Goal: Information Seeking & Learning: Learn about a topic

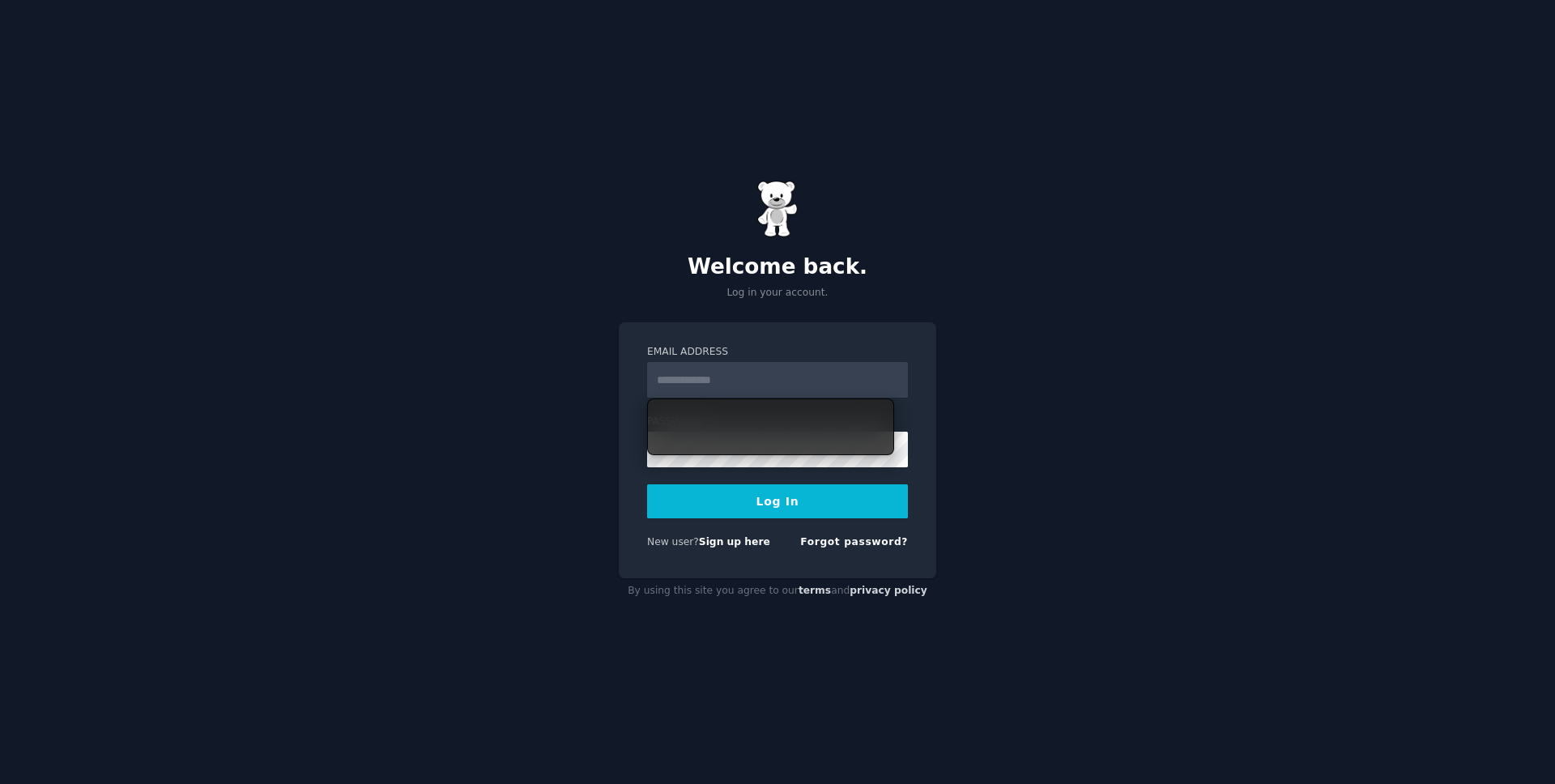
click at [763, 277] on h2 "Welcome back." at bounding box center [777, 267] width 317 height 26
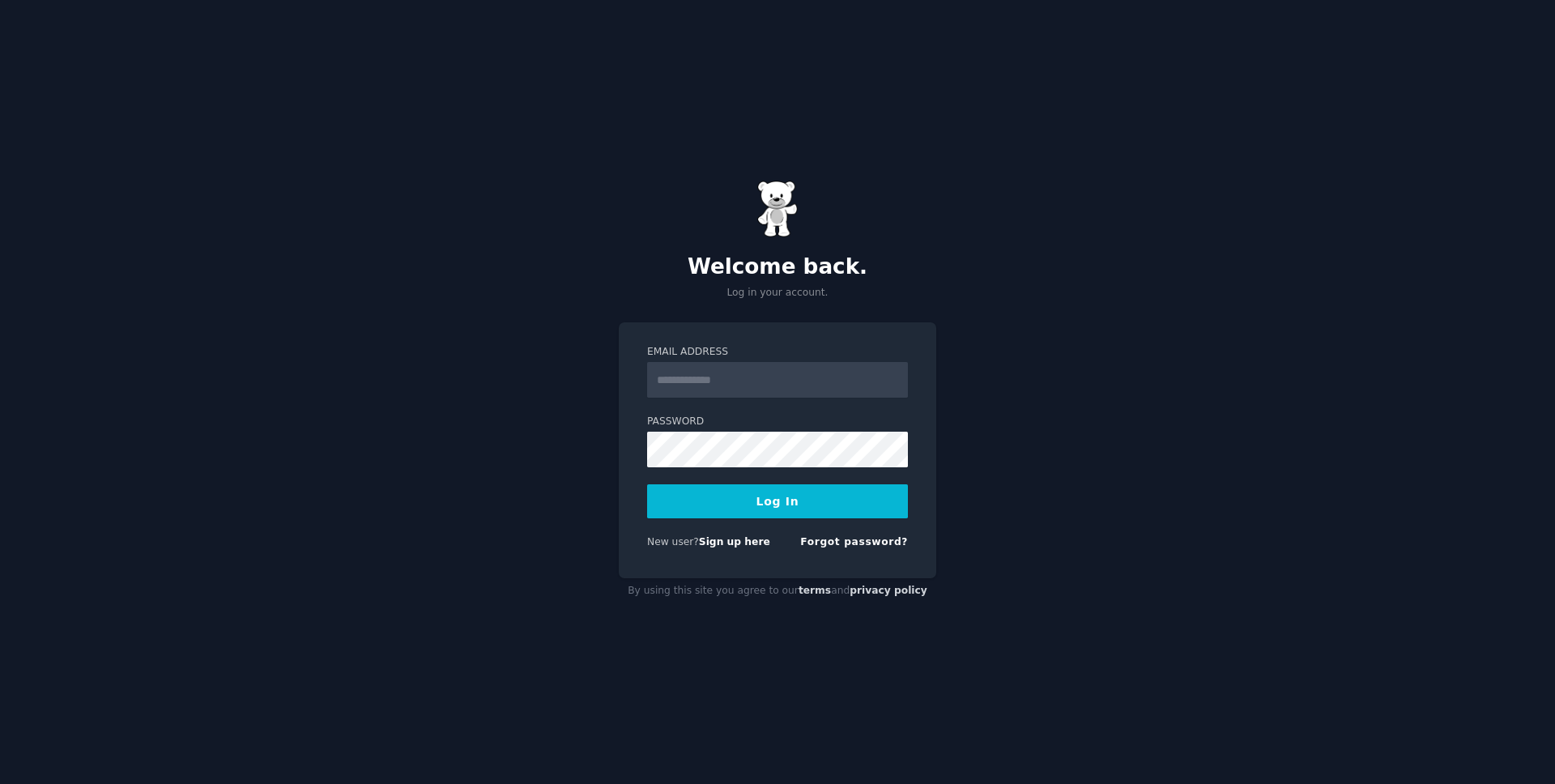
click at [721, 398] on form "Email Address Password Log In New user? Sign up here Forgot password?" at bounding box center [777, 451] width 261 height 211
click at [722, 391] on input "Email Address" at bounding box center [777, 379] width 261 height 35
type input "**********"
click at [647, 484] on button "Log In" at bounding box center [777, 501] width 261 height 34
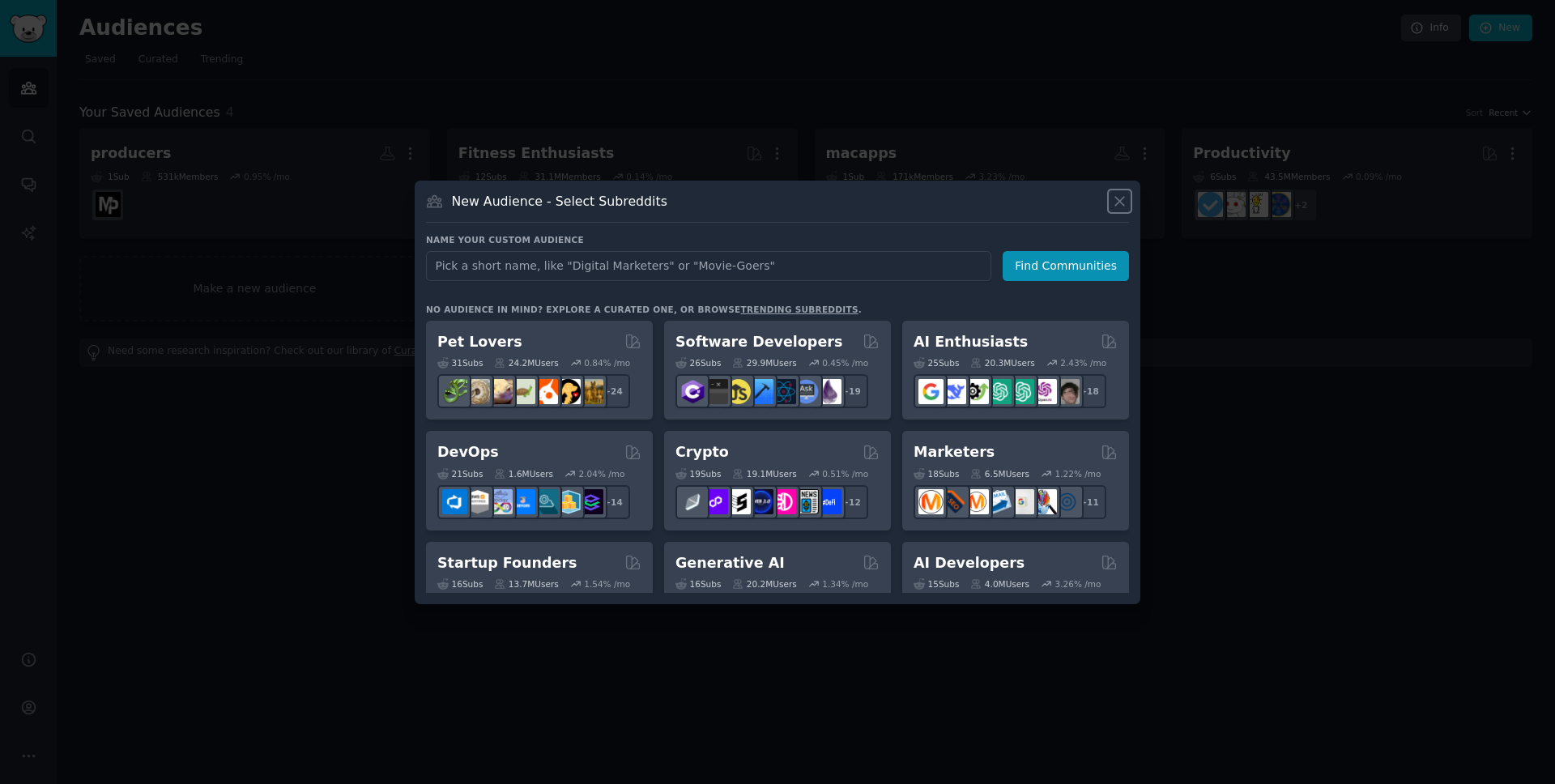
click at [1122, 198] on icon at bounding box center [1120, 202] width 9 height 9
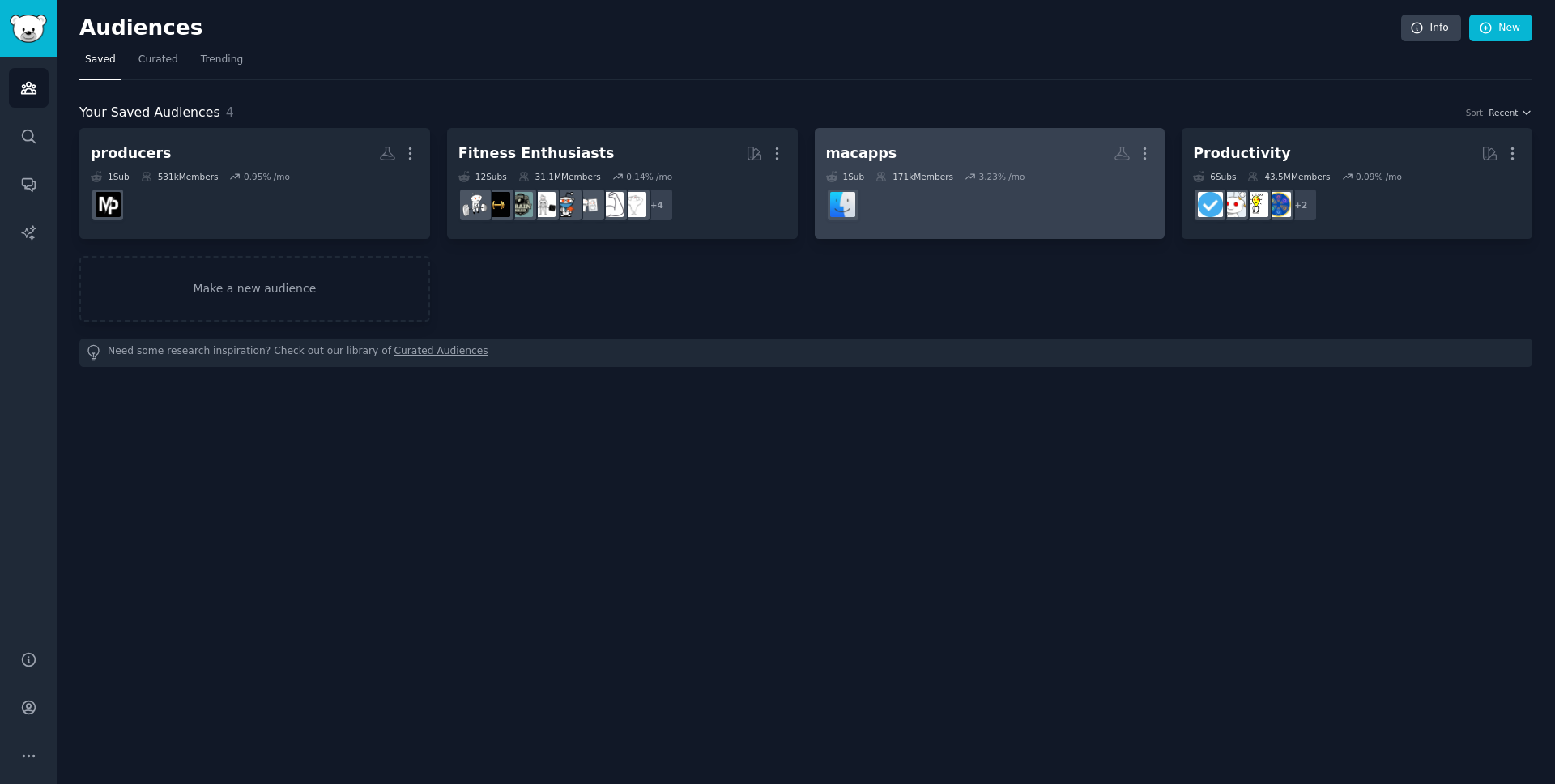
click at [1015, 202] on dd at bounding box center [990, 205] width 328 height 45
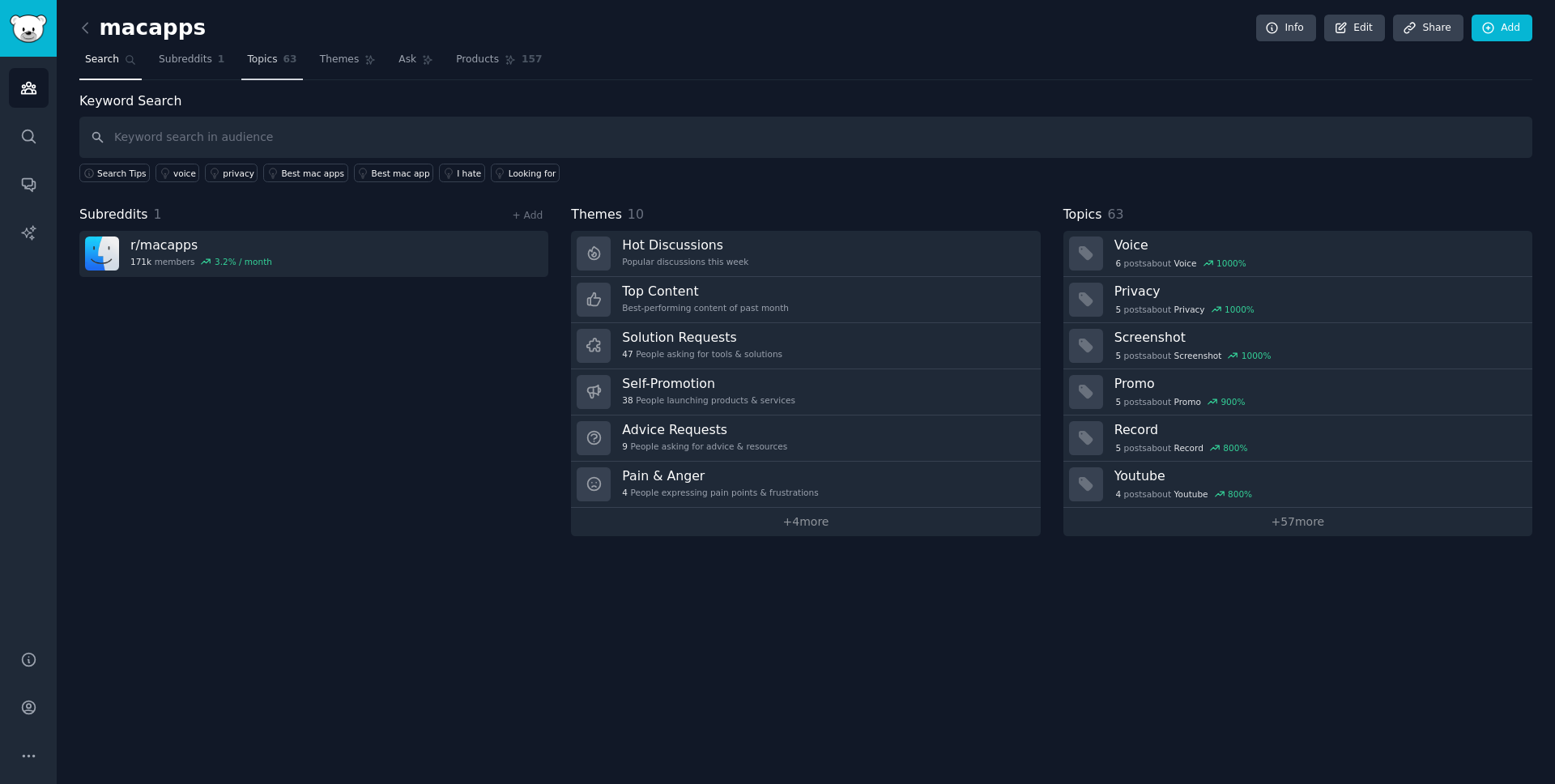
click at [288, 65] on span "63" at bounding box center [290, 60] width 14 height 15
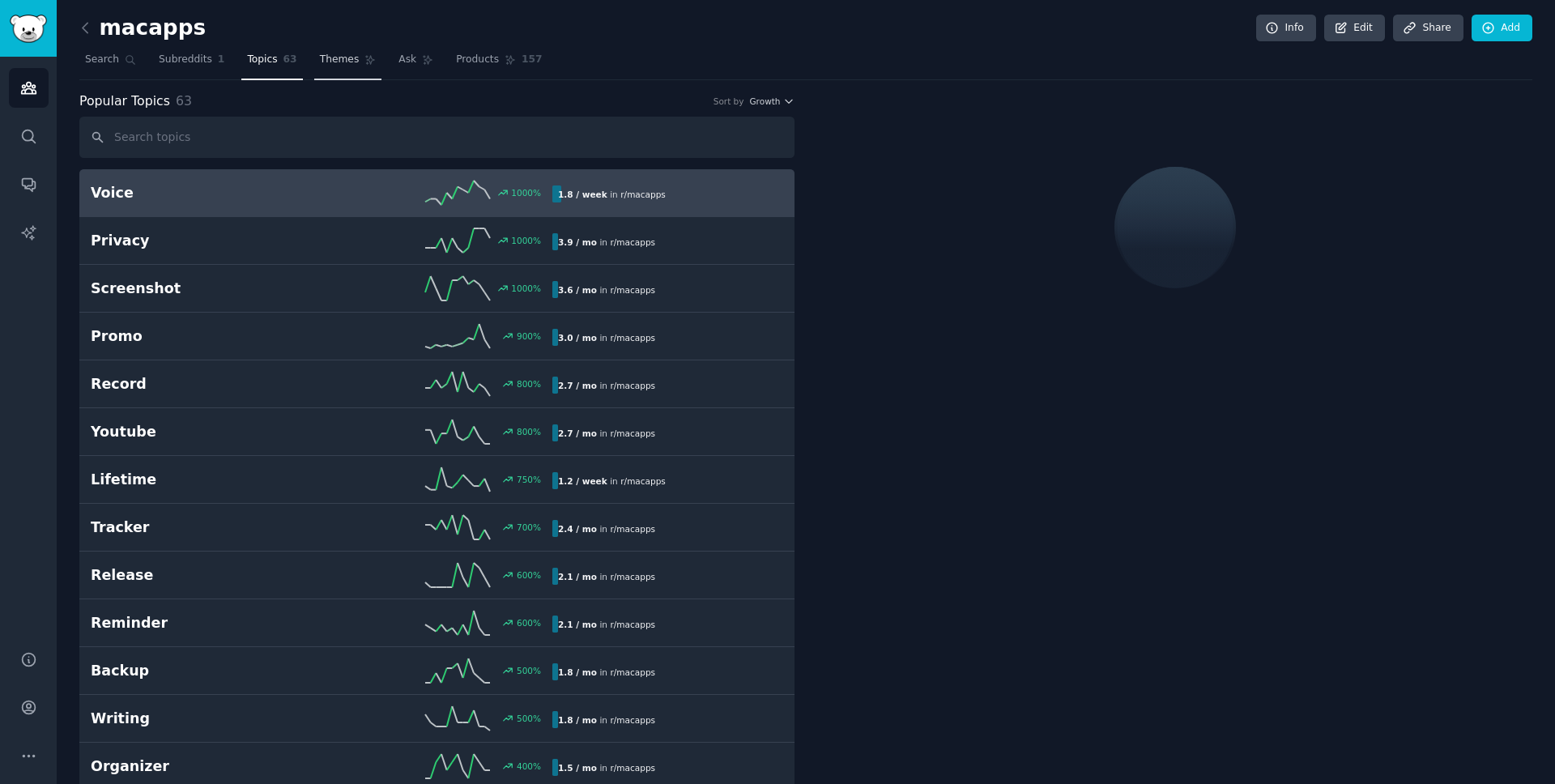
click at [320, 64] on span "Themes" at bounding box center [340, 60] width 40 height 15
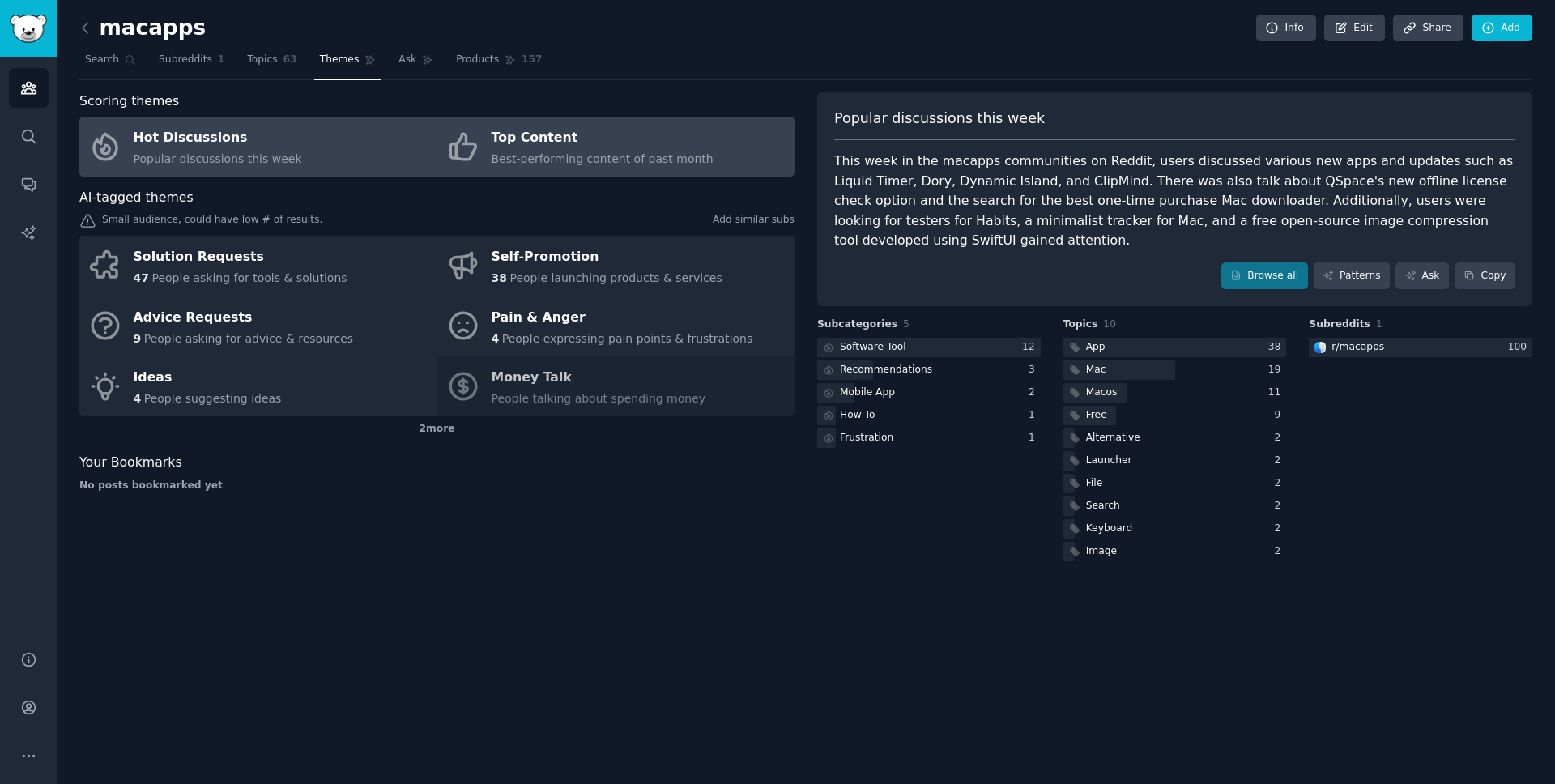
click at [483, 145] on link "Top Content Best-performing content of past month" at bounding box center [615, 146] width 357 height 60
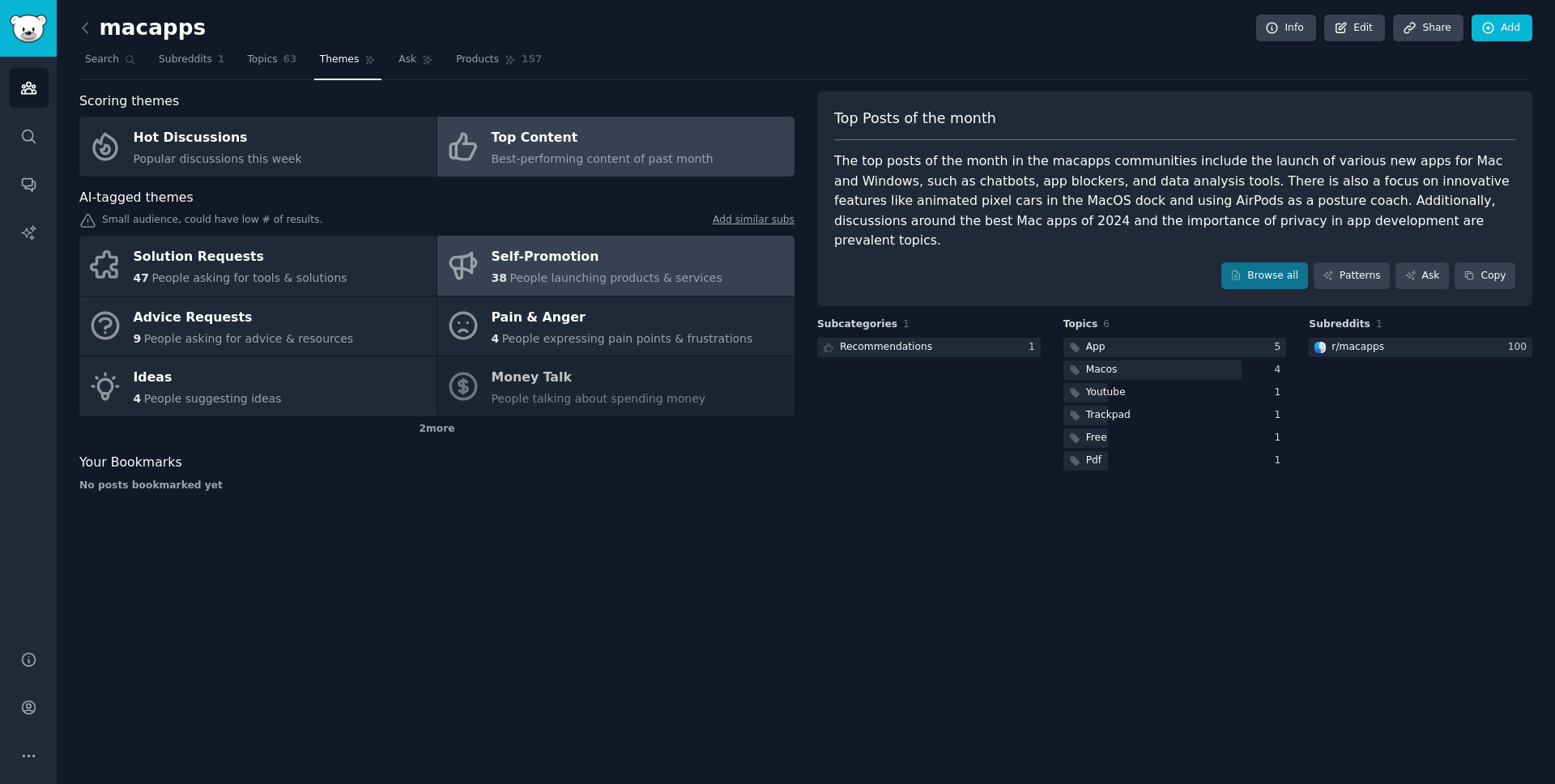
click at [704, 264] on div "Self-Promotion" at bounding box center [607, 257] width 231 height 26
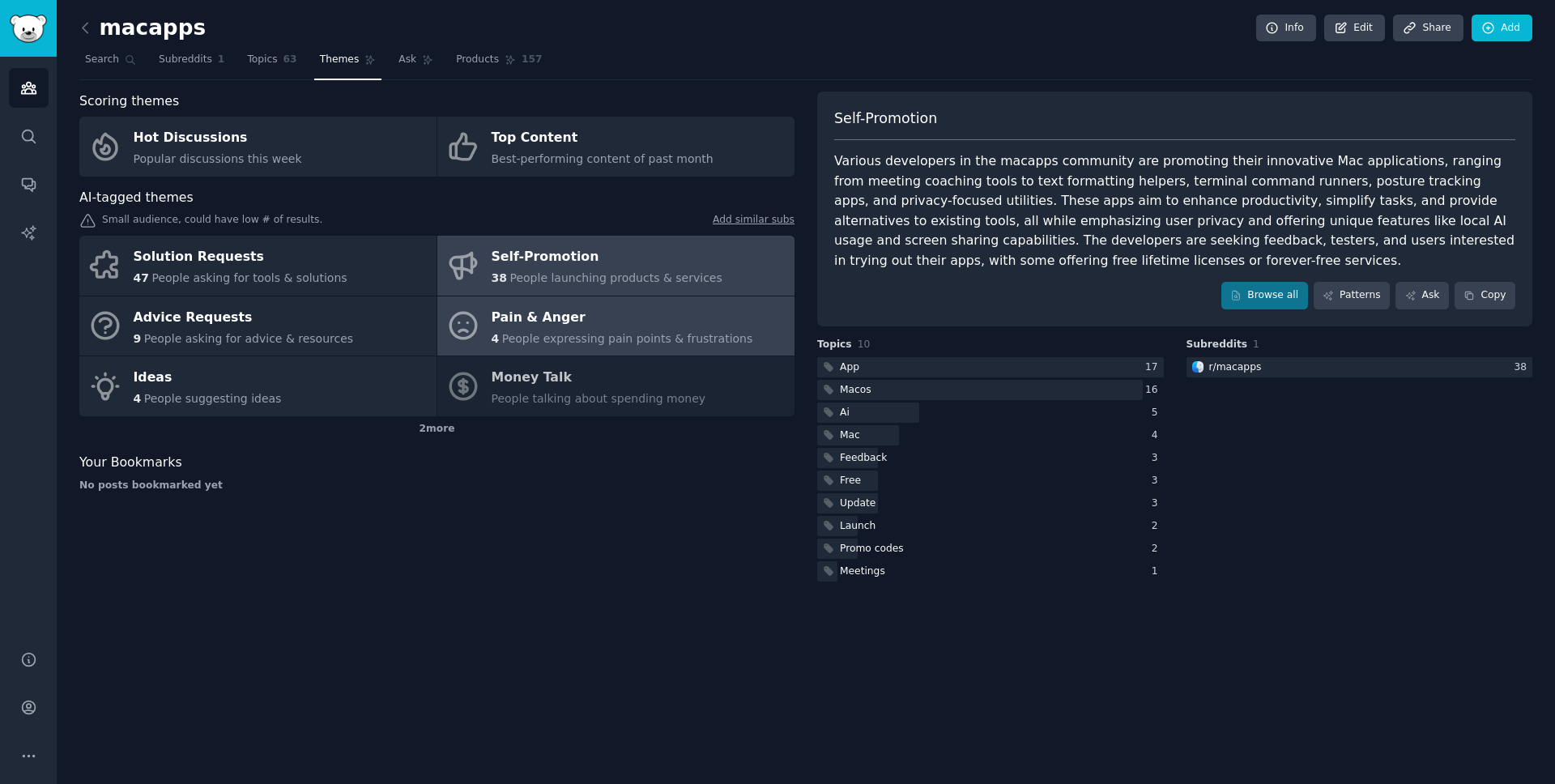
click at [688, 338] on span "People expressing pain points & frustrations" at bounding box center [628, 338] width 251 height 13
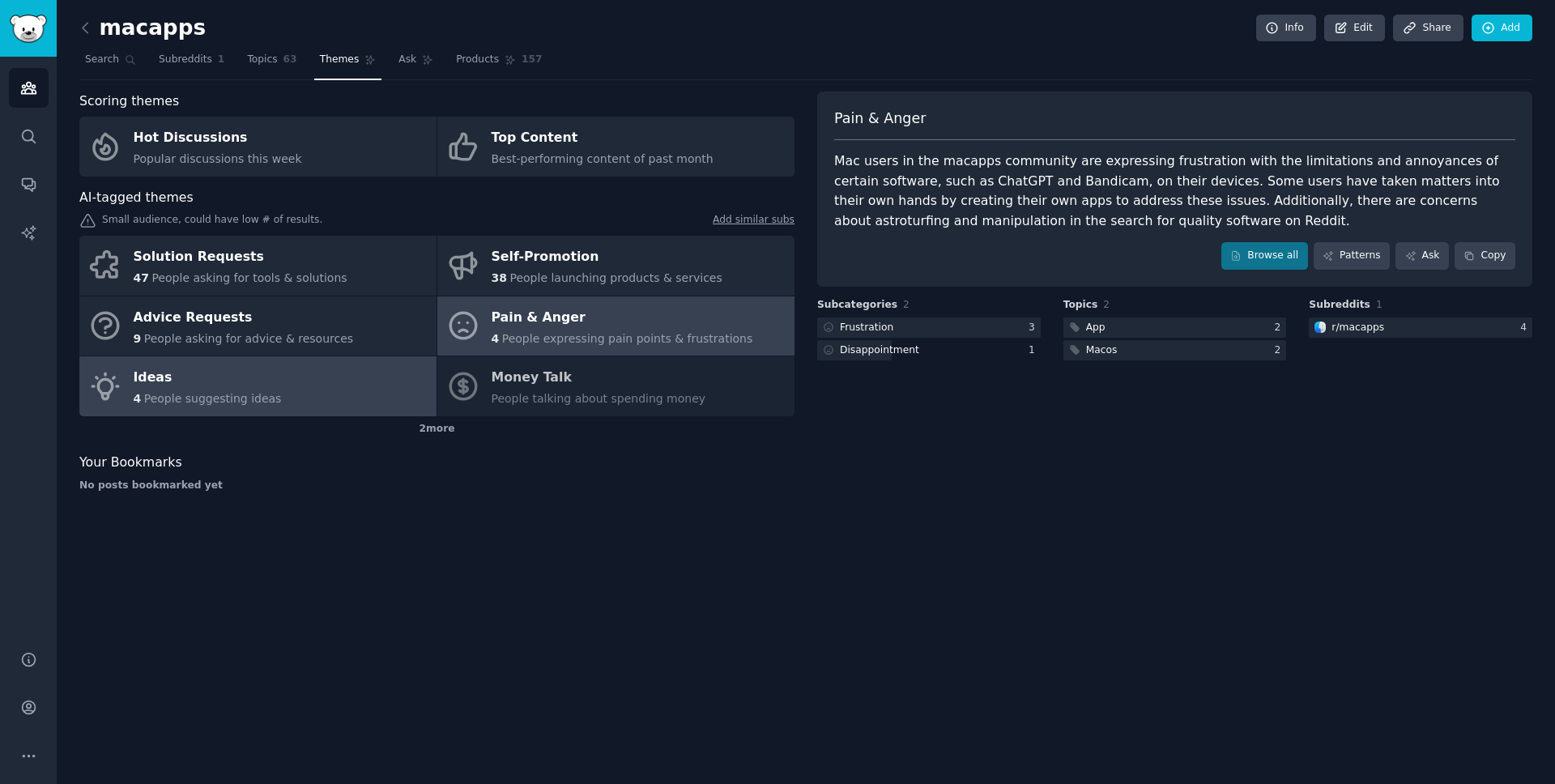
click at [354, 373] on link "Ideas 4 People suggesting ideas" at bounding box center [257, 386] width 357 height 60
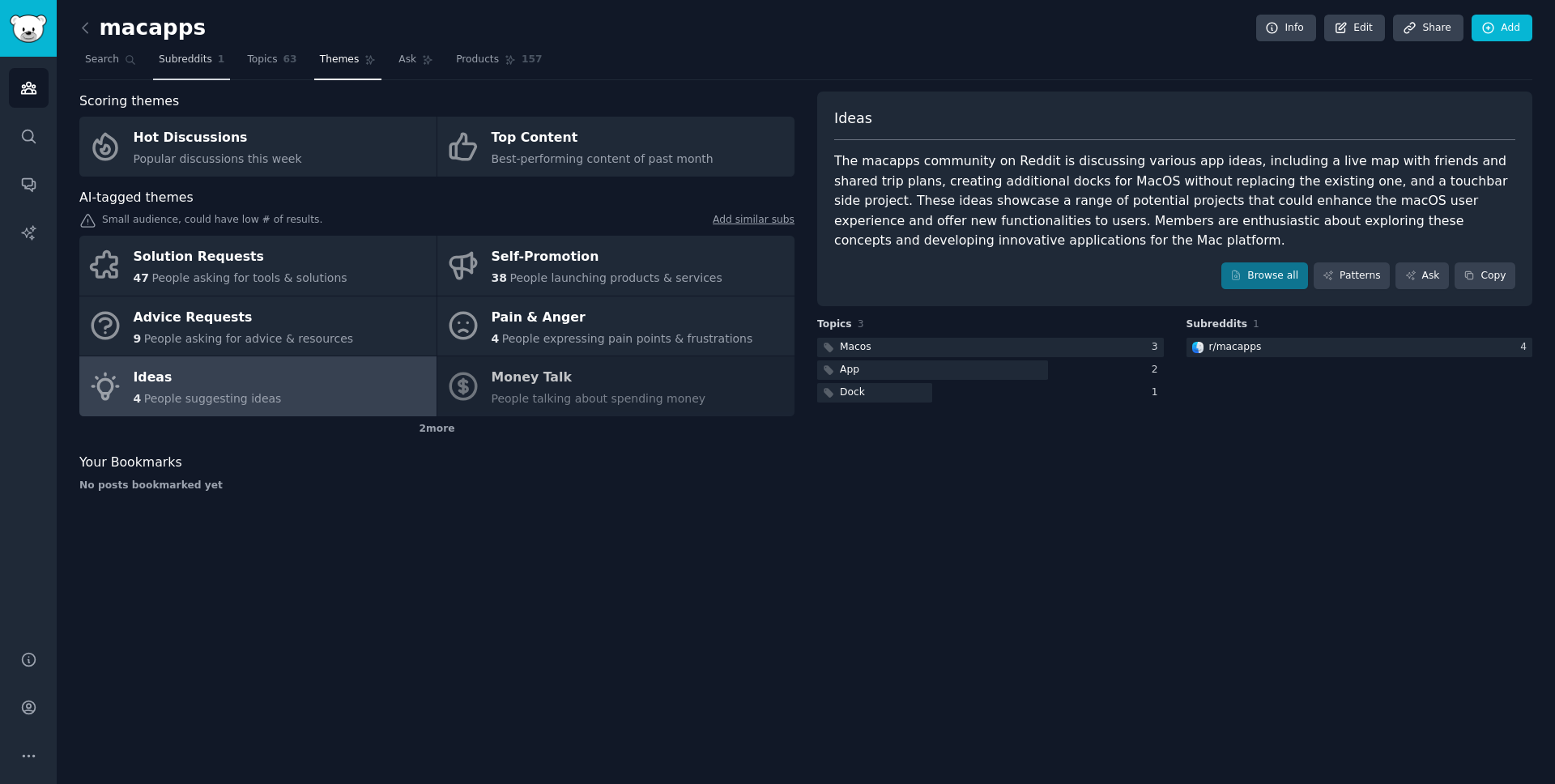
click at [161, 74] on link "Subreddits 1" at bounding box center [191, 64] width 77 height 34
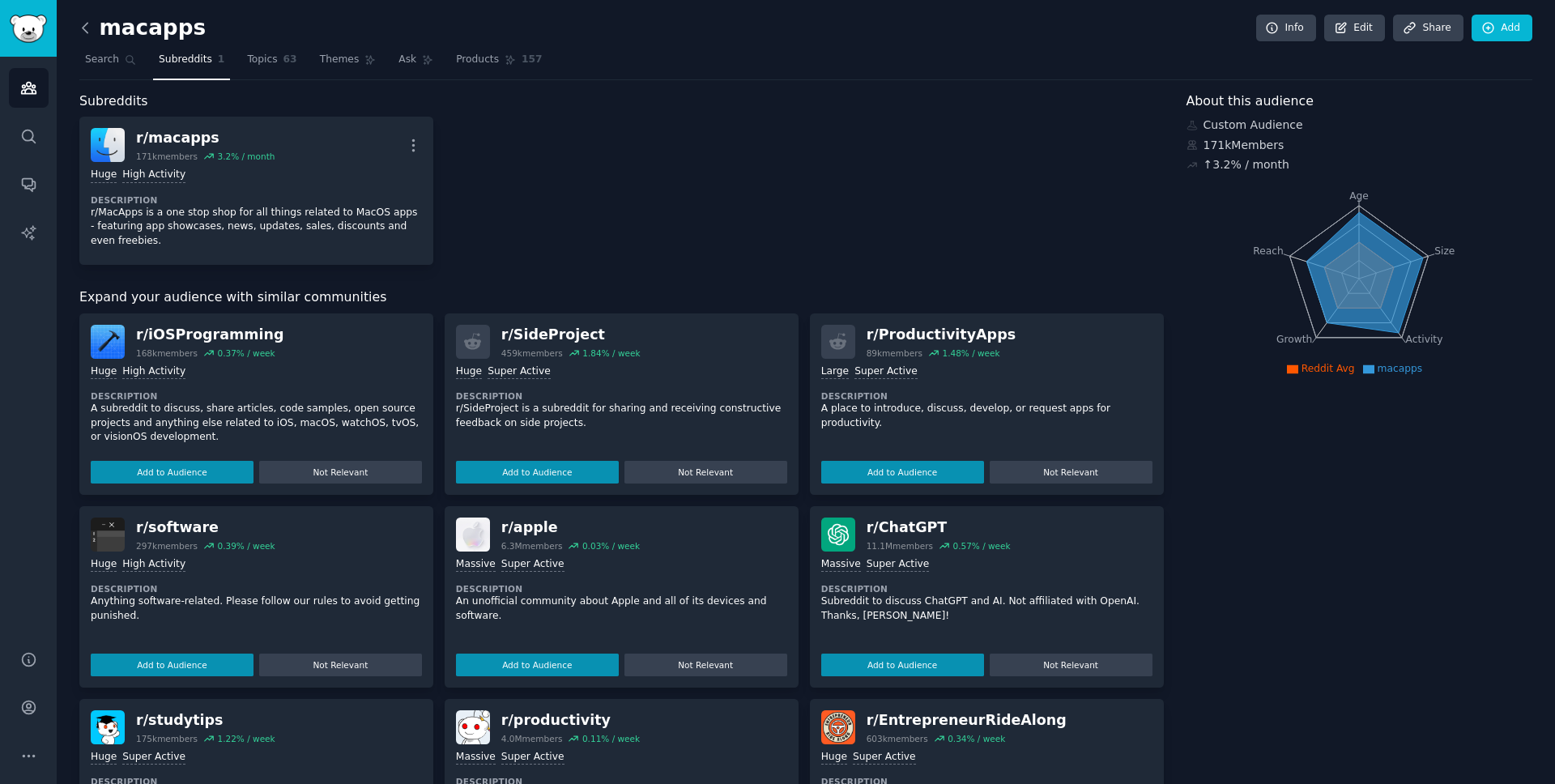
click at [85, 19] on icon at bounding box center [85, 27] width 17 height 17
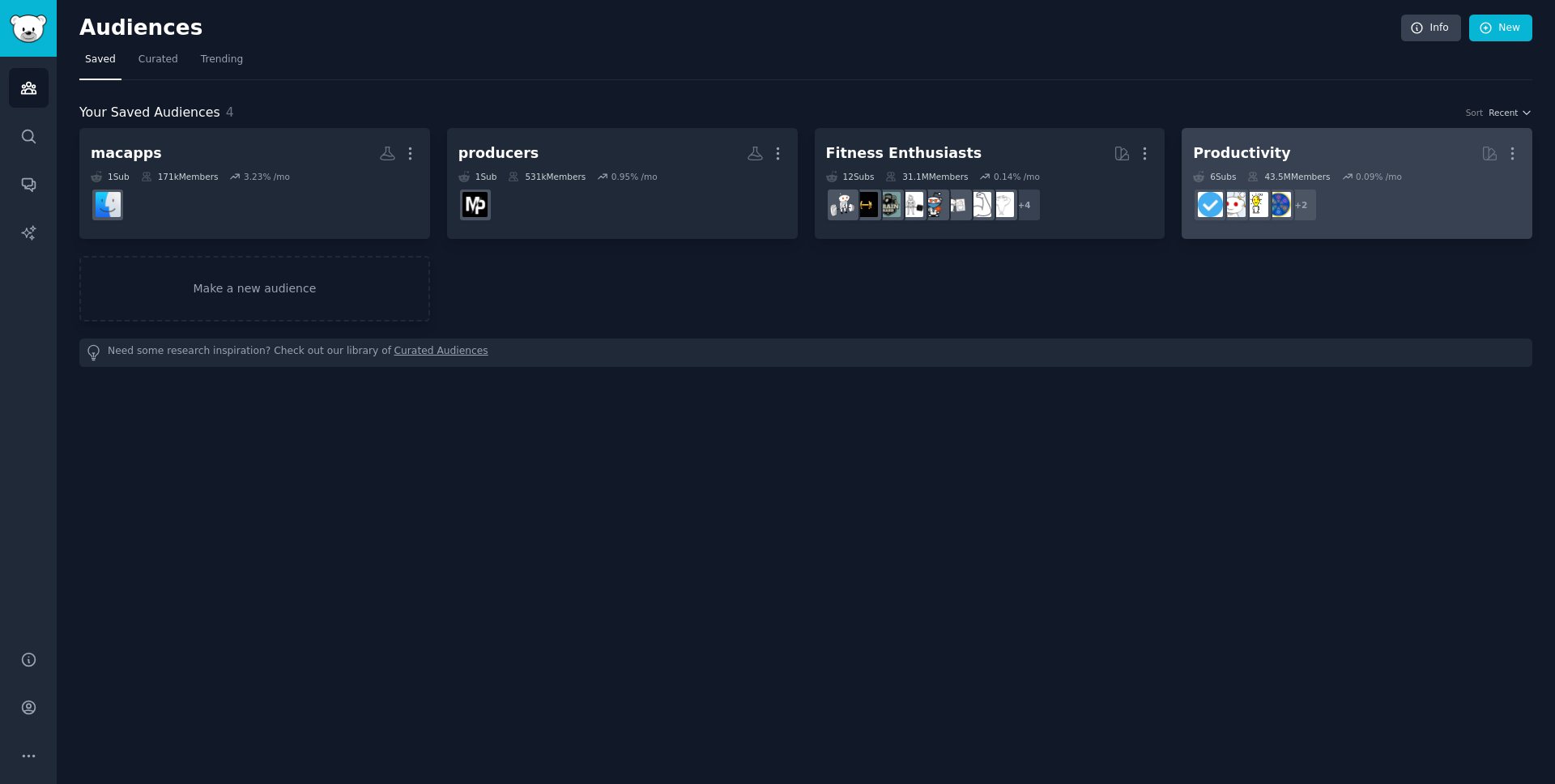
click at [1419, 209] on dd "+ 2" at bounding box center [1357, 205] width 328 height 45
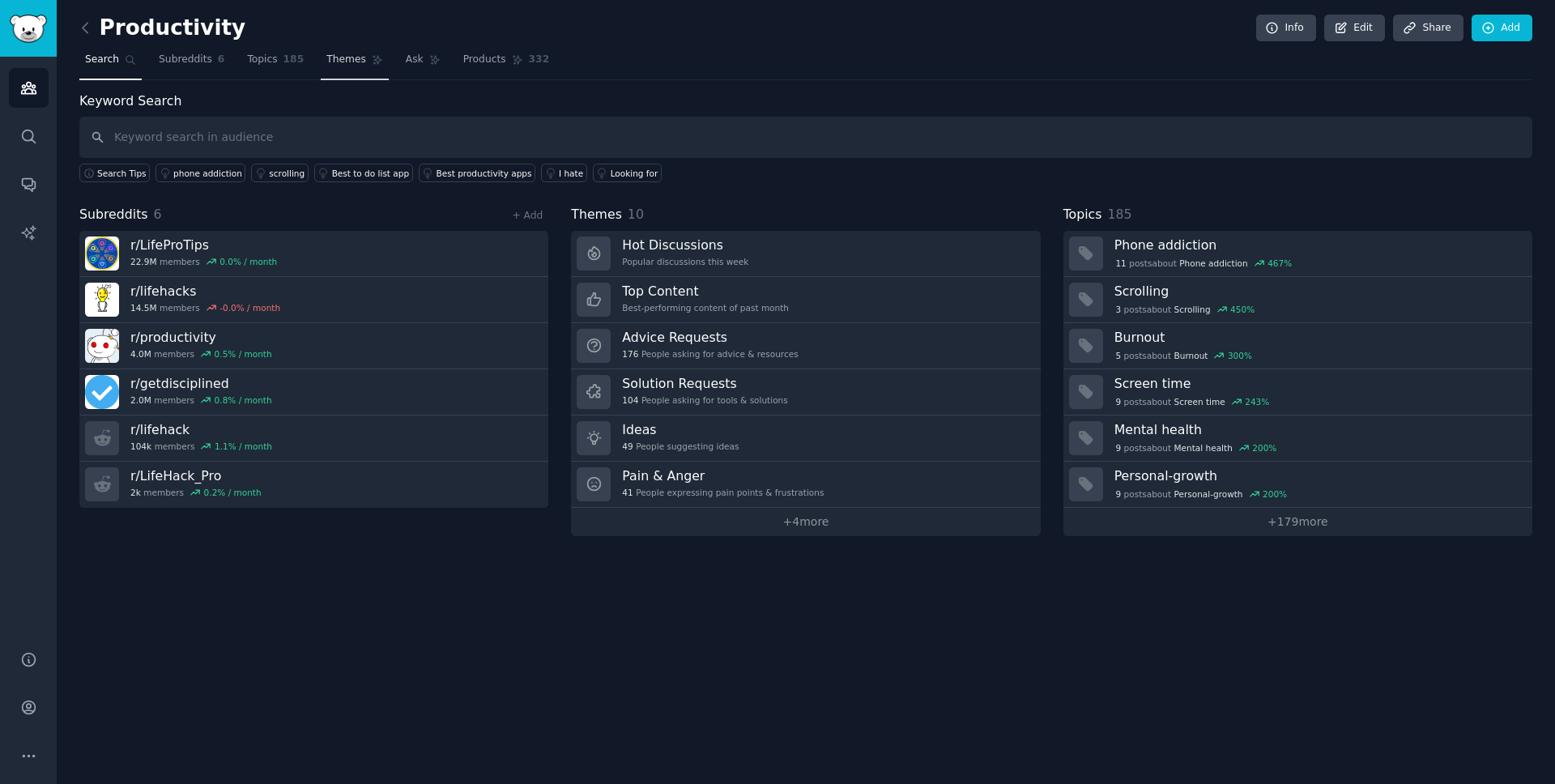
click at [361, 71] on link "Themes" at bounding box center [354, 64] width 68 height 34
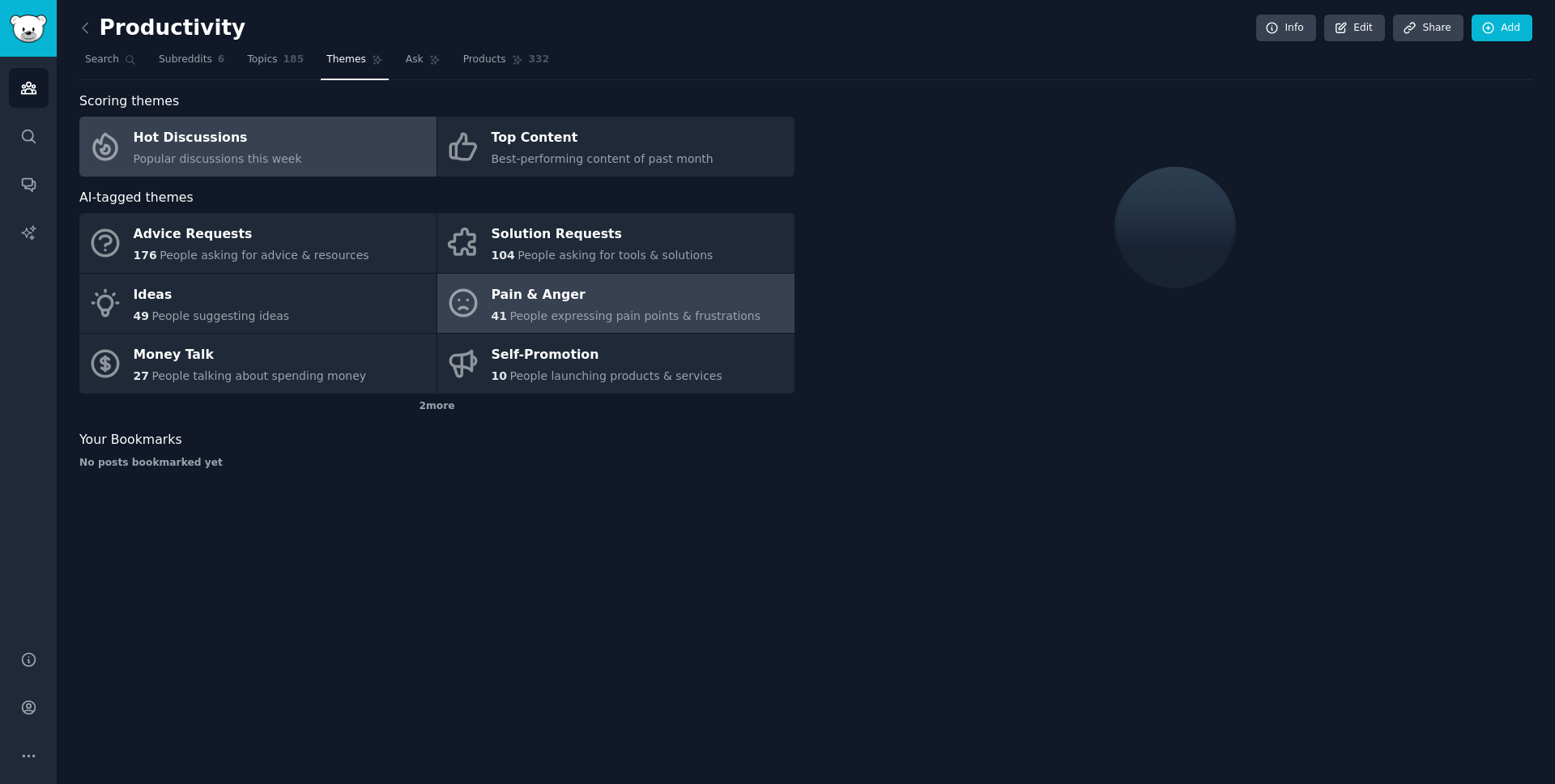
click at [527, 279] on link "Pain & Anger 41 People expressing pain points & frustrations" at bounding box center [615, 303] width 357 height 60
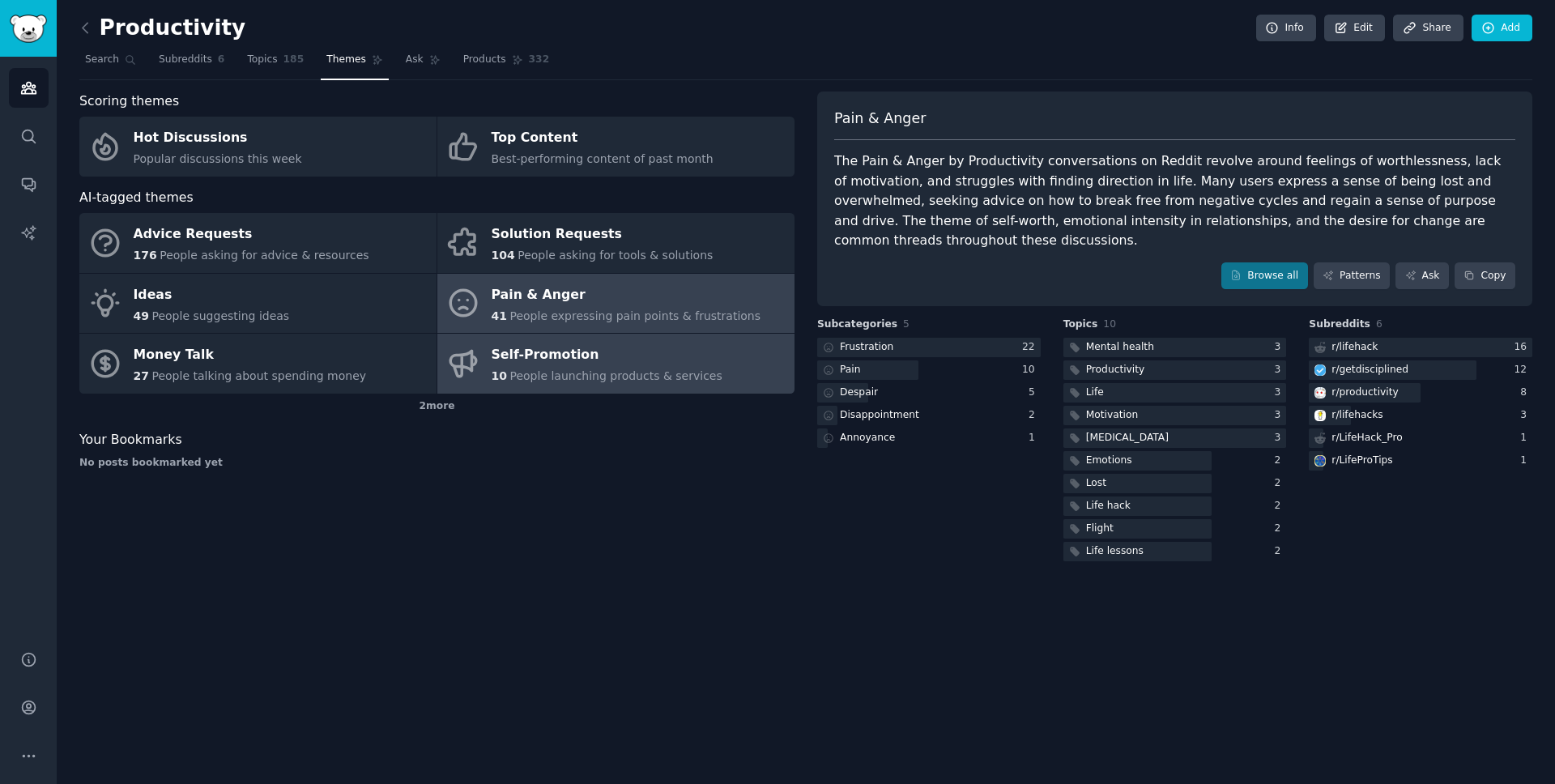
click at [532, 345] on div "Self-Promotion" at bounding box center [607, 355] width 231 height 26
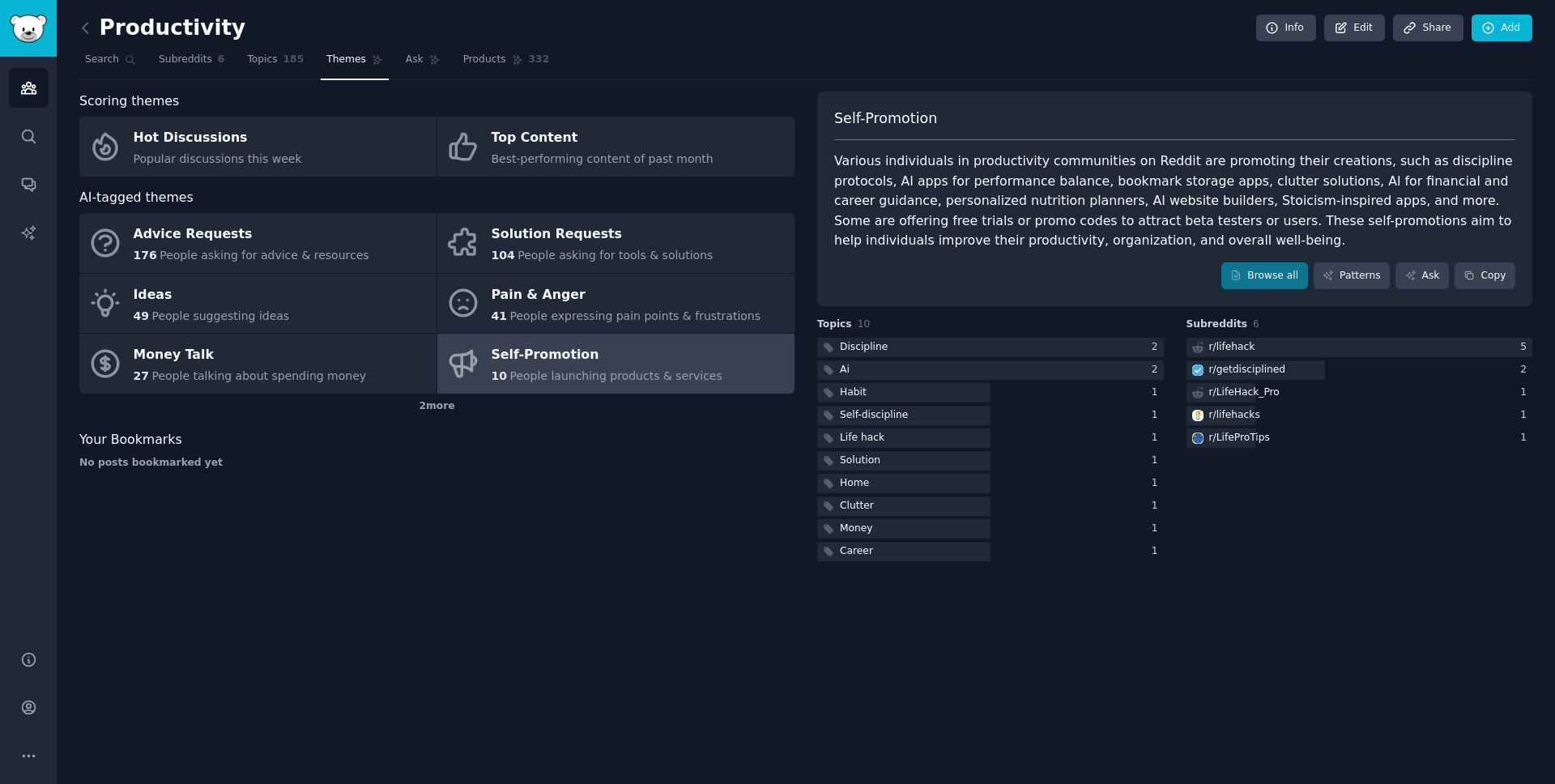
click at [690, 334] on link "Self-Promotion 10 People launching products & services" at bounding box center [615, 363] width 357 height 60
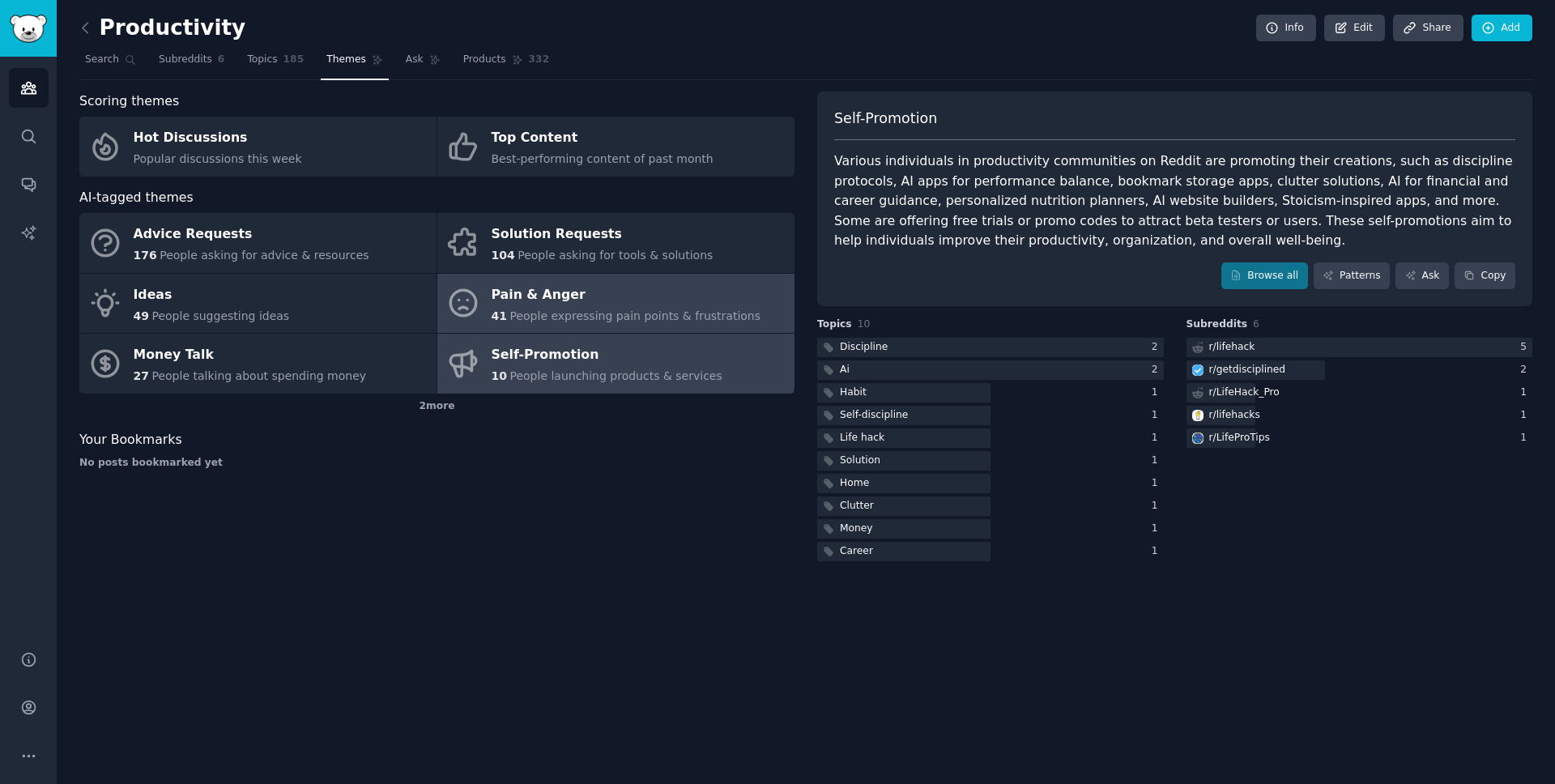
click at [688, 326] on link "Pain & Anger 41 People expressing pain points & frustrations" at bounding box center [615, 303] width 357 height 60
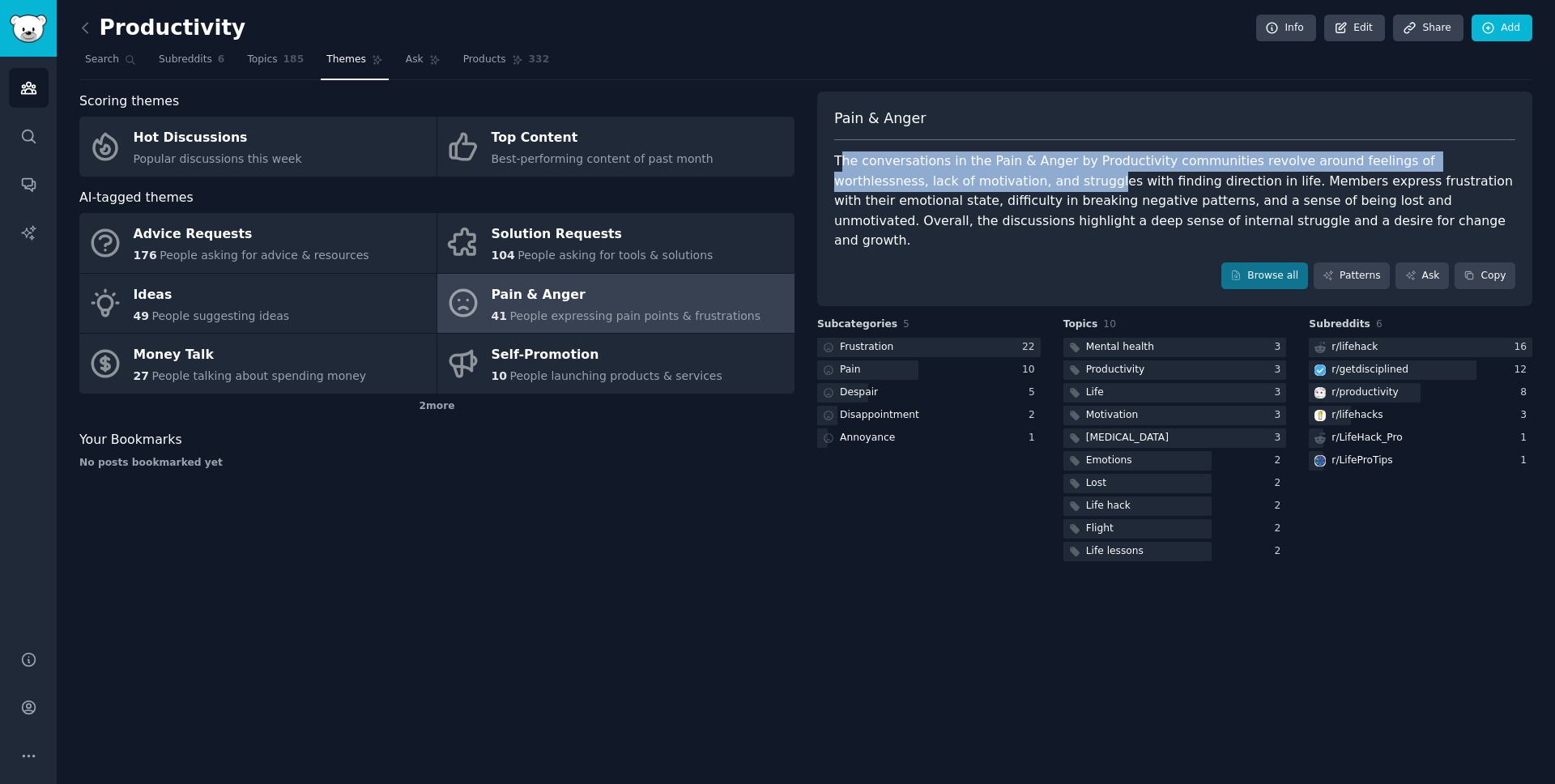
drag, startPoint x: 842, startPoint y: 169, endPoint x: 968, endPoint y: 173, distance: 126.1
click at [968, 173] on div "The conversations in the Pain & Anger by Productivity communities revolve aroun…" at bounding box center [1174, 202] width 681 height 100
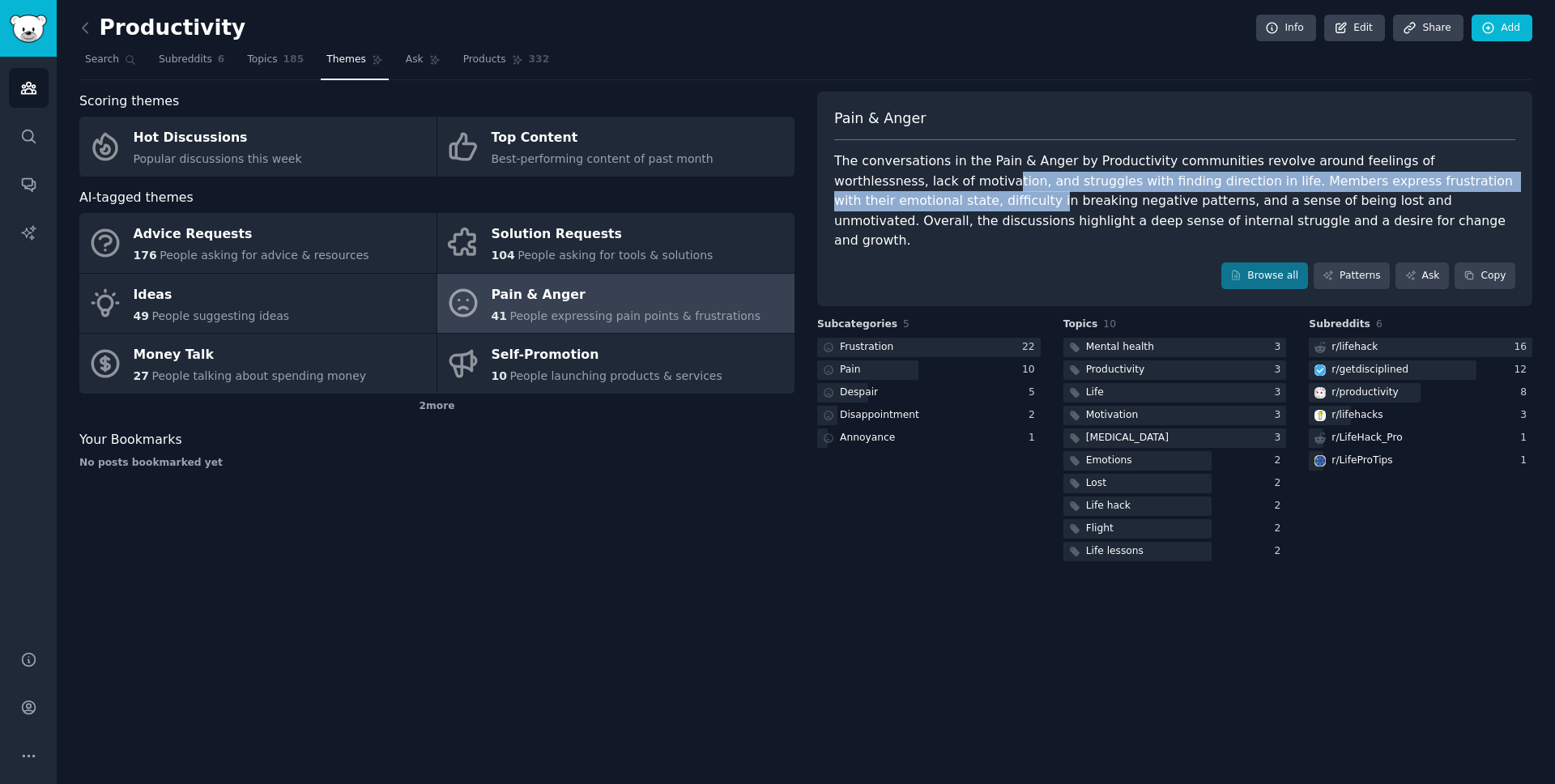
click at [874, 190] on div "The conversations in the Pain & Anger by Productivity communities revolve aroun…" at bounding box center [1174, 202] width 681 height 100
click at [80, 35] on icon at bounding box center [85, 27] width 17 height 17
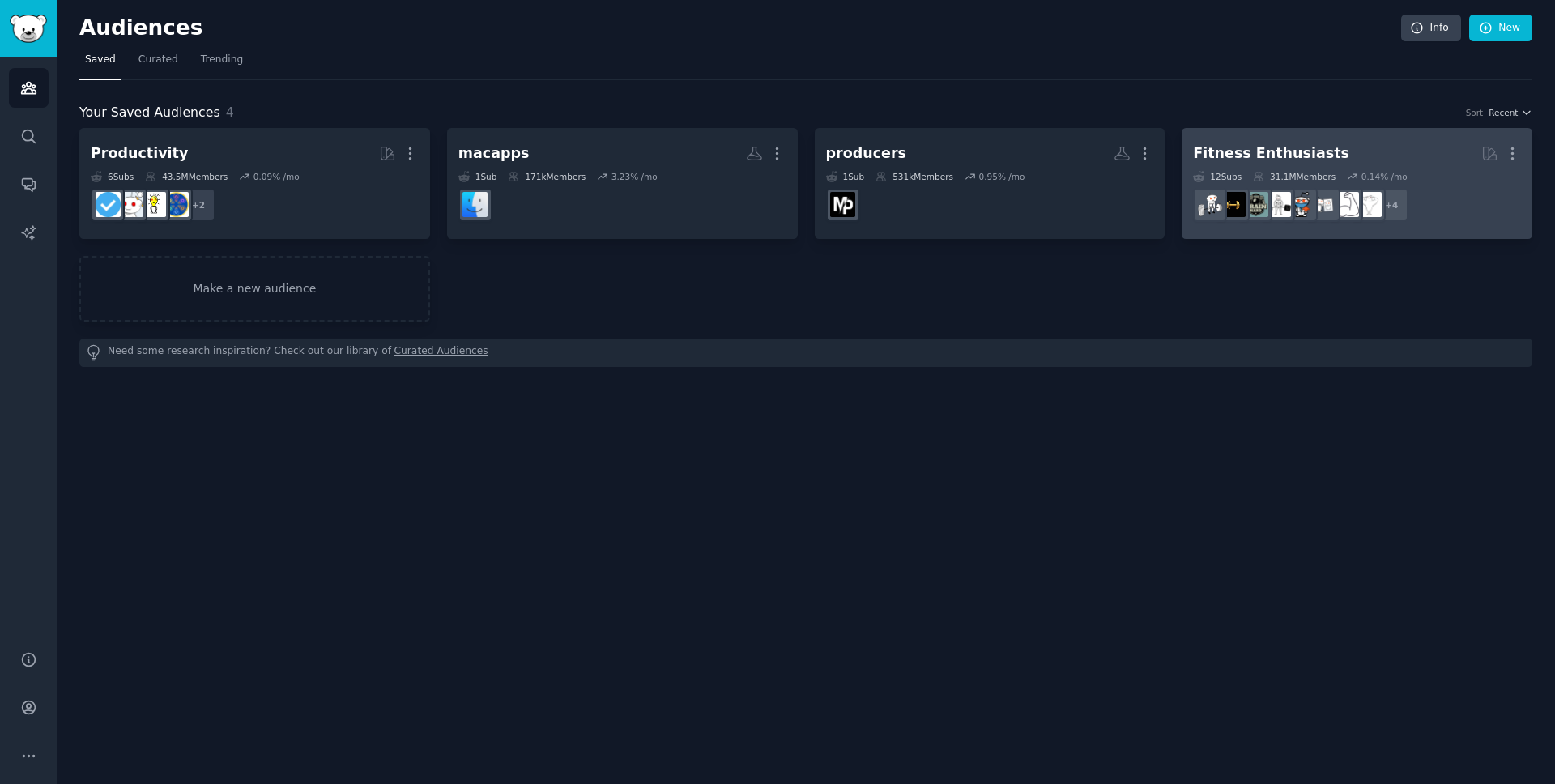
click at [1409, 219] on dd "+ 4" at bounding box center [1357, 205] width 328 height 45
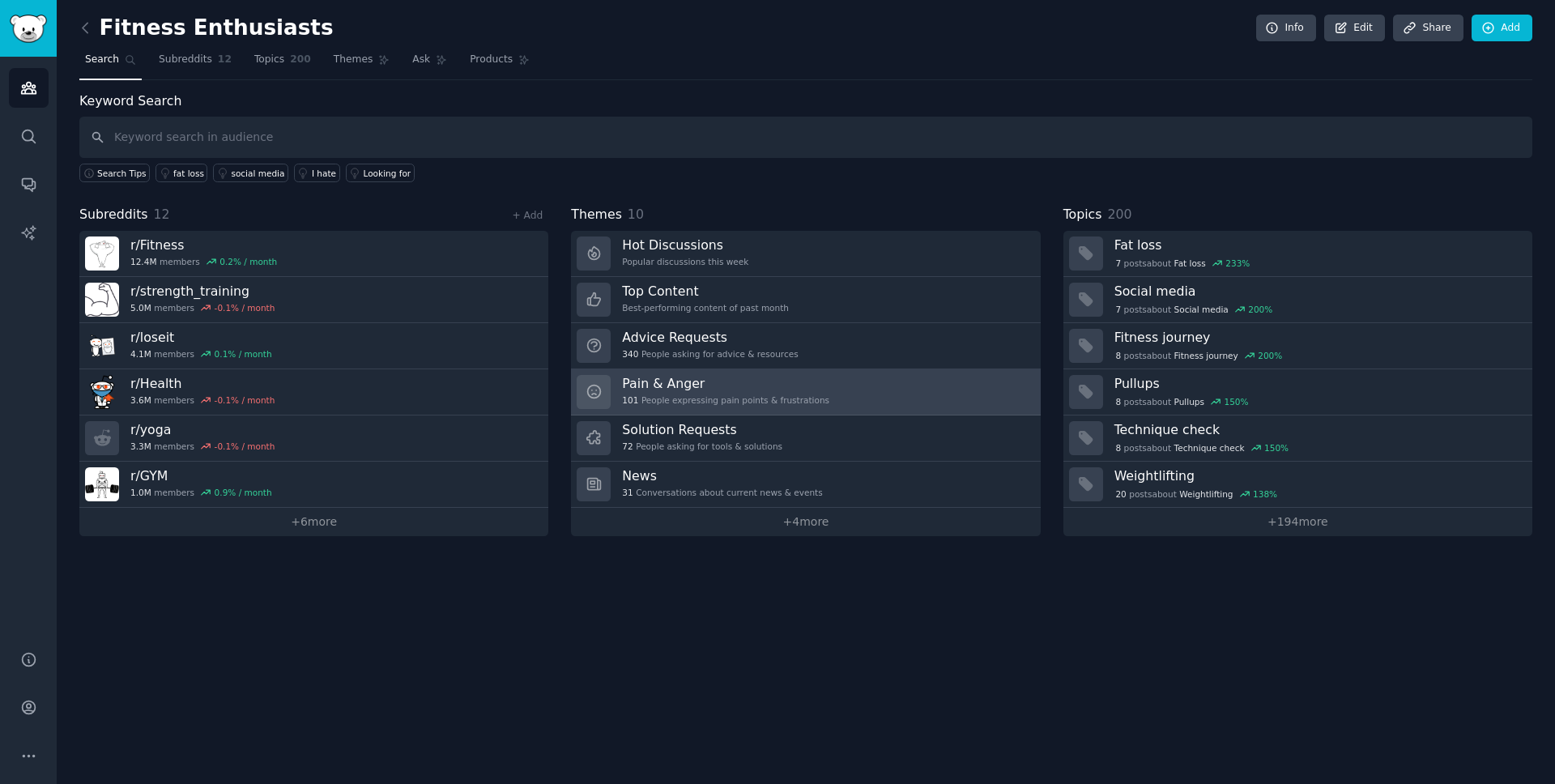
click at [636, 399] on div "101 People expressing pain points & frustrations" at bounding box center [725, 400] width 207 height 11
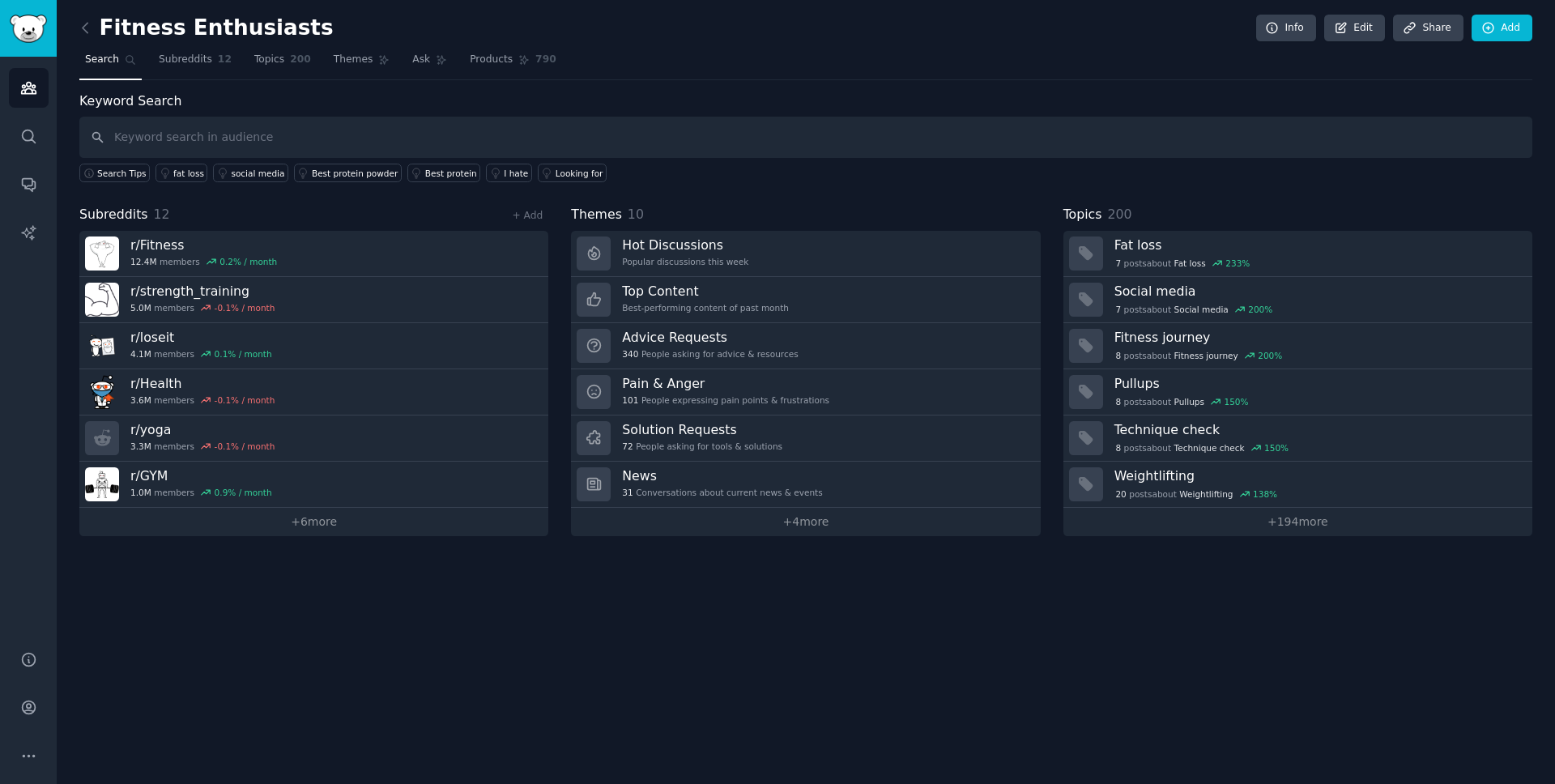
click at [168, 39] on h2 "Fitness Enthusiasts" at bounding box center [206, 28] width 254 height 26
click at [168, 45] on div "Fitness Enthusiasts Info Edit Share Add" at bounding box center [805, 31] width 1453 height 34
click at [167, 58] on span "Subreddits" at bounding box center [185, 60] width 54 height 15
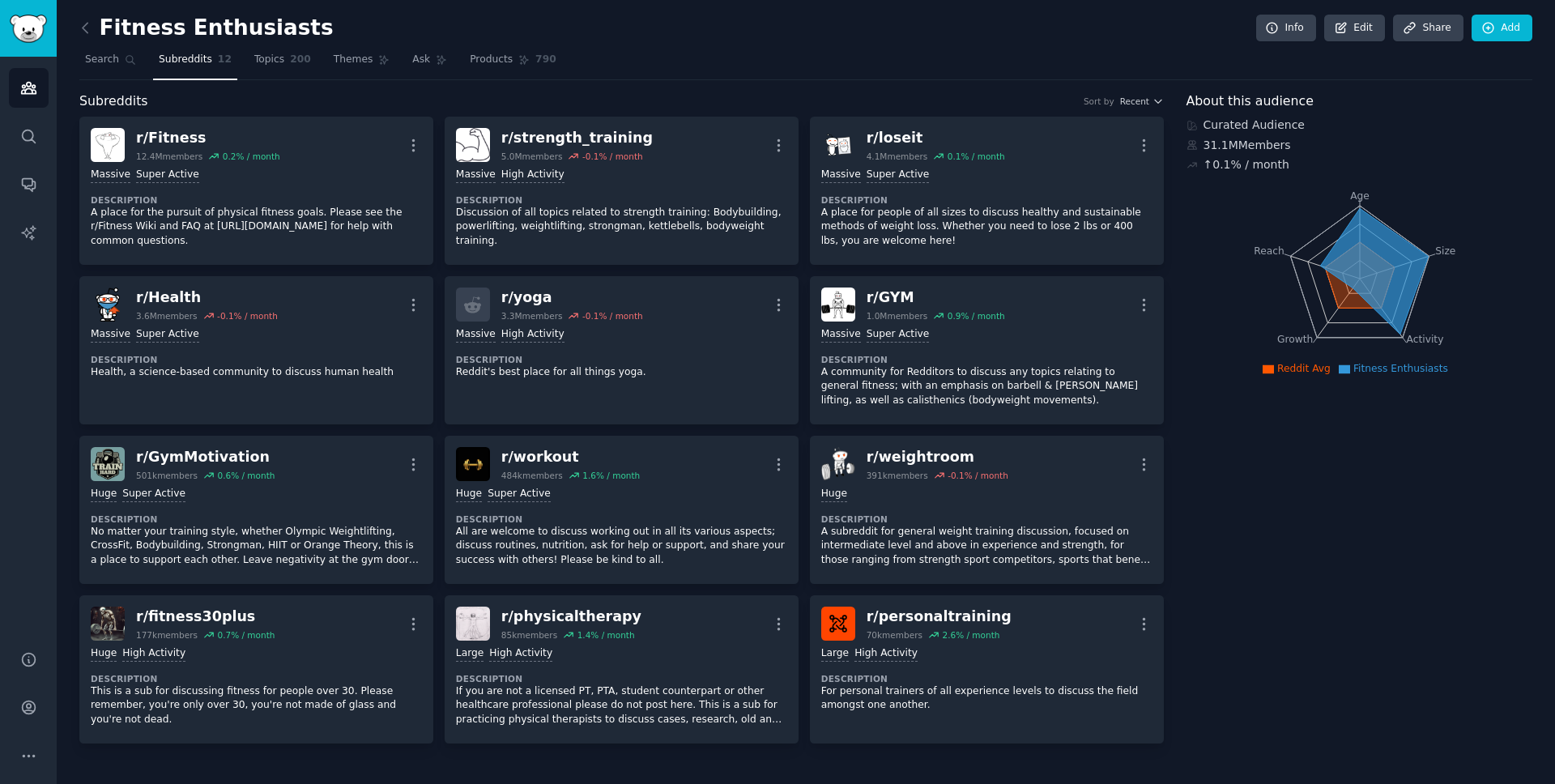
click at [233, 57] on nav "Search Subreddits 12 Topics 200 Themes Ask Products 790" at bounding box center [805, 64] width 1453 height 34
click at [101, 33] on h2 "Fitness Enthusiasts" at bounding box center [206, 28] width 254 height 26
click at [81, 31] on icon at bounding box center [85, 27] width 17 height 17
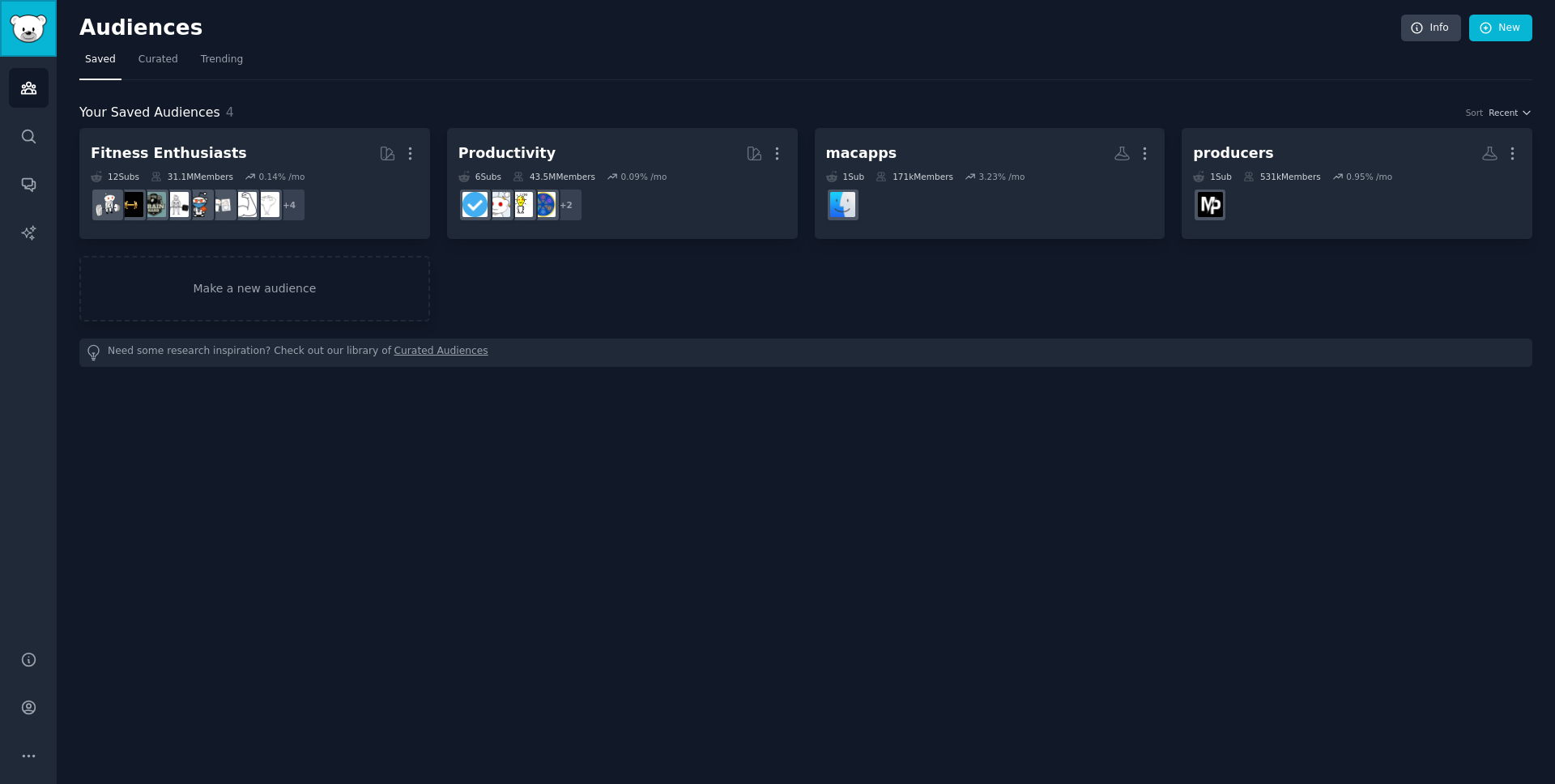
click at [36, 27] on img "Sidebar" at bounding box center [28, 28] width 37 height 28
click at [26, 81] on icon "Sidebar" at bounding box center [28, 87] width 17 height 17
click at [39, 134] on link "Search" at bounding box center [29, 136] width 40 height 40
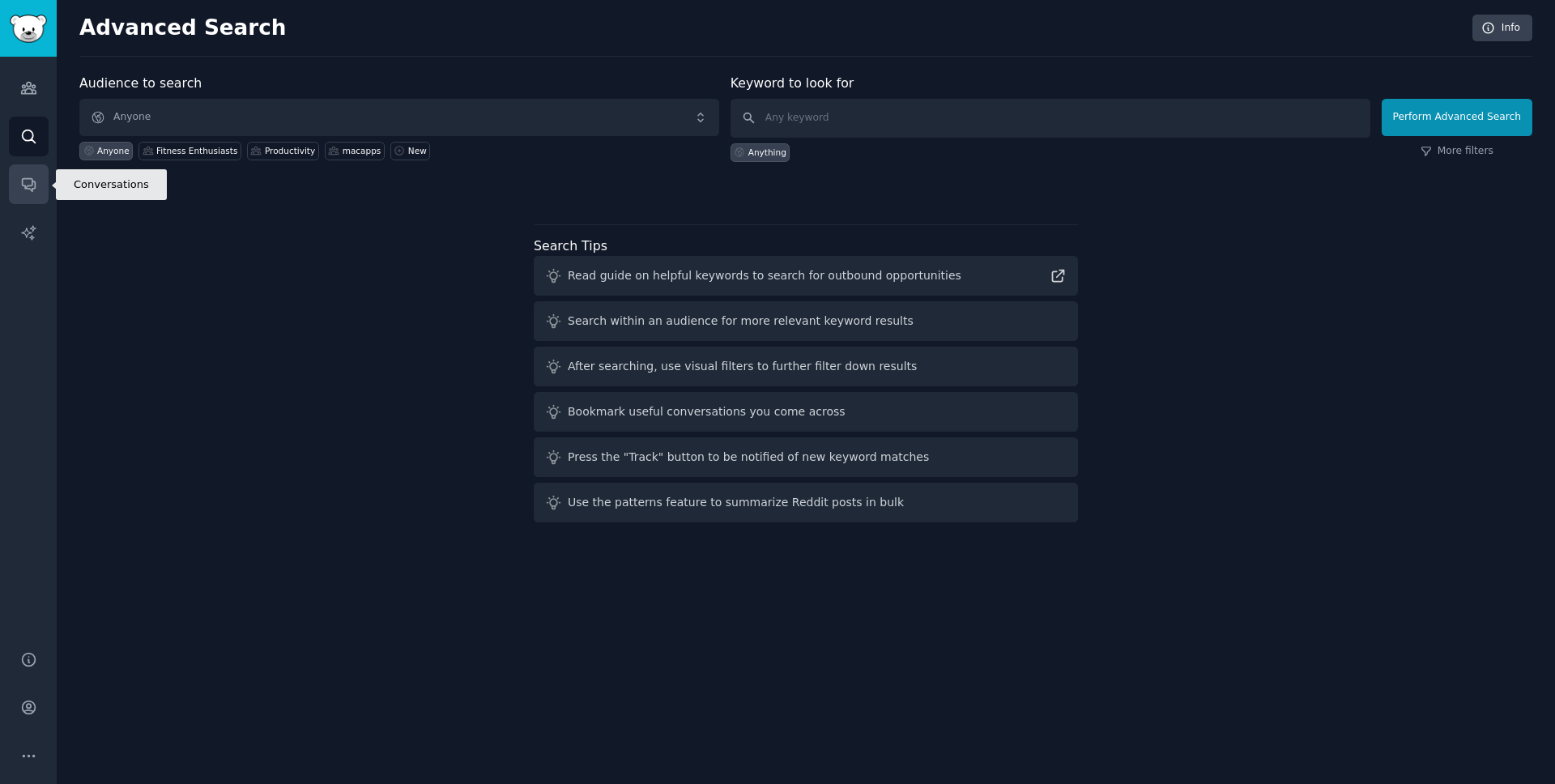
click at [25, 167] on link "Conversations" at bounding box center [29, 184] width 40 height 40
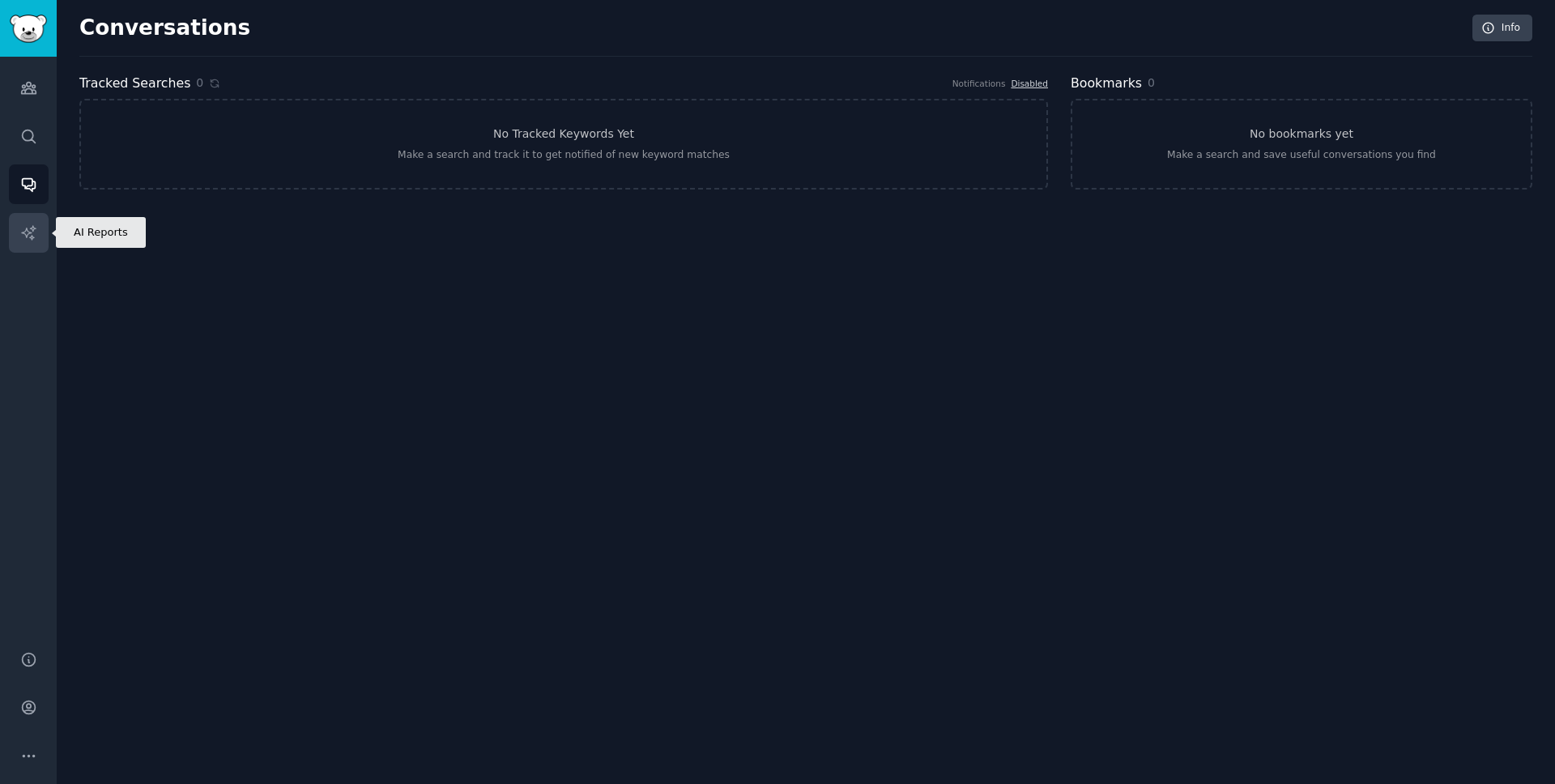
click at [29, 219] on link "AI Reports" at bounding box center [29, 233] width 40 height 40
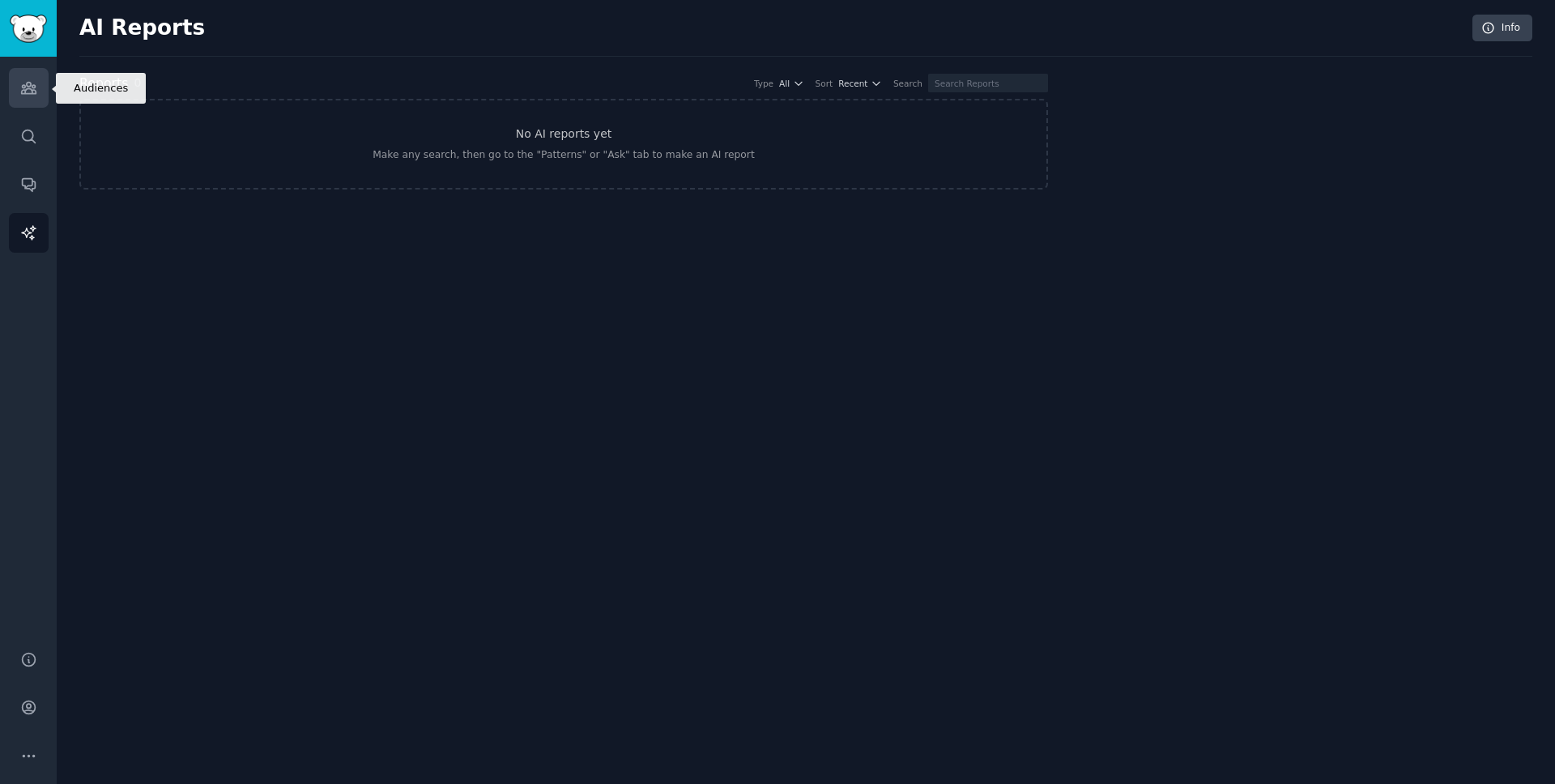
click at [23, 100] on link "Audiences" at bounding box center [29, 88] width 40 height 40
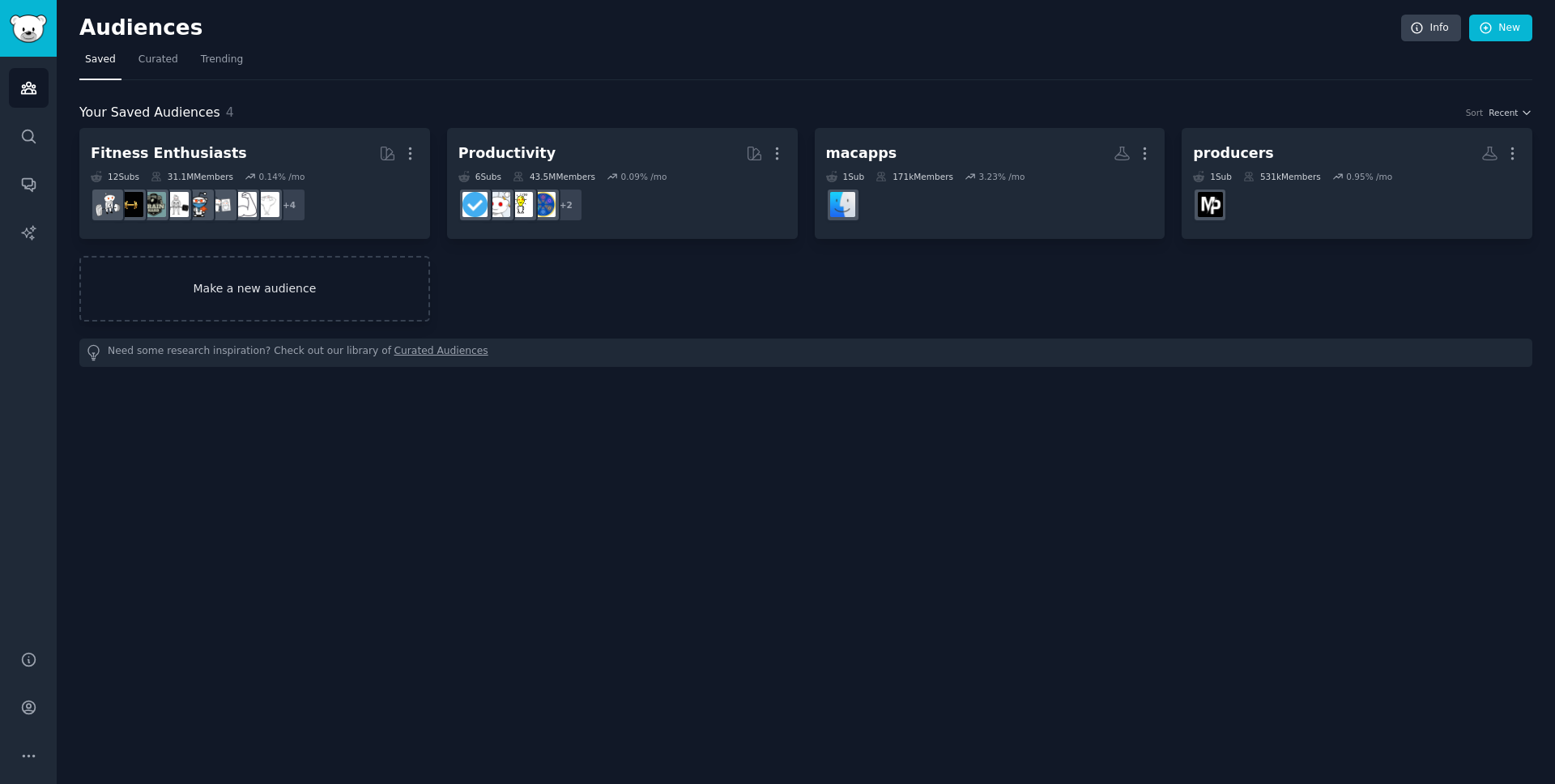
click at [220, 290] on link "Make a new audience" at bounding box center [254, 289] width 351 height 65
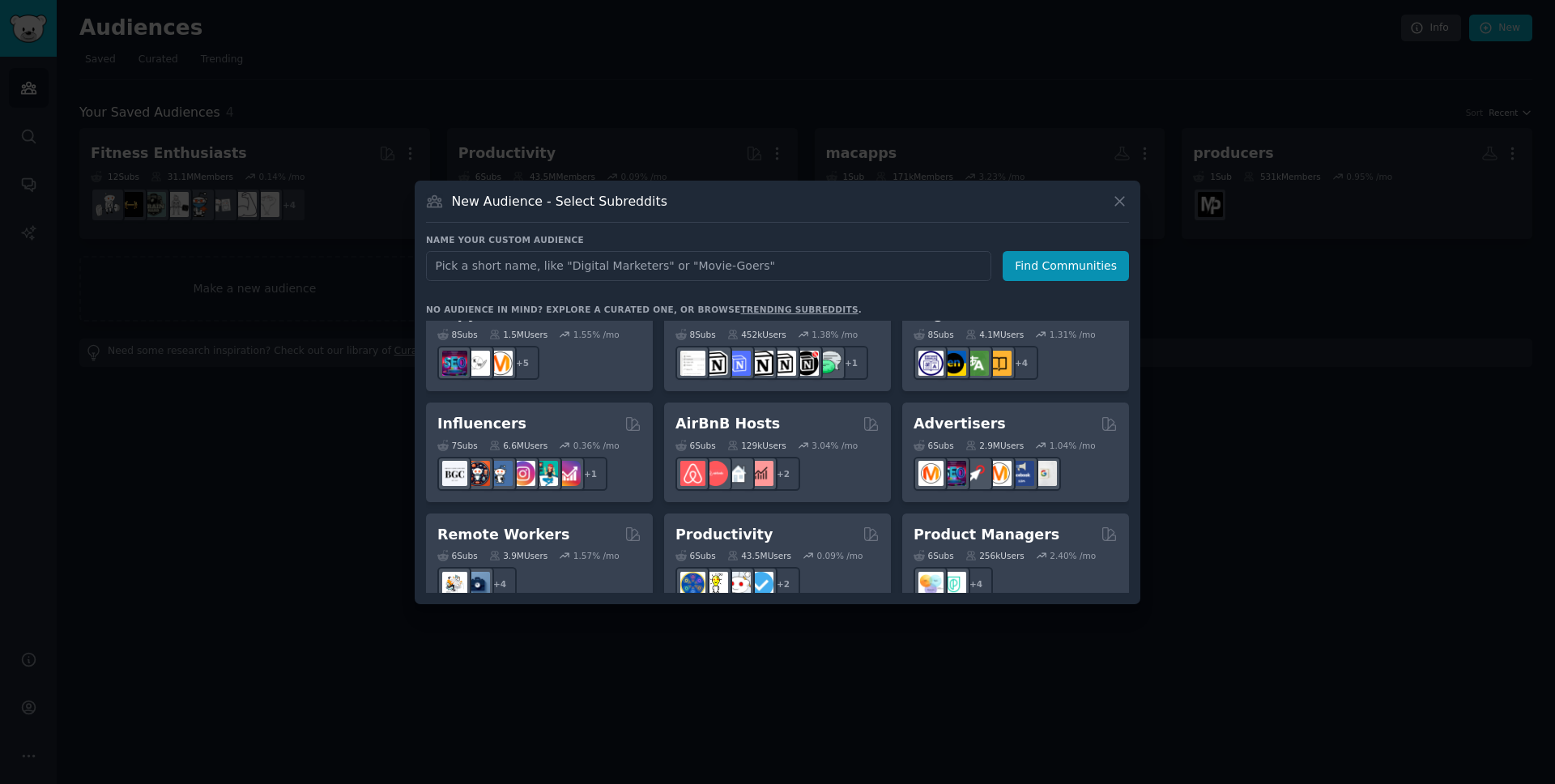
scroll to position [1264, 0]
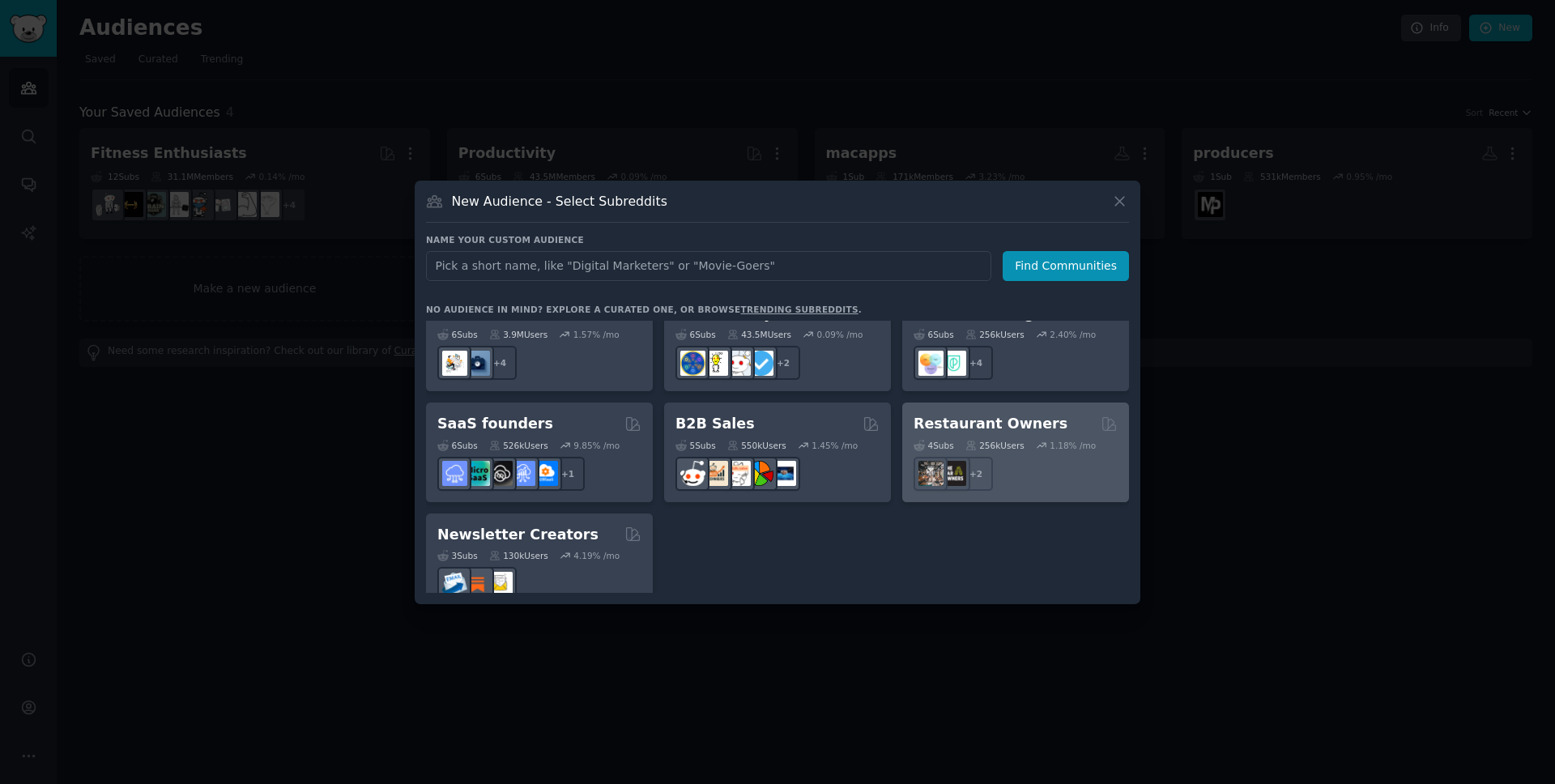
click at [1031, 476] on div "Restaurant Owners 4 Sub s 256k Users 1.18 % /mo + 2" at bounding box center [1016, 452] width 227 height 100
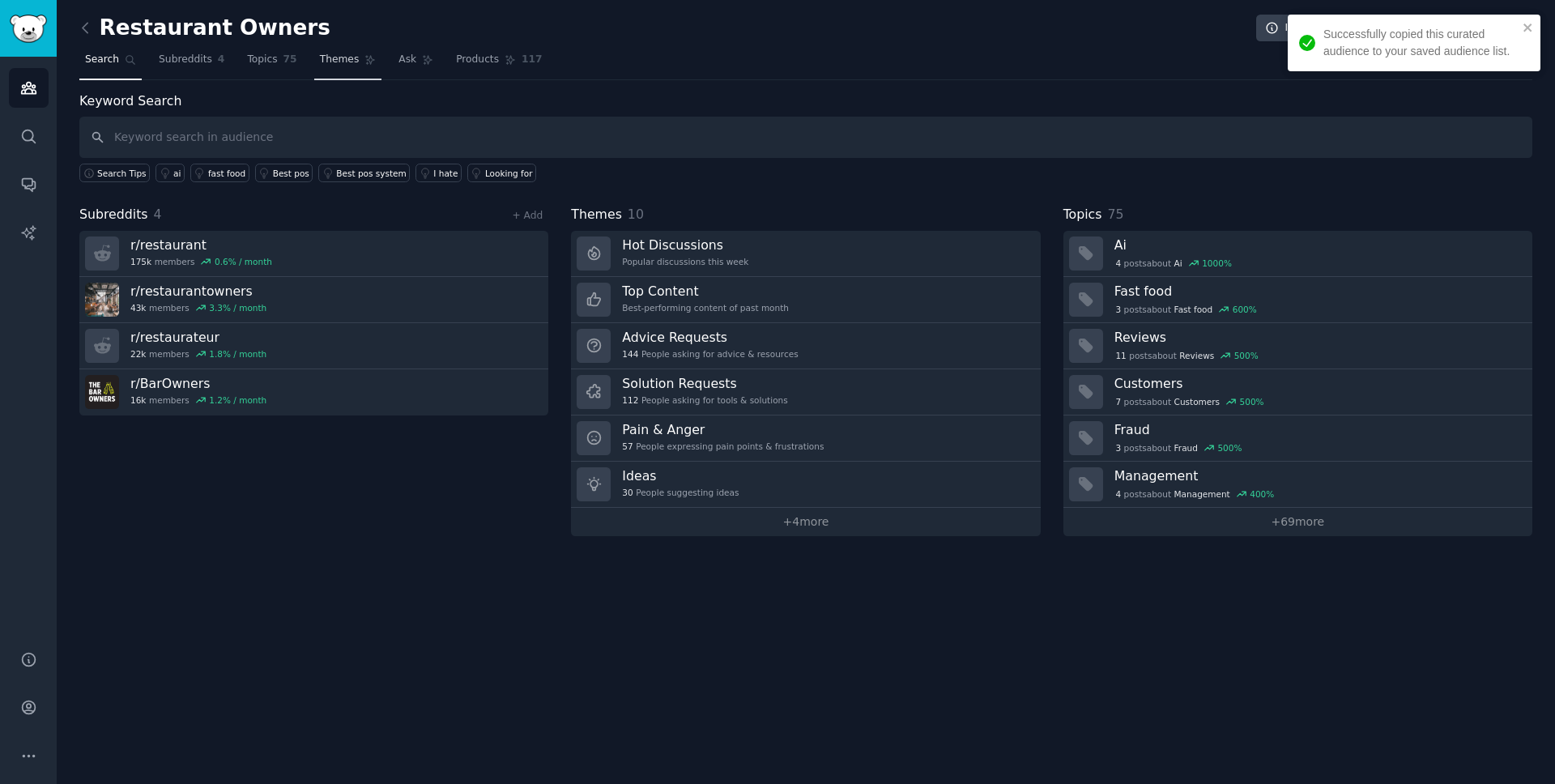
click at [341, 70] on link "Themes" at bounding box center [348, 64] width 68 height 34
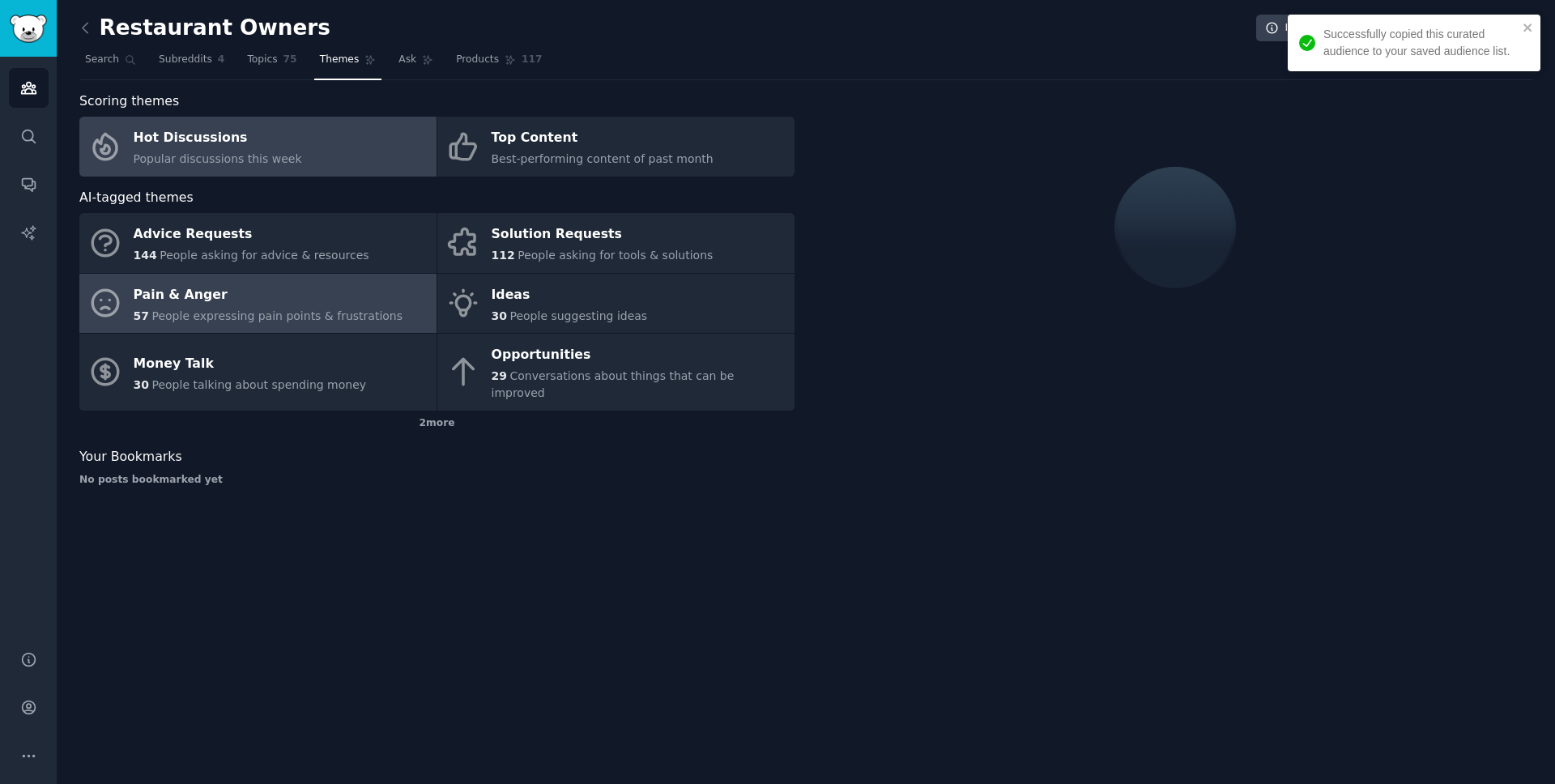
click at [360, 305] on div "Pain & Anger" at bounding box center [268, 294] width 270 height 26
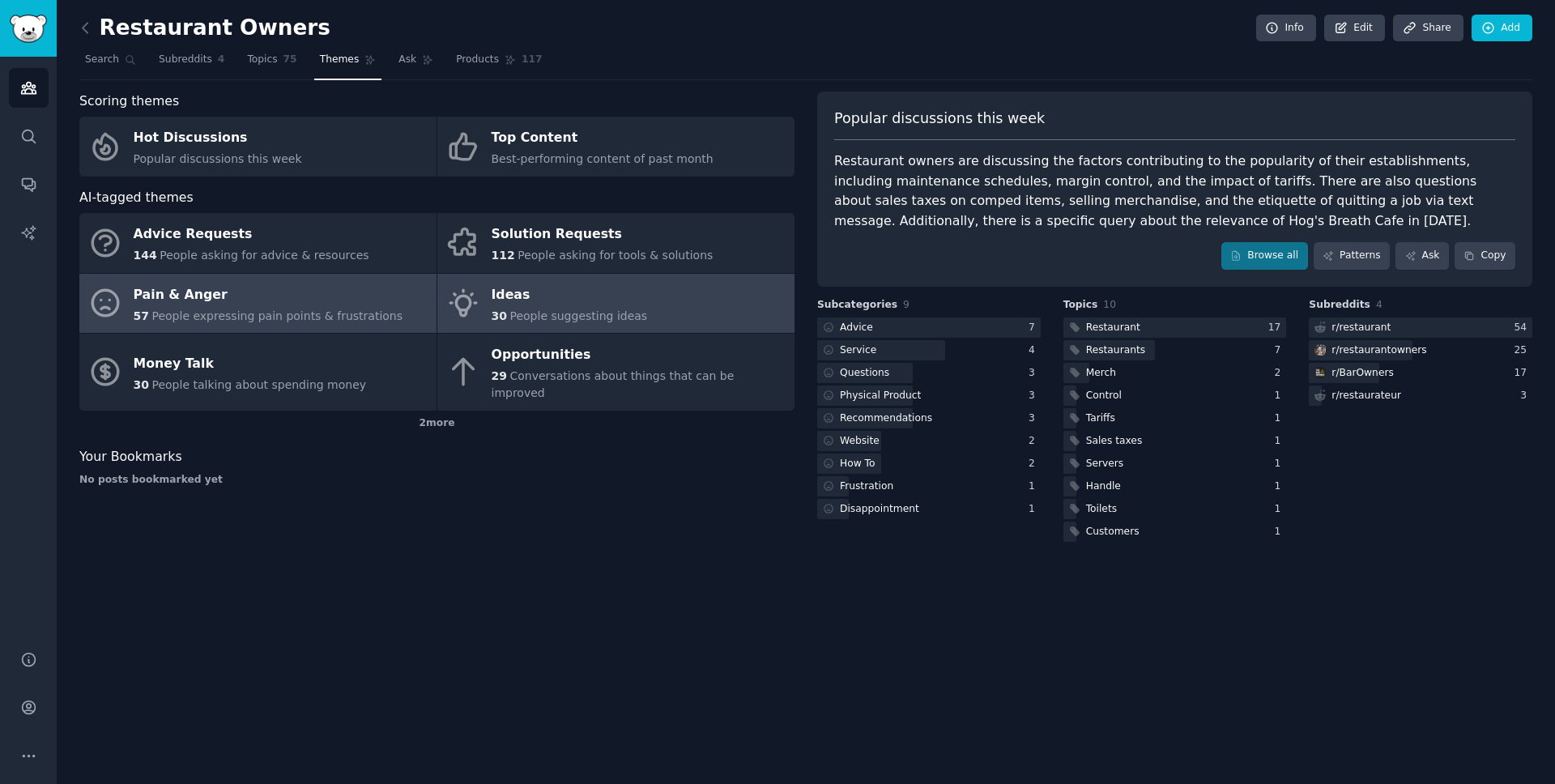
click at [494, 308] on div "30 People suggesting ideas" at bounding box center [570, 316] width 156 height 17
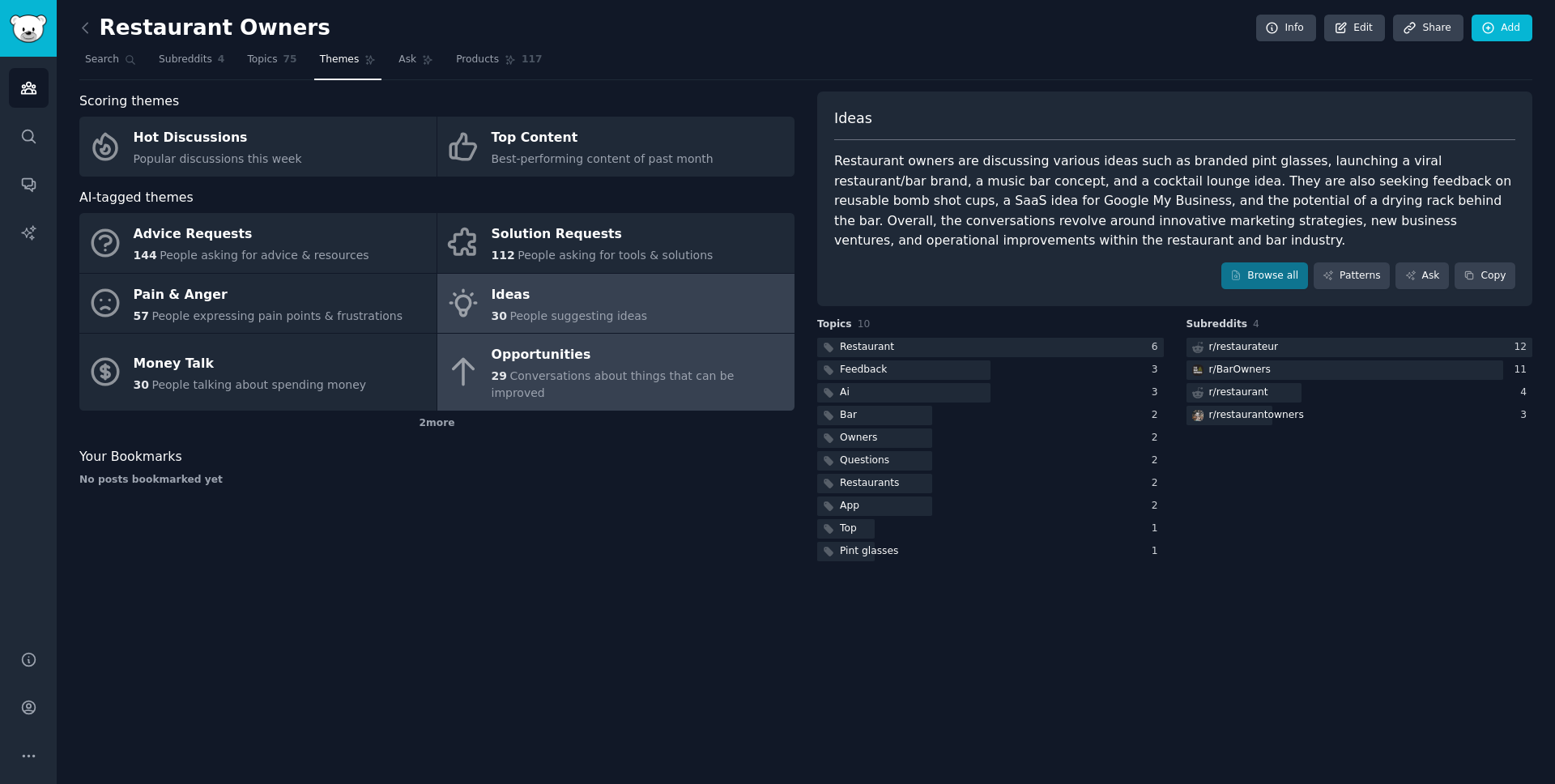
click at [535, 360] on div "Opportunities" at bounding box center [639, 355] width 294 height 26
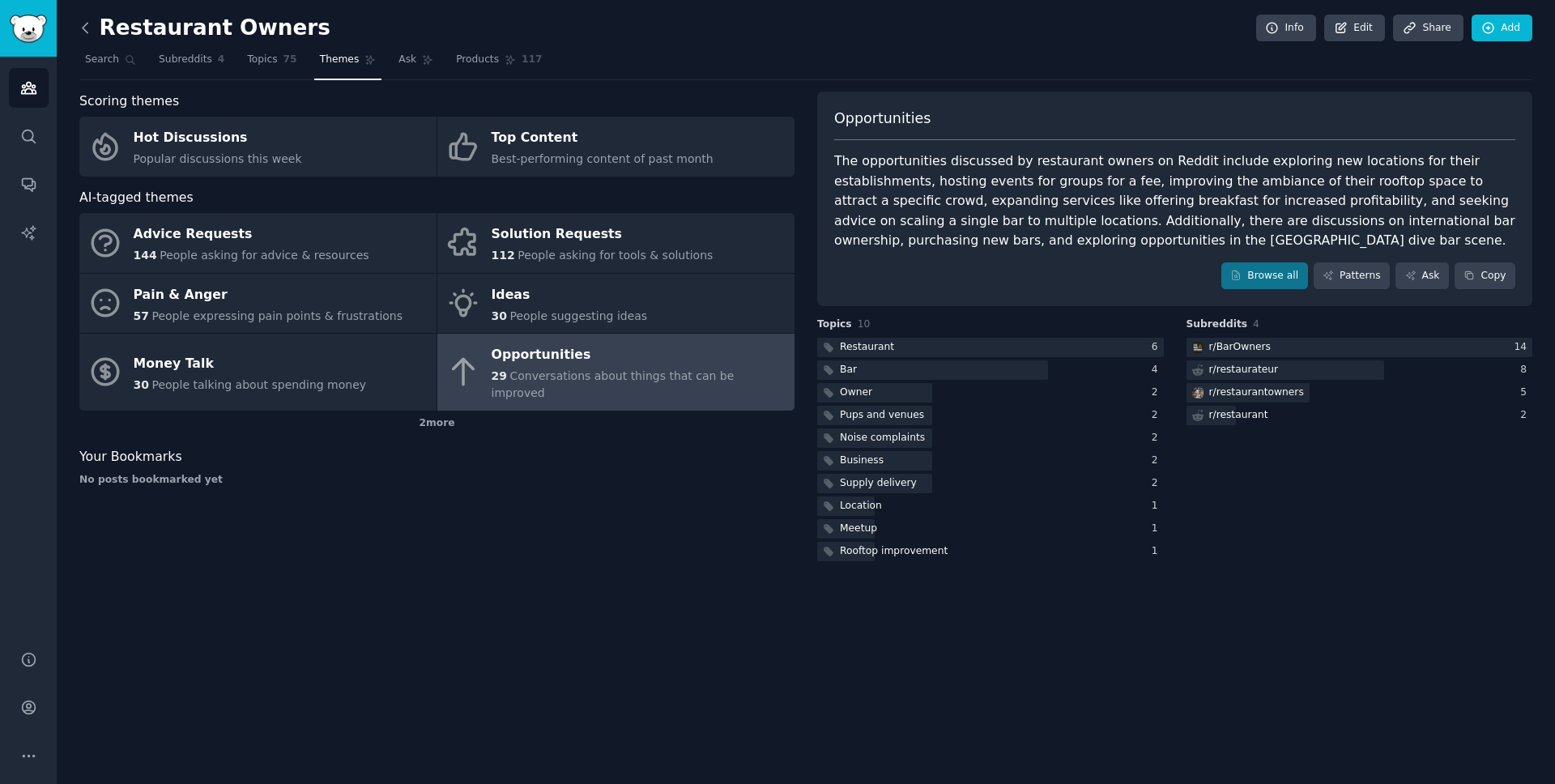
click at [85, 31] on icon at bounding box center [85, 27] width 5 height 10
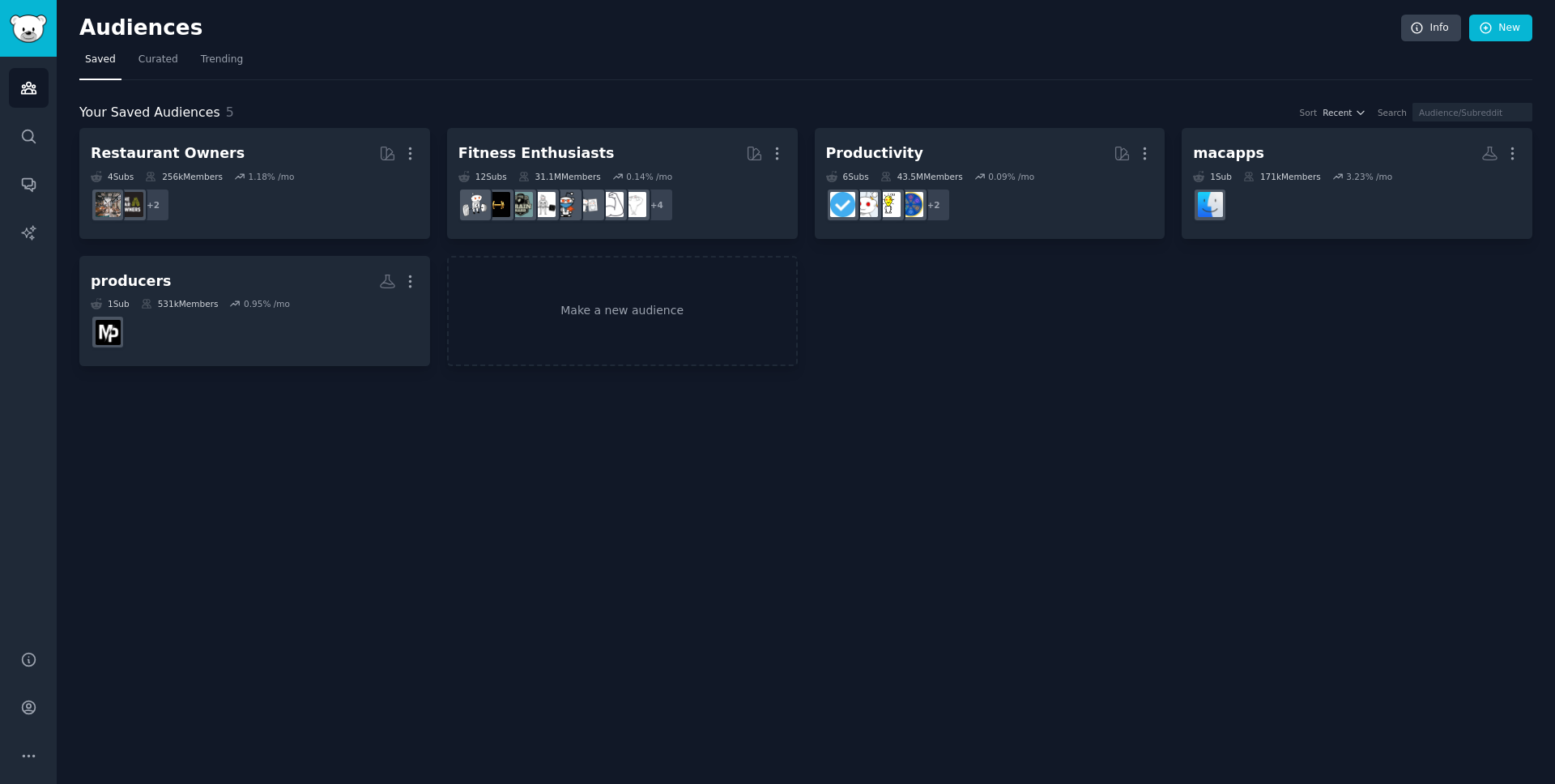
click at [129, 55] on nav "Saved Curated Trending" at bounding box center [805, 64] width 1453 height 34
click at [140, 57] on span "Curated" at bounding box center [158, 60] width 40 height 15
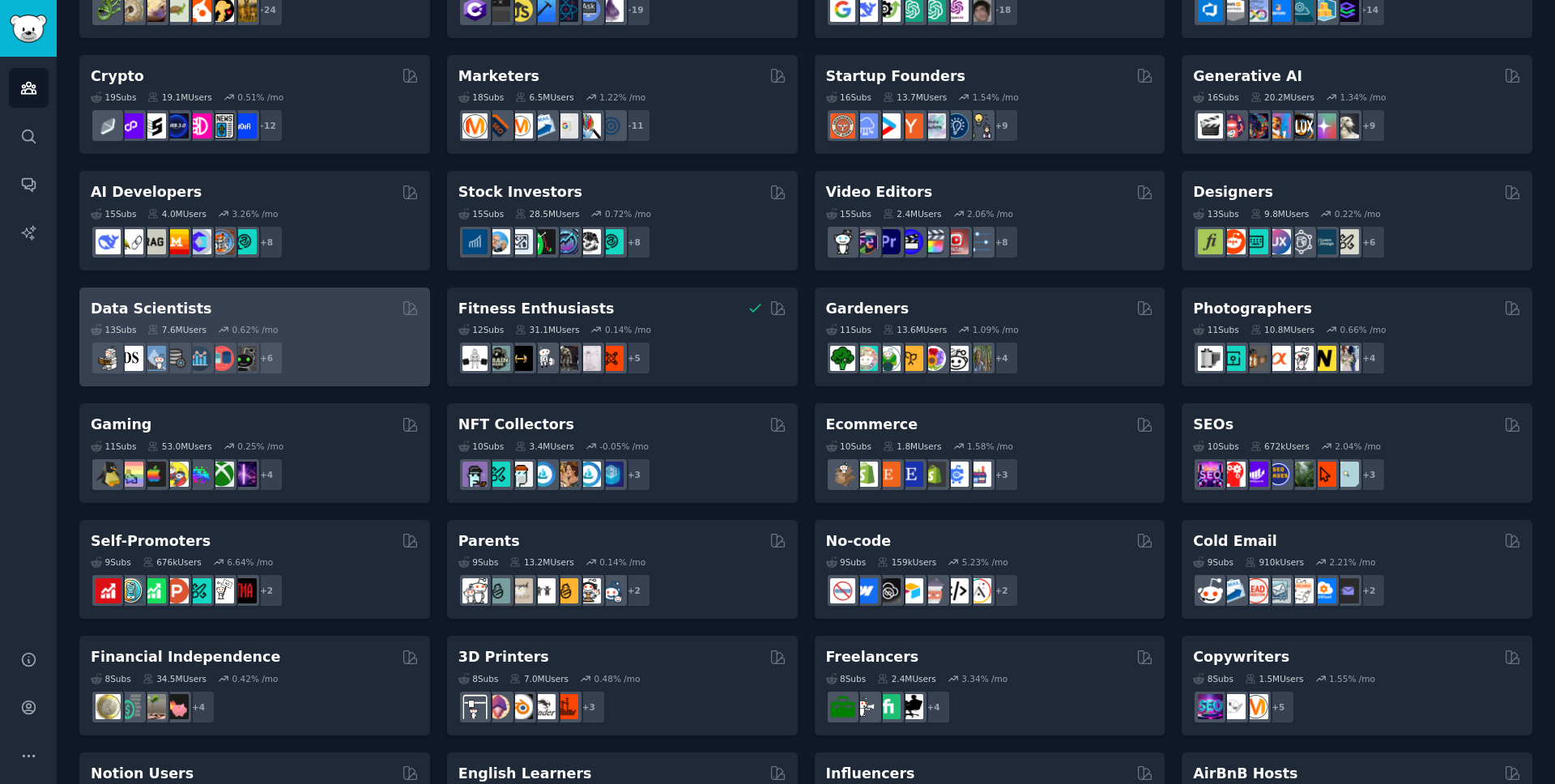
scroll to position [189, 0]
click at [309, 334] on div "13 Sub s 7.6M Users 0.62 % /mo" at bounding box center [254, 330] width 328 height 11
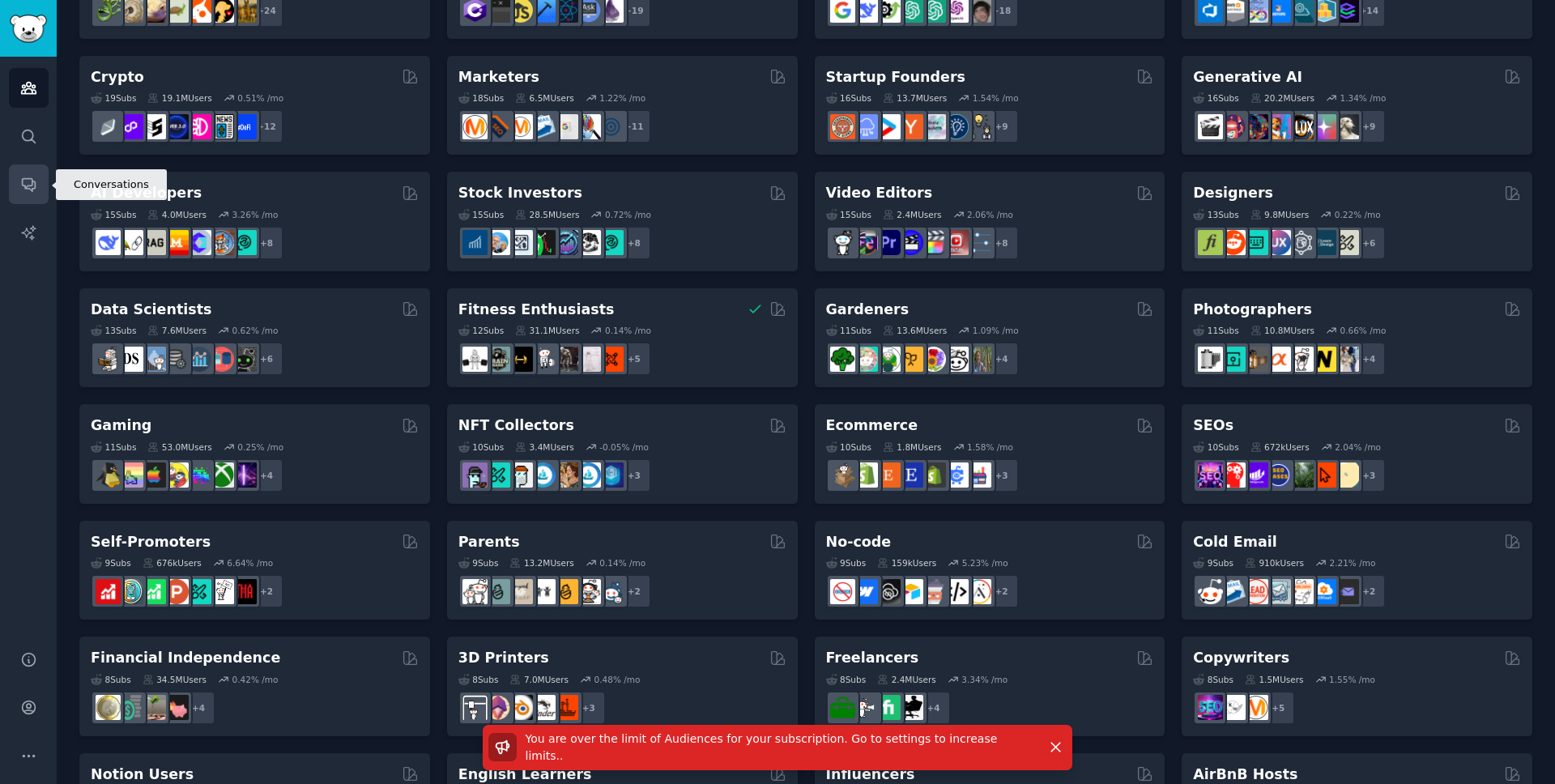
click at [13, 169] on link "Conversations" at bounding box center [29, 184] width 40 height 40
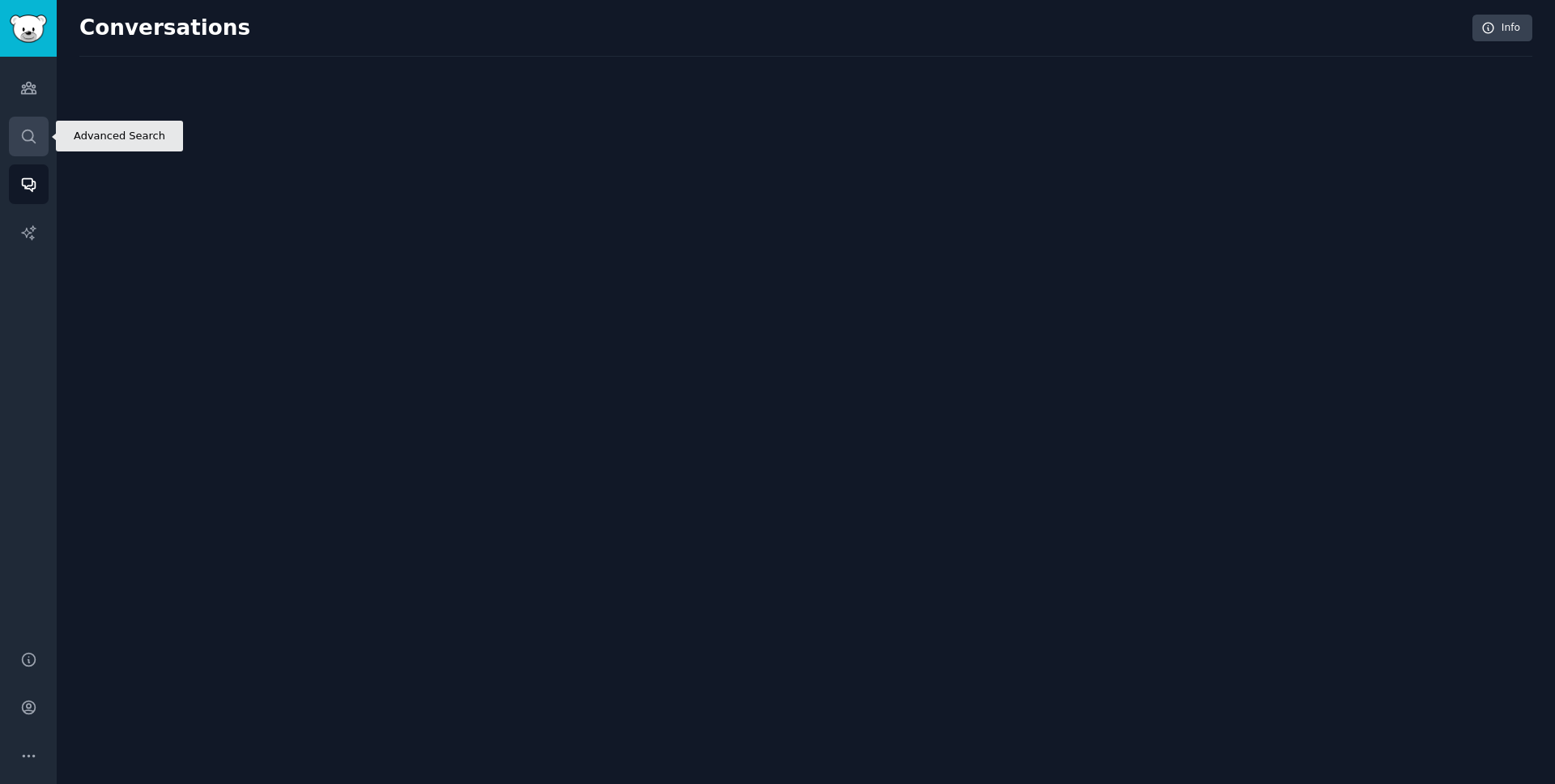
click at [23, 147] on link "Search" at bounding box center [29, 136] width 40 height 40
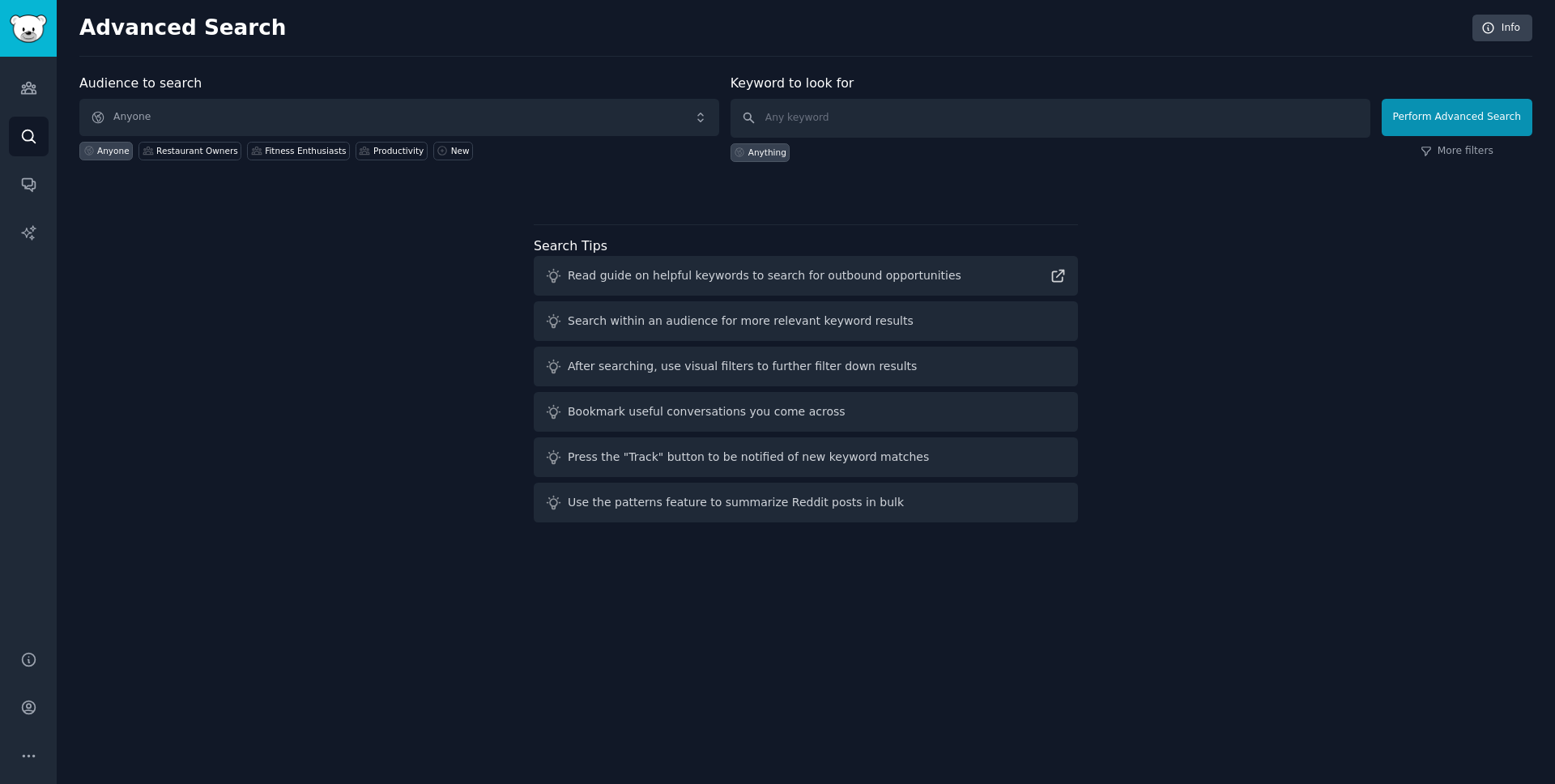
click at [24, 110] on div "Audiences Search Conversations AI Reports" at bounding box center [28, 343] width 56 height 574
click at [28, 90] on icon "Sidebar" at bounding box center [28, 87] width 17 height 17
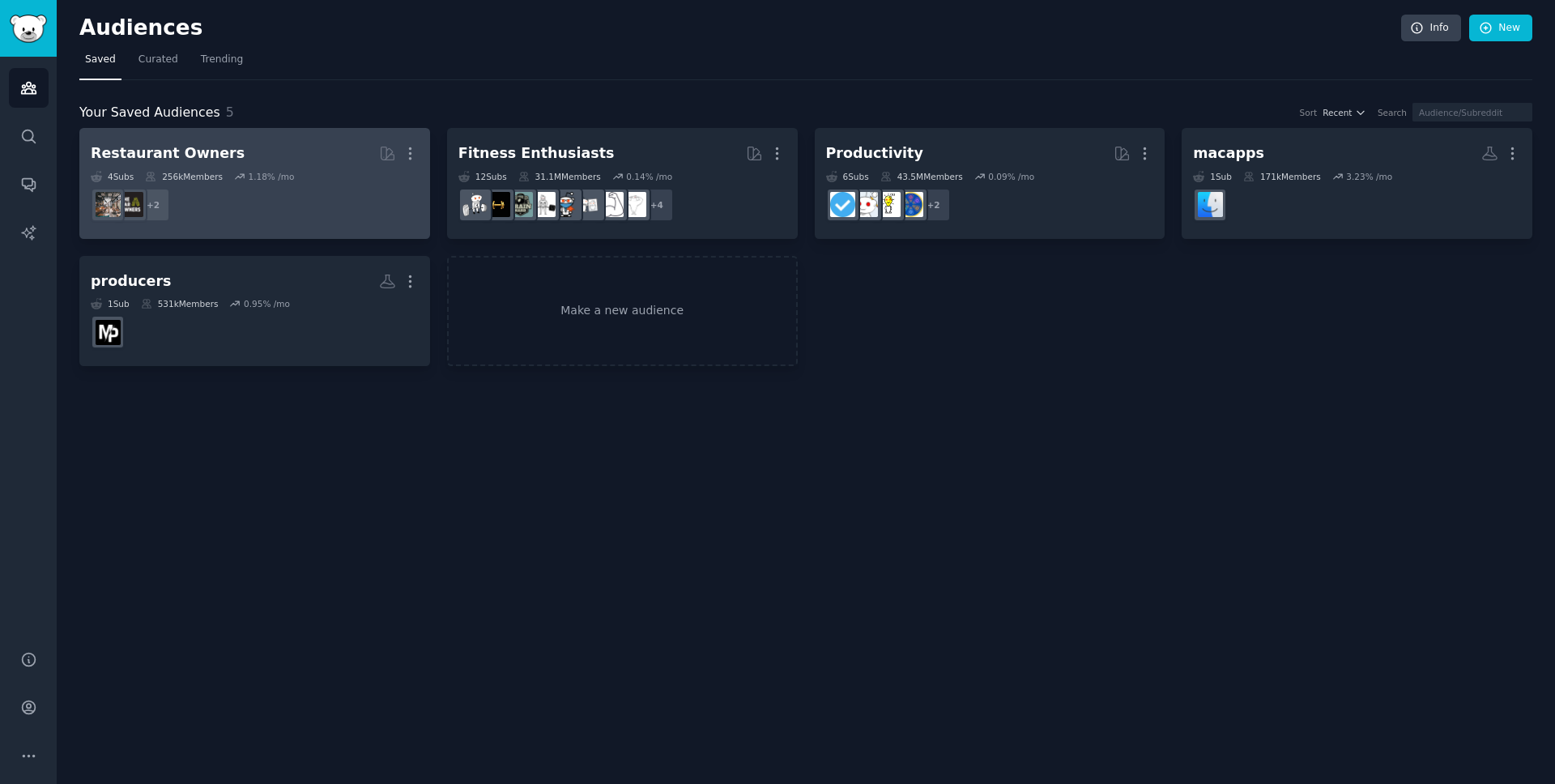
click at [419, 151] on link "Restaurant Owners More 4 Sub s 256k Members 1.18 % /mo + 2" at bounding box center [254, 184] width 351 height 111
click at [407, 152] on icon "button" at bounding box center [410, 154] width 17 height 17
click at [345, 184] on div "Delete" at bounding box center [354, 187] width 77 height 34
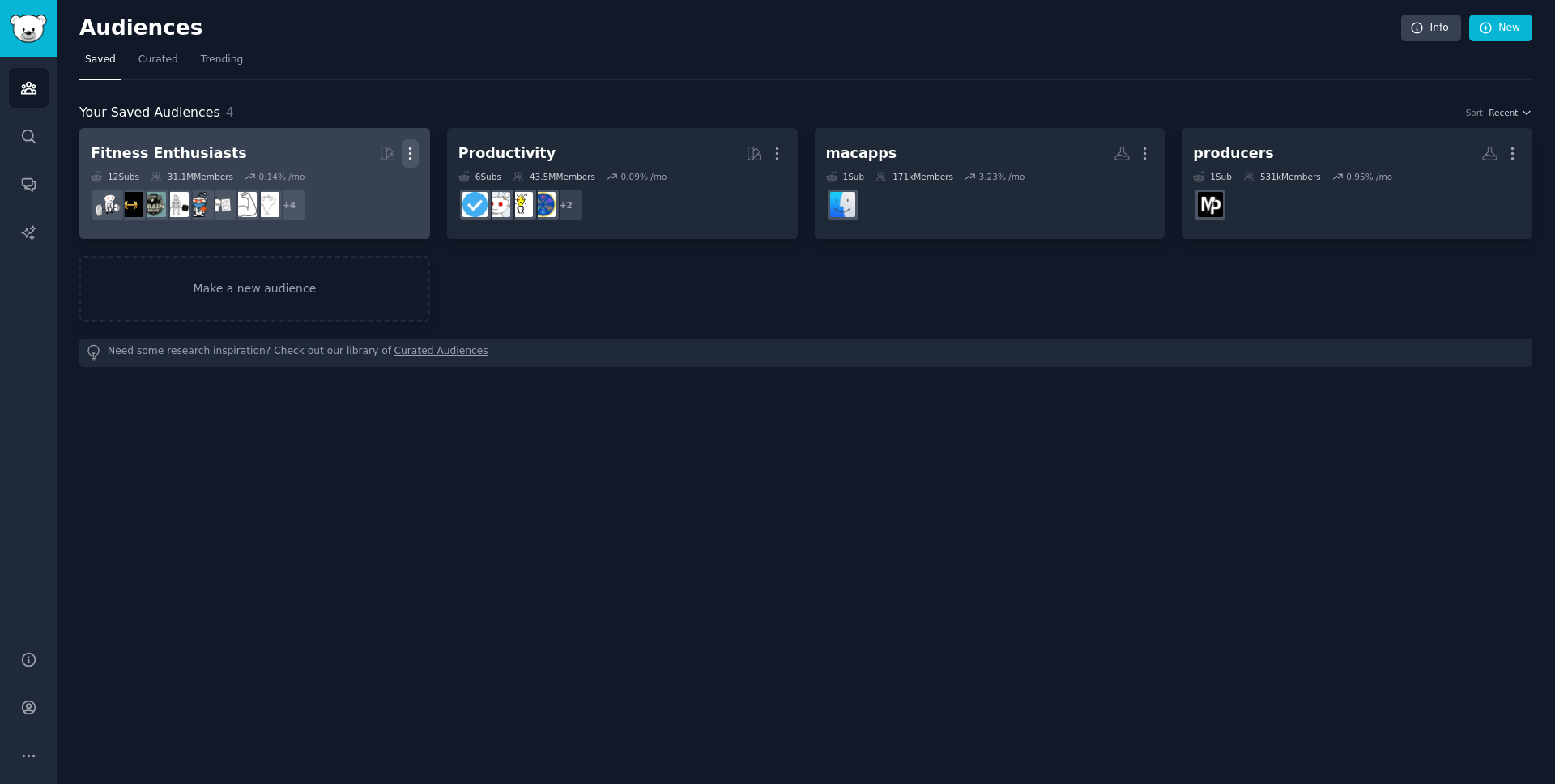
click at [415, 153] on icon "button" at bounding box center [410, 154] width 17 height 17
click at [389, 200] on div "Delete" at bounding box center [354, 187] width 77 height 34
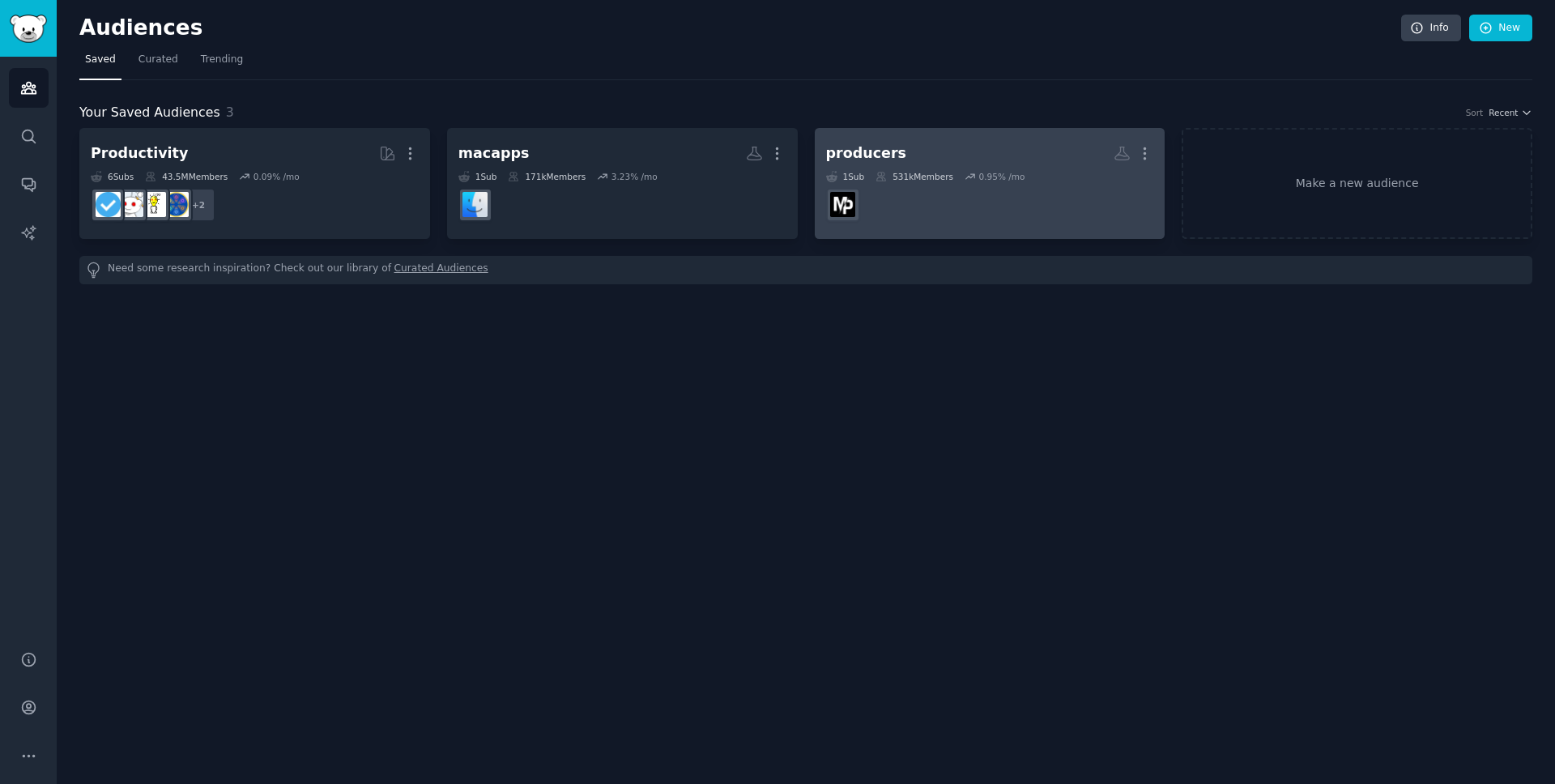
click at [931, 154] on h2 "producers Custom Audience More" at bounding box center [990, 153] width 328 height 28
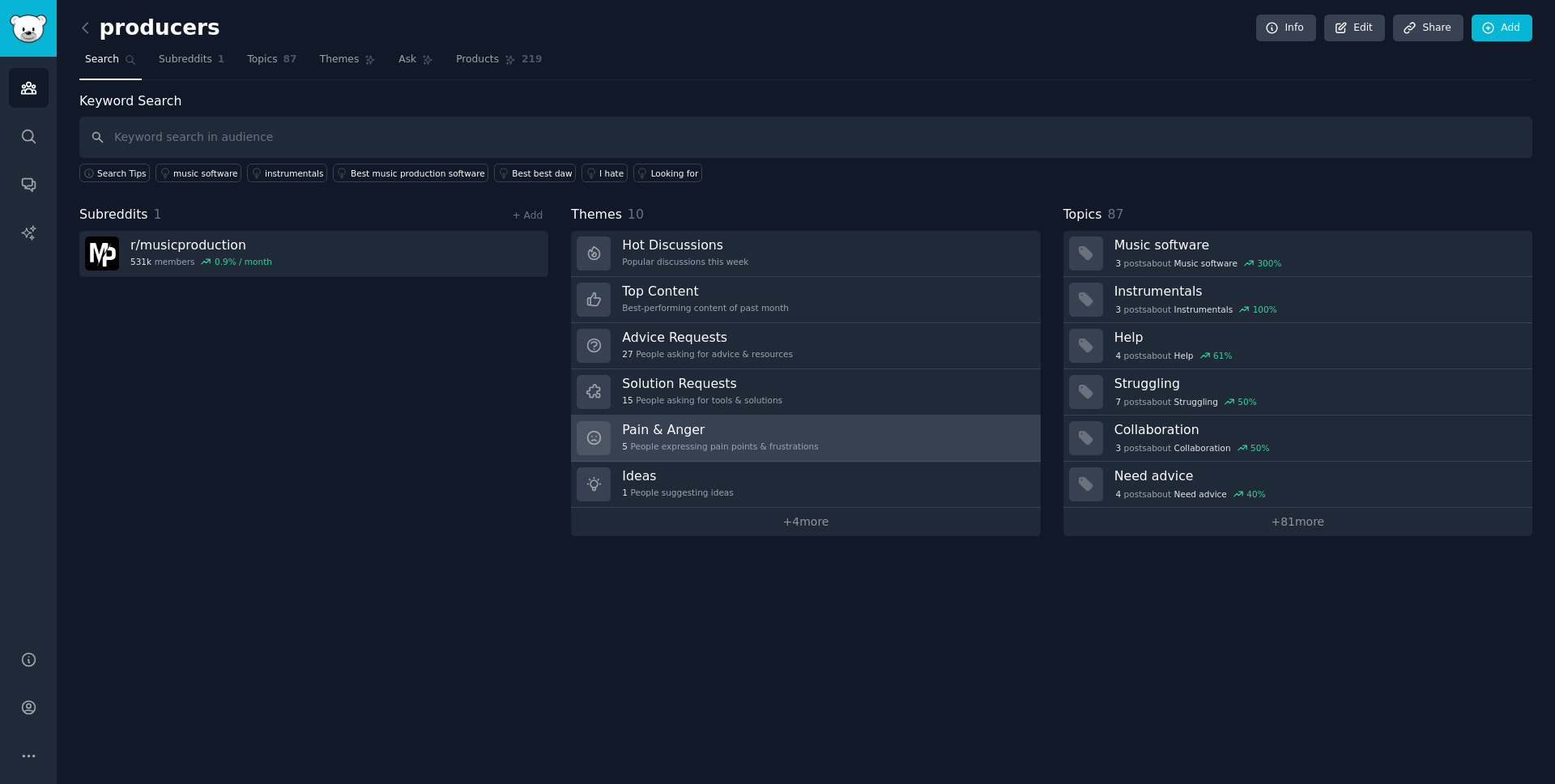
click at [806, 436] on h3 "Pain & Anger" at bounding box center [720, 429] width 196 height 17
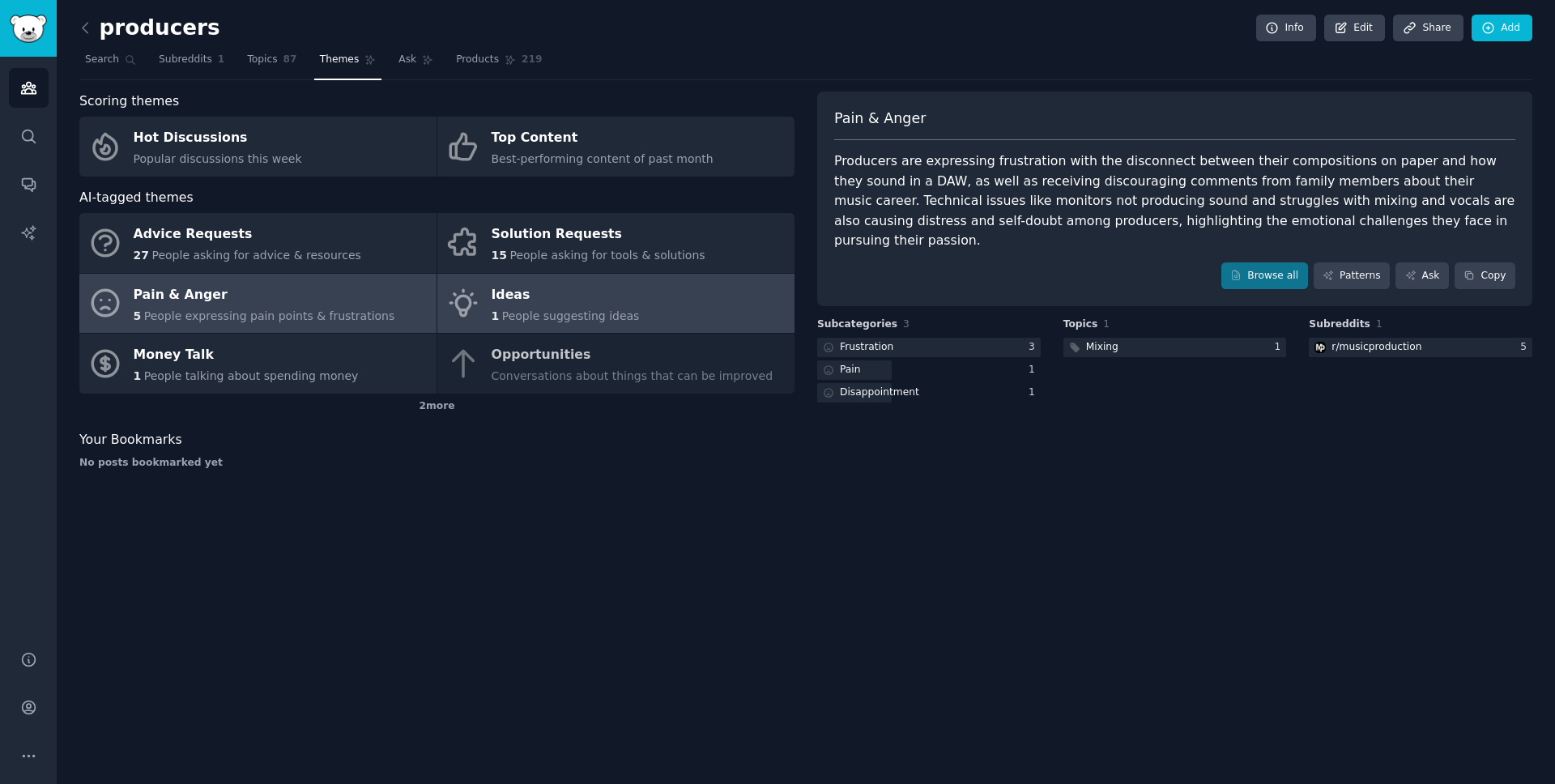
click at [592, 316] on span "People suggesting ideas" at bounding box center [571, 315] width 137 height 13
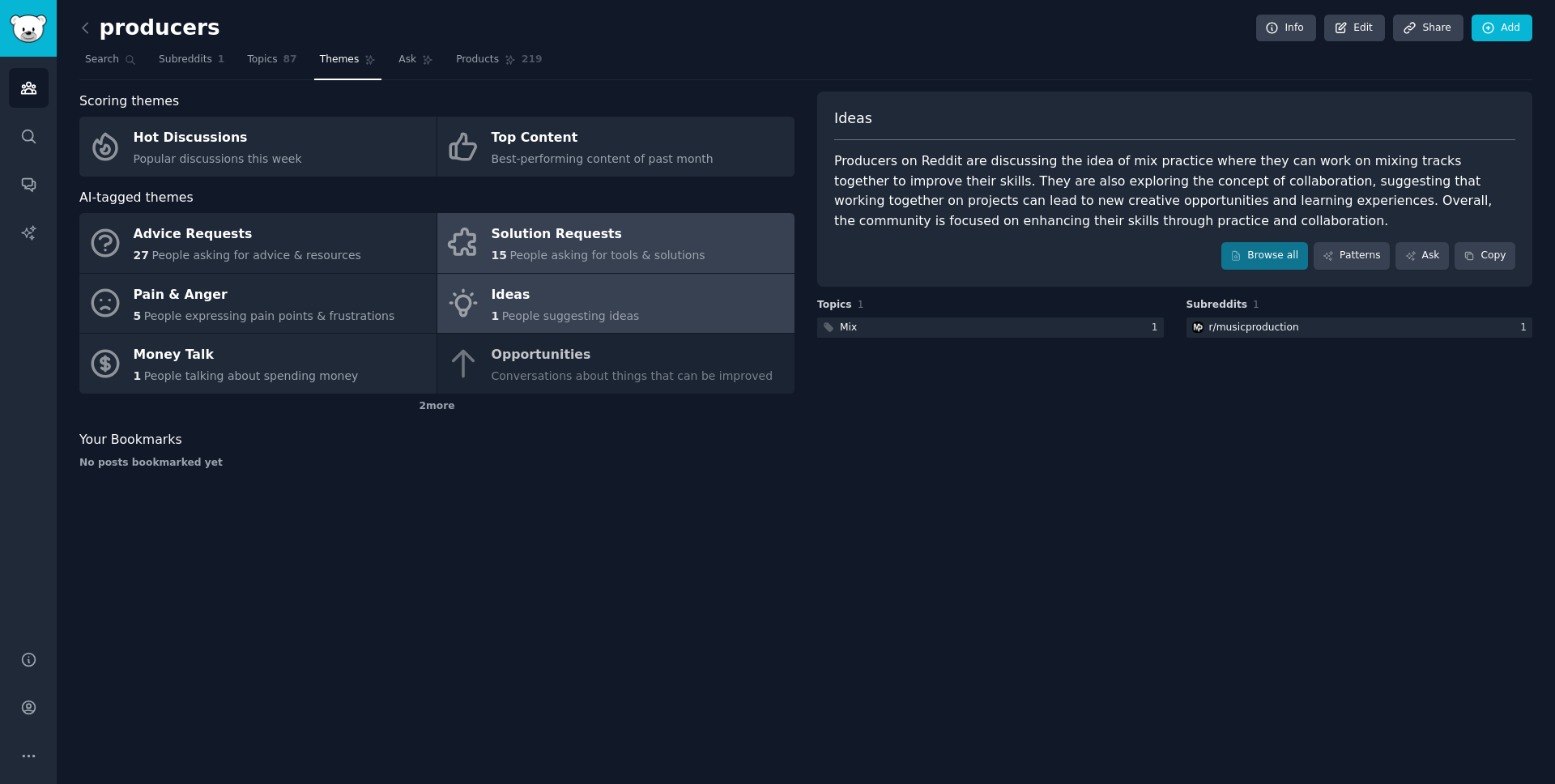
click at [577, 245] on div "Solution Requests" at bounding box center [598, 234] width 214 height 26
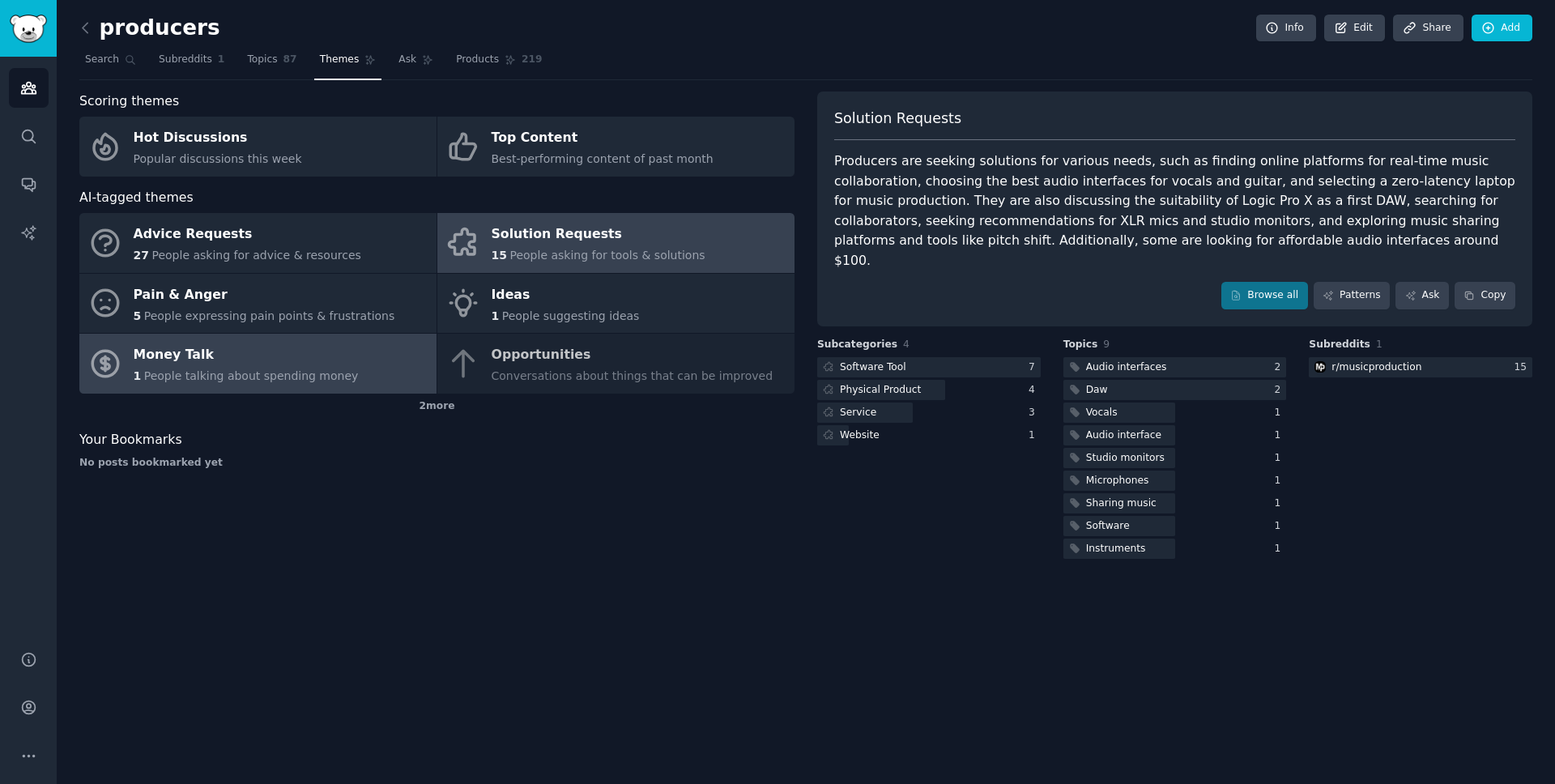
click at [236, 366] on div "Money Talk" at bounding box center [246, 355] width 225 height 26
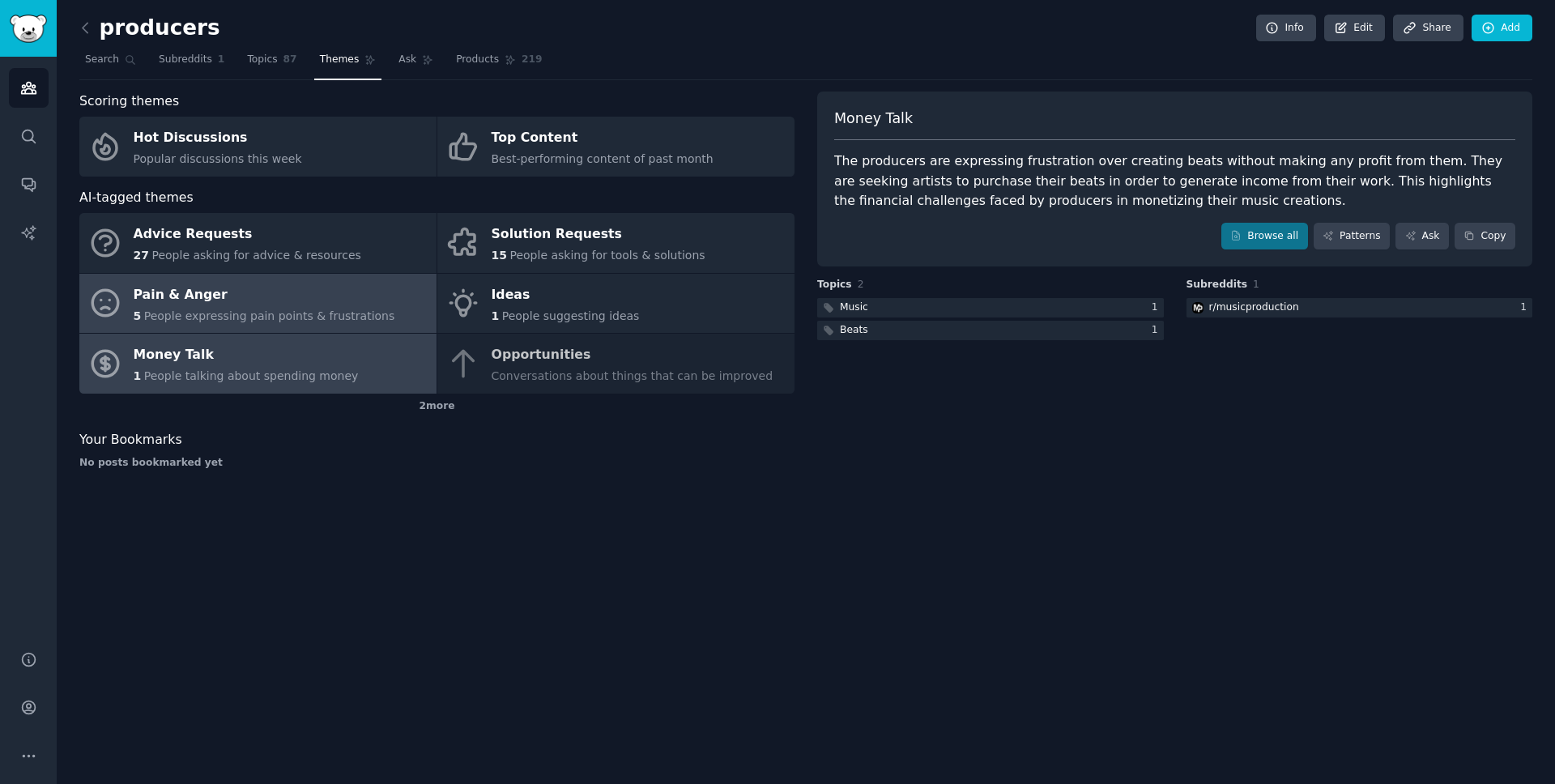
click at [227, 332] on link "Pain & Anger 5 People expressing pain points & frustrations" at bounding box center [257, 303] width 357 height 60
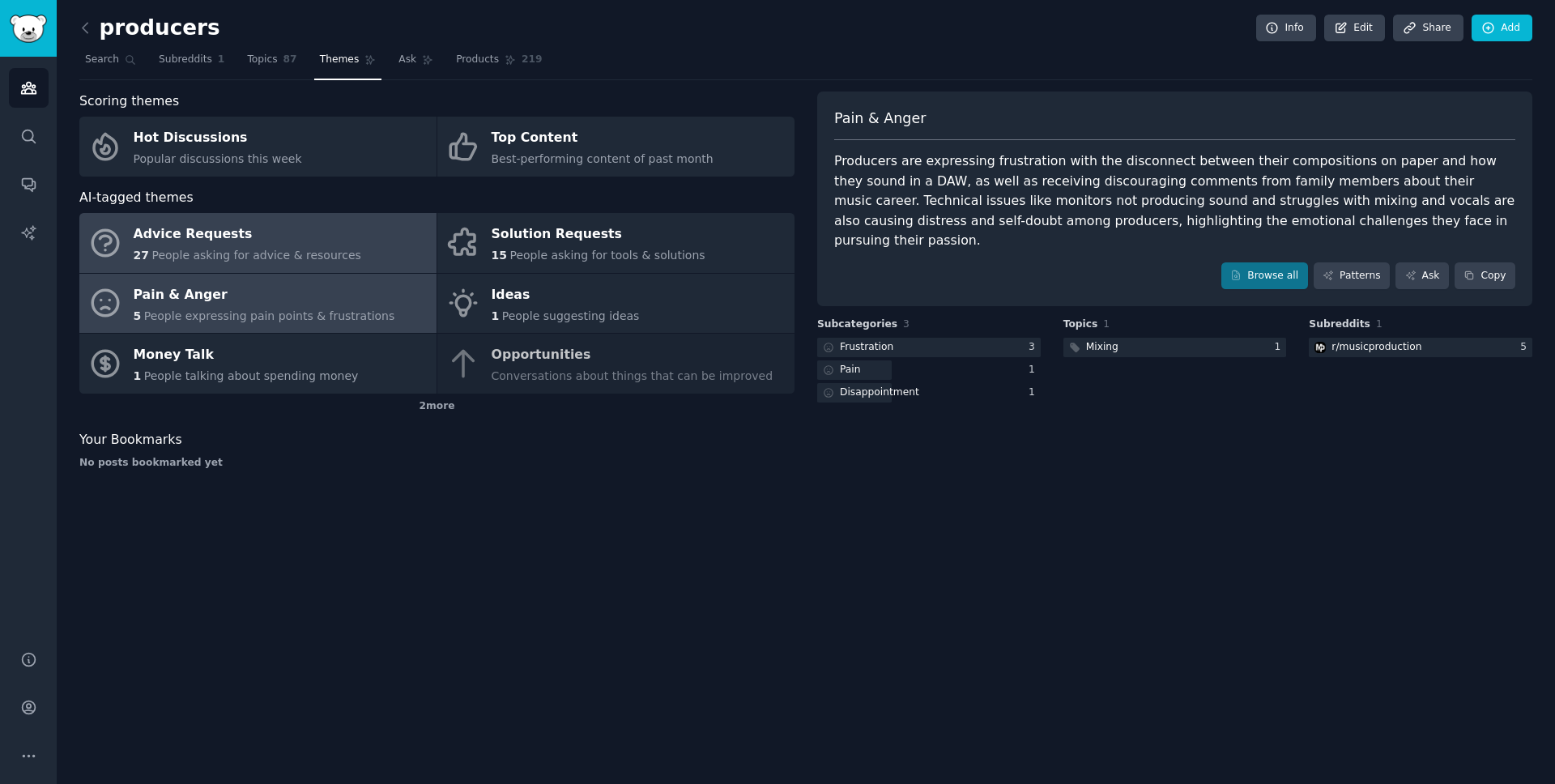
click at [274, 265] on link "Advice Requests 27 People asking for advice & resources" at bounding box center [257, 243] width 357 height 60
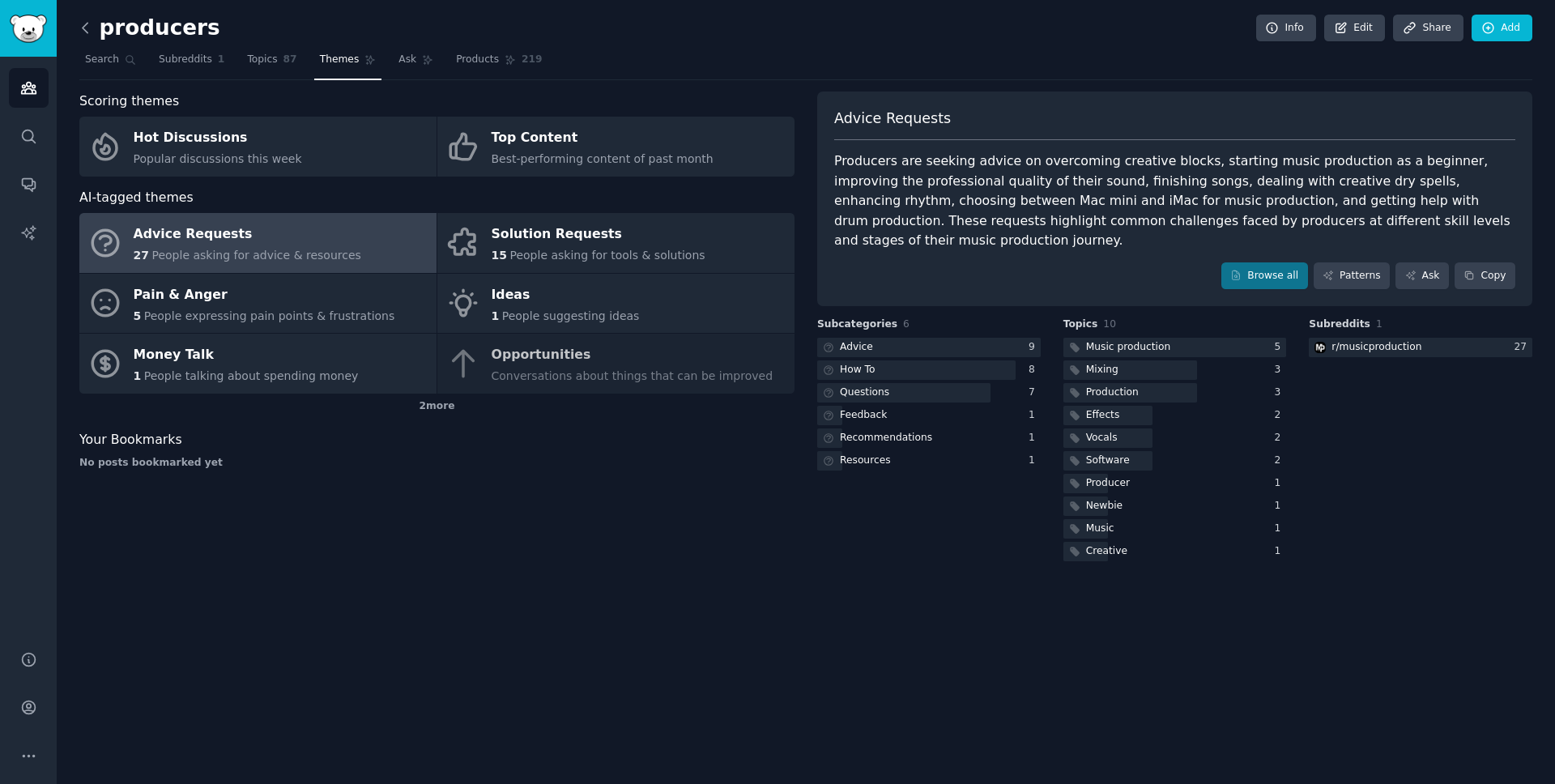
click at [87, 34] on icon at bounding box center [85, 27] width 17 height 17
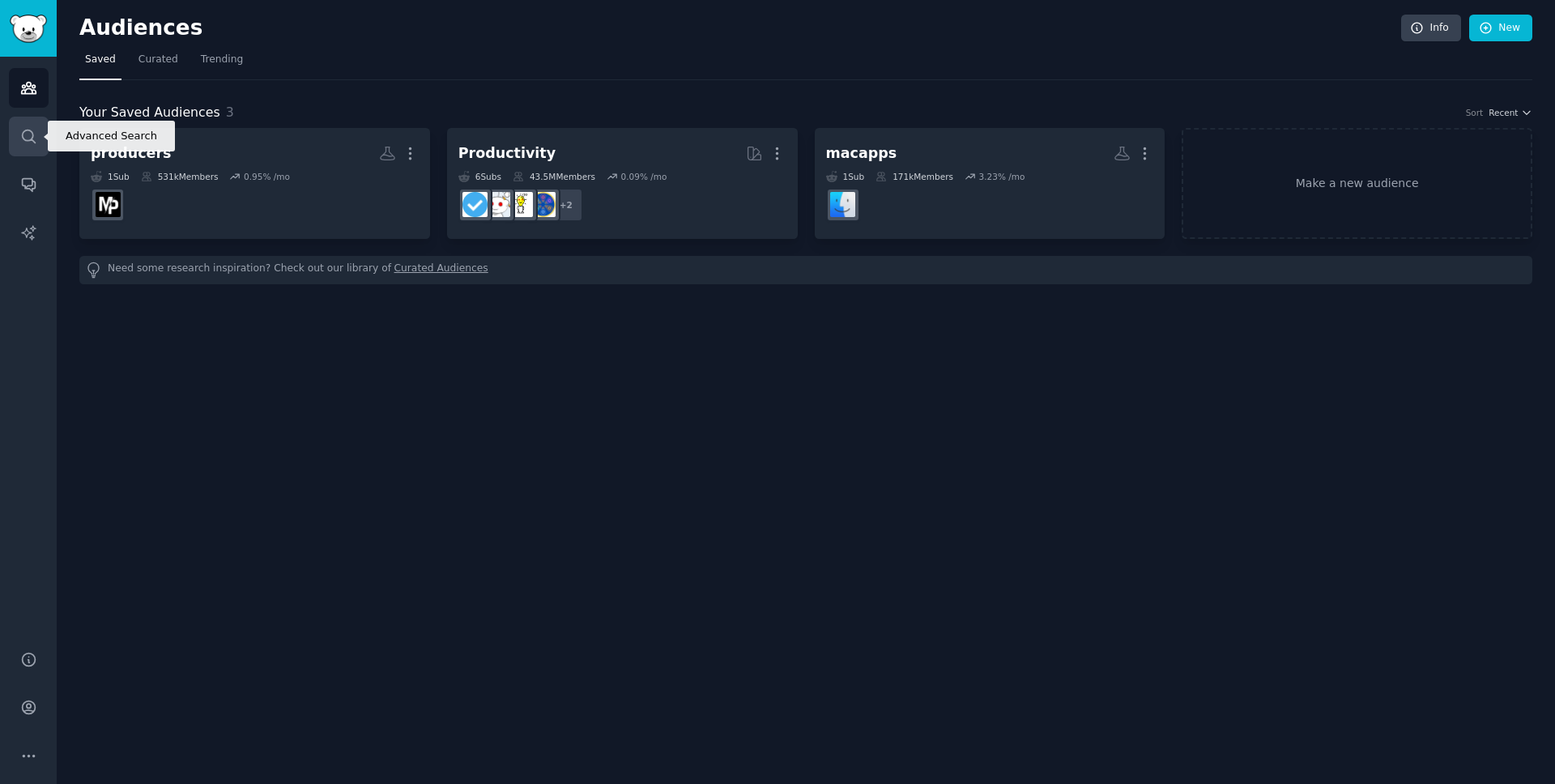
click at [25, 144] on icon "Sidebar" at bounding box center [28, 136] width 17 height 17
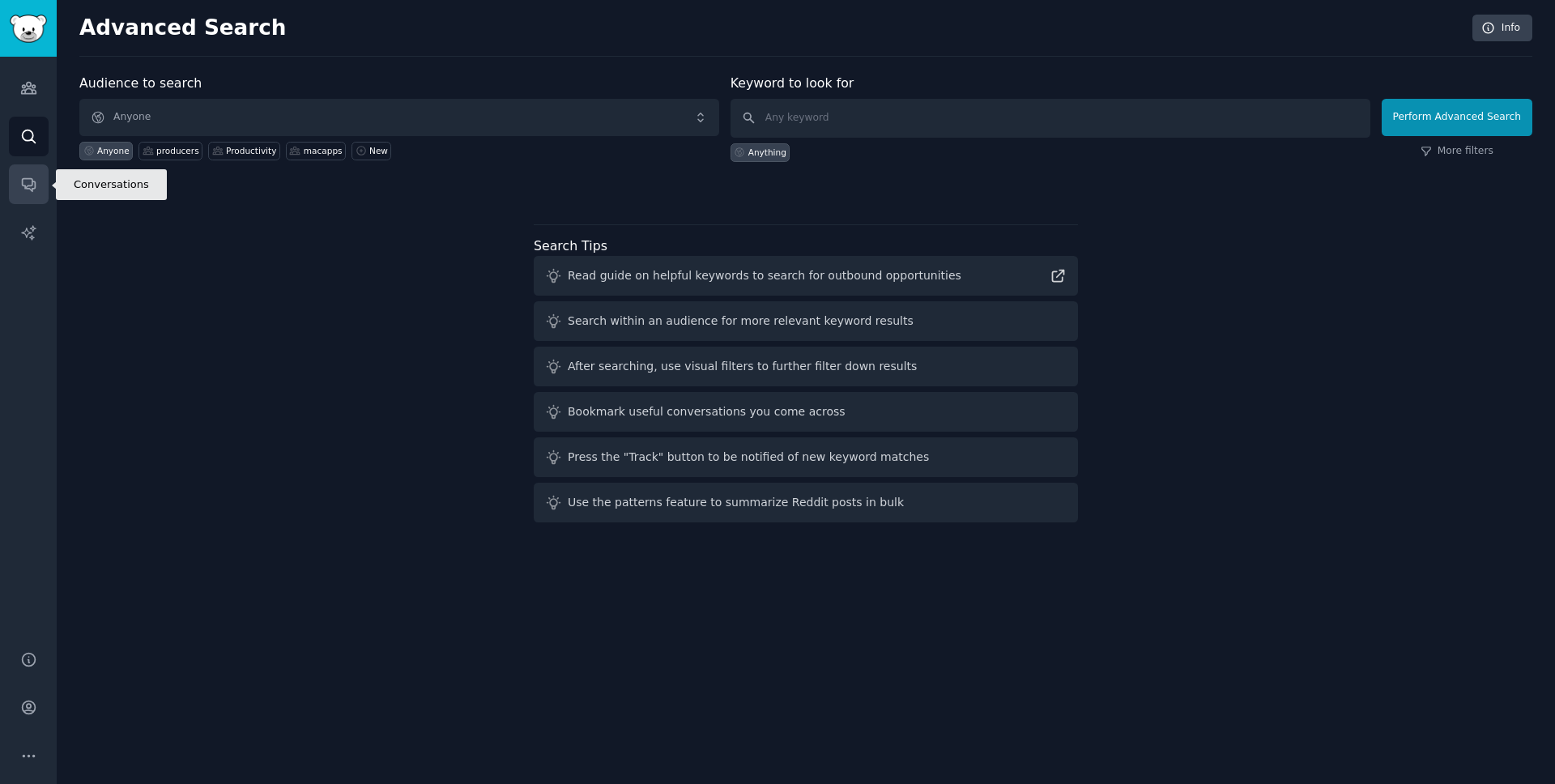
click at [18, 189] on link "Conversations" at bounding box center [29, 184] width 40 height 40
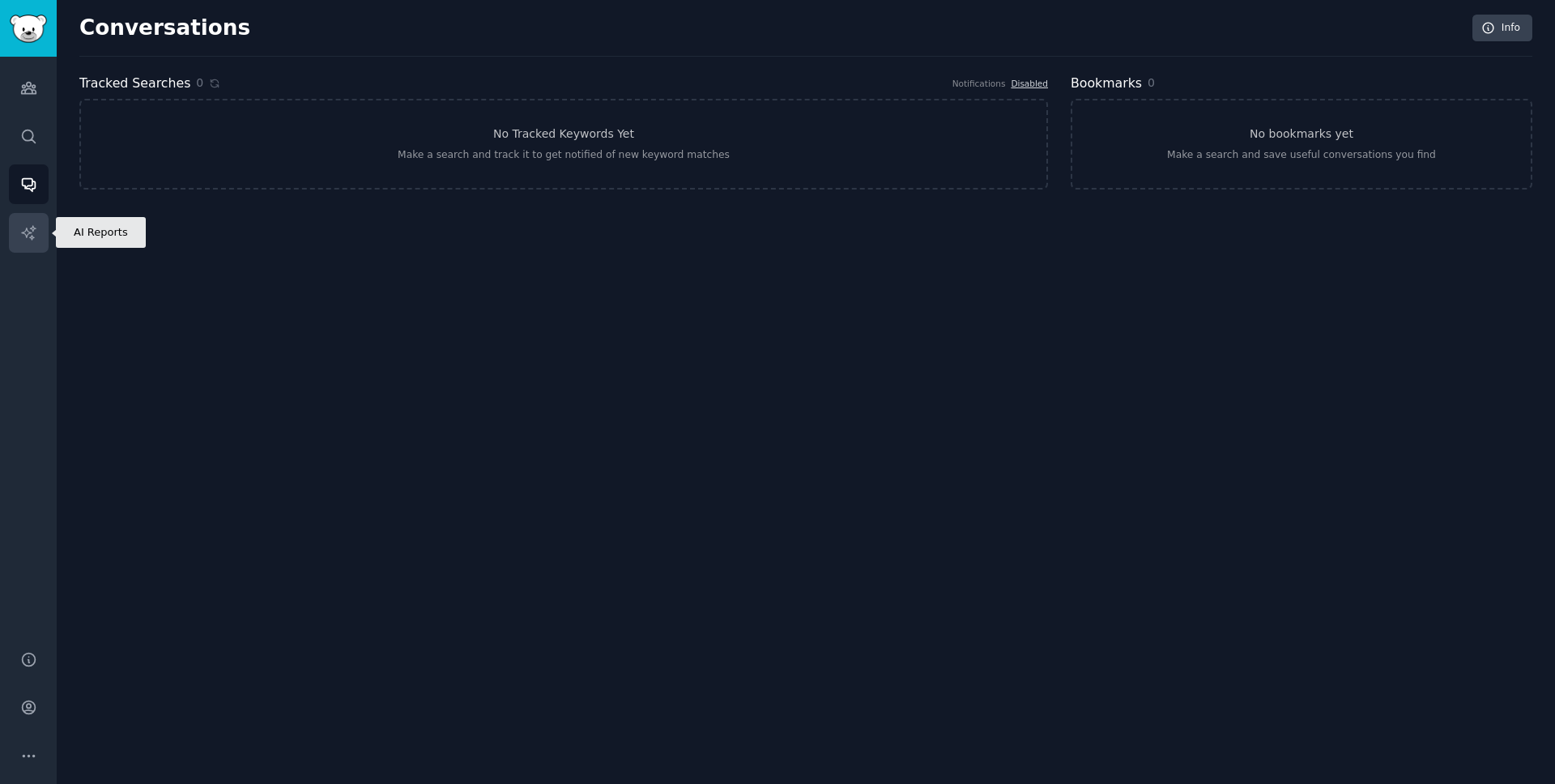
click at [25, 224] on icon "Sidebar" at bounding box center [28, 233] width 17 height 17
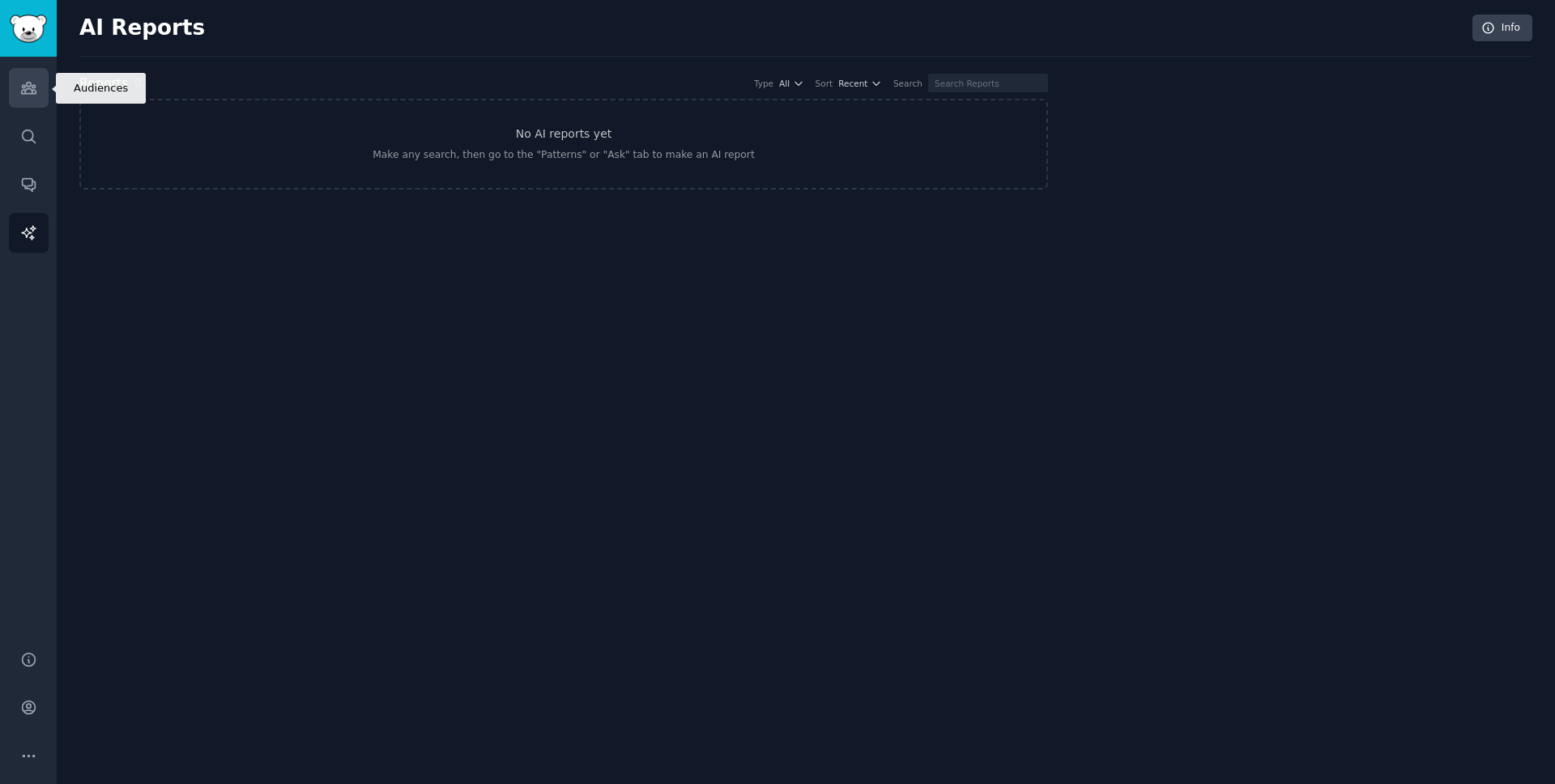
click at [22, 103] on link "Audiences" at bounding box center [29, 88] width 40 height 40
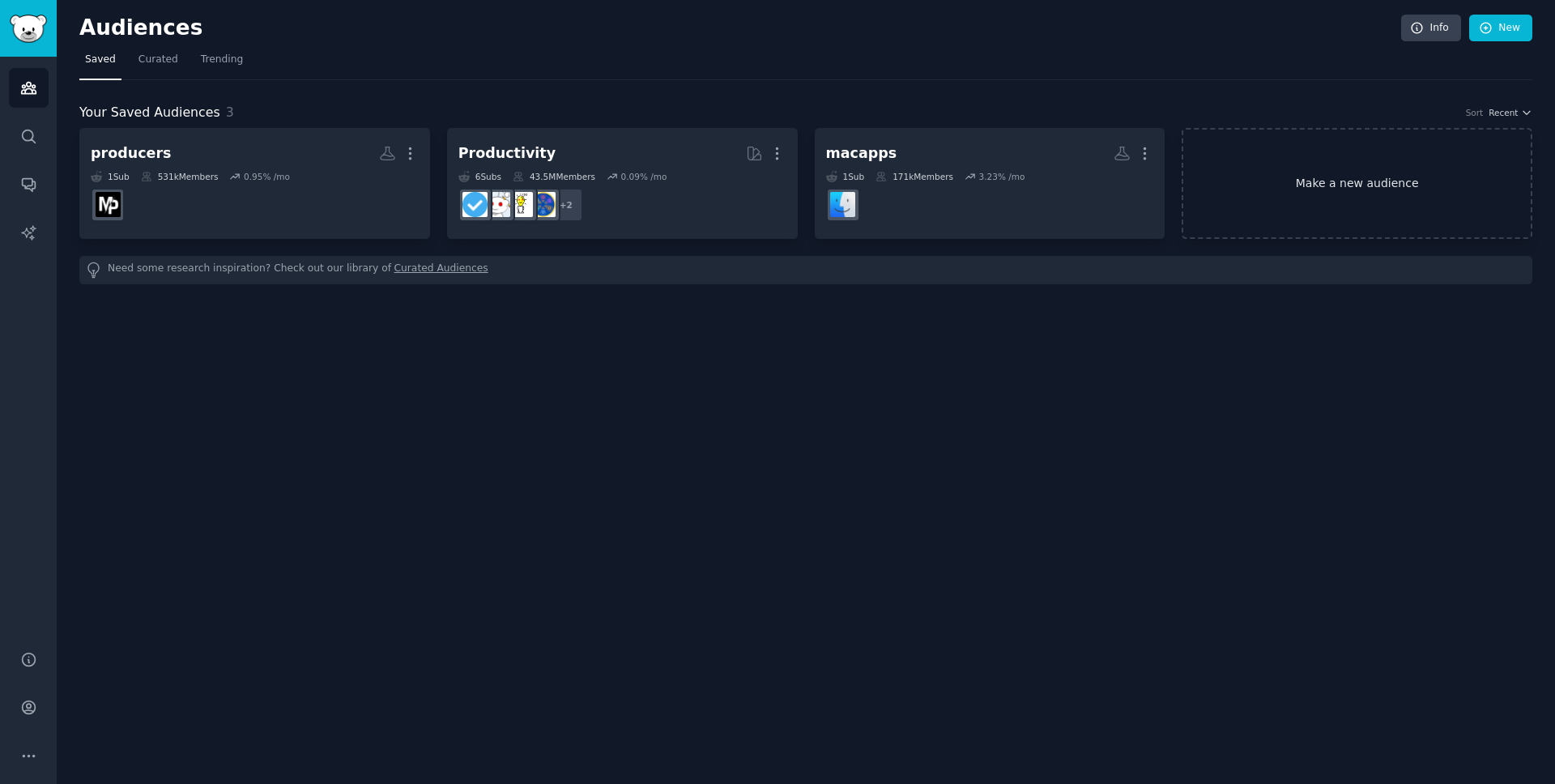
click at [1488, 192] on link "Make a new audience" at bounding box center [1357, 184] width 351 height 111
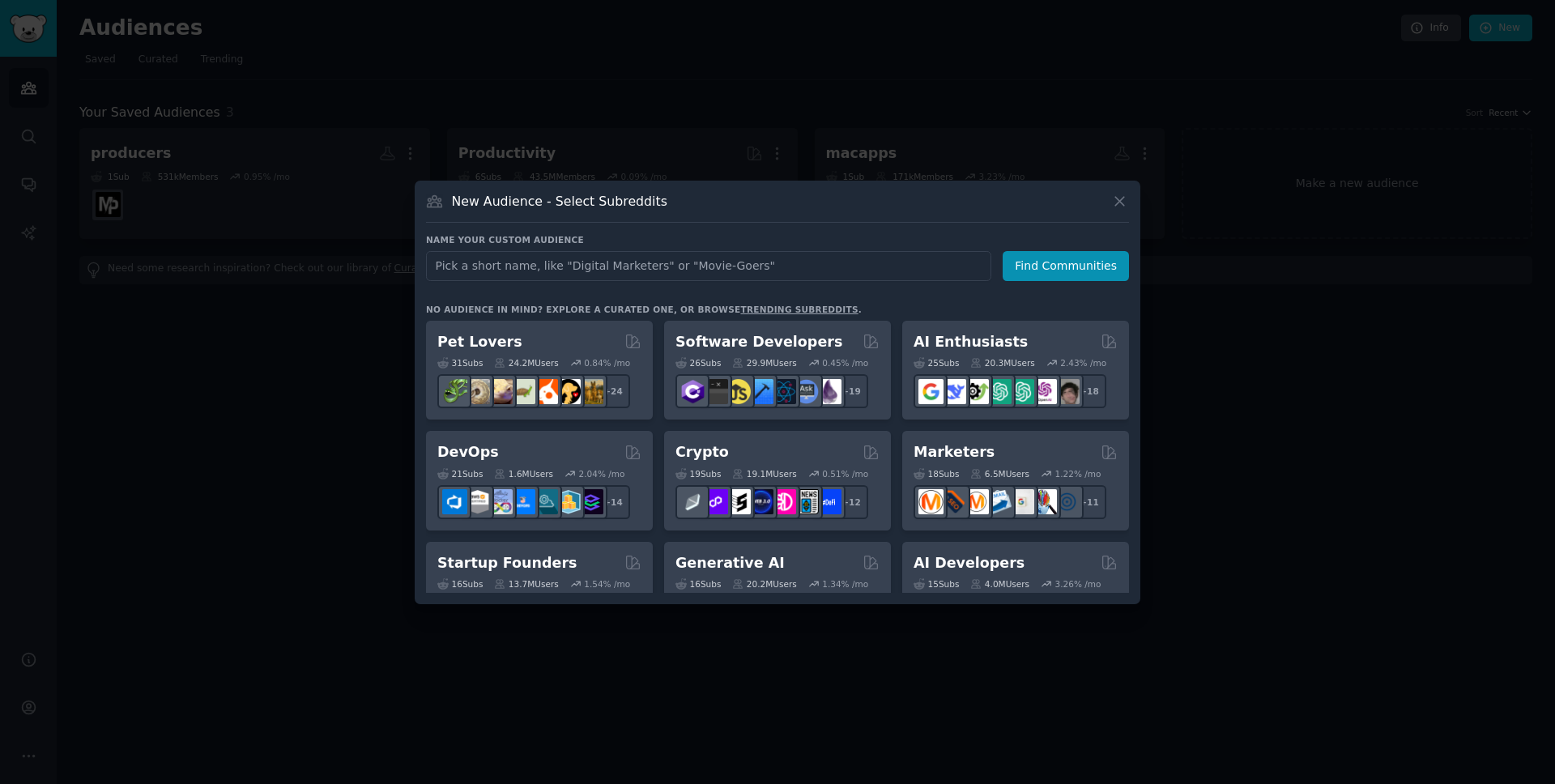
click at [244, 334] on div at bounding box center [777, 392] width 1555 height 784
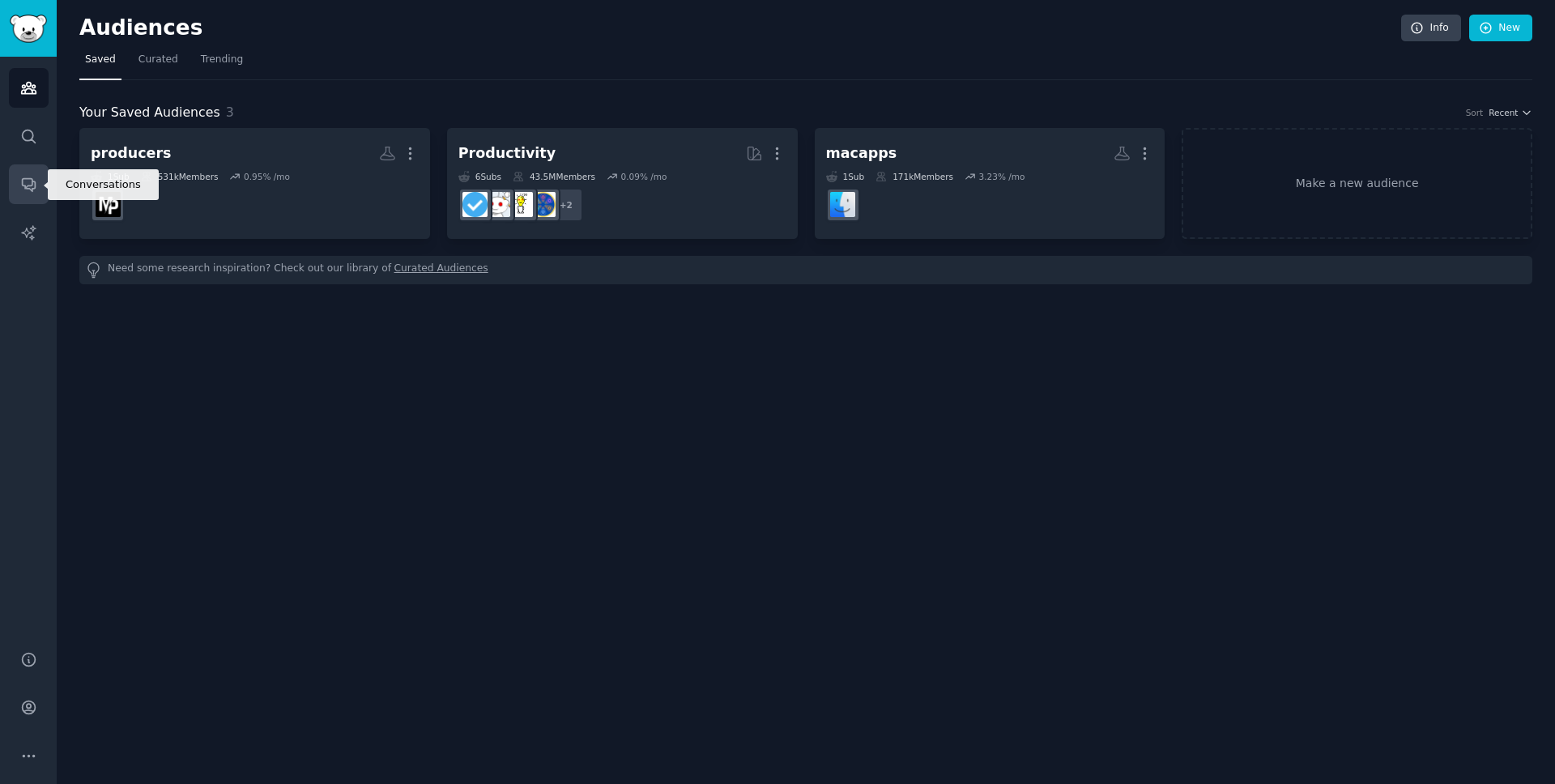
click at [32, 179] on icon "Sidebar" at bounding box center [28, 185] width 13 height 13
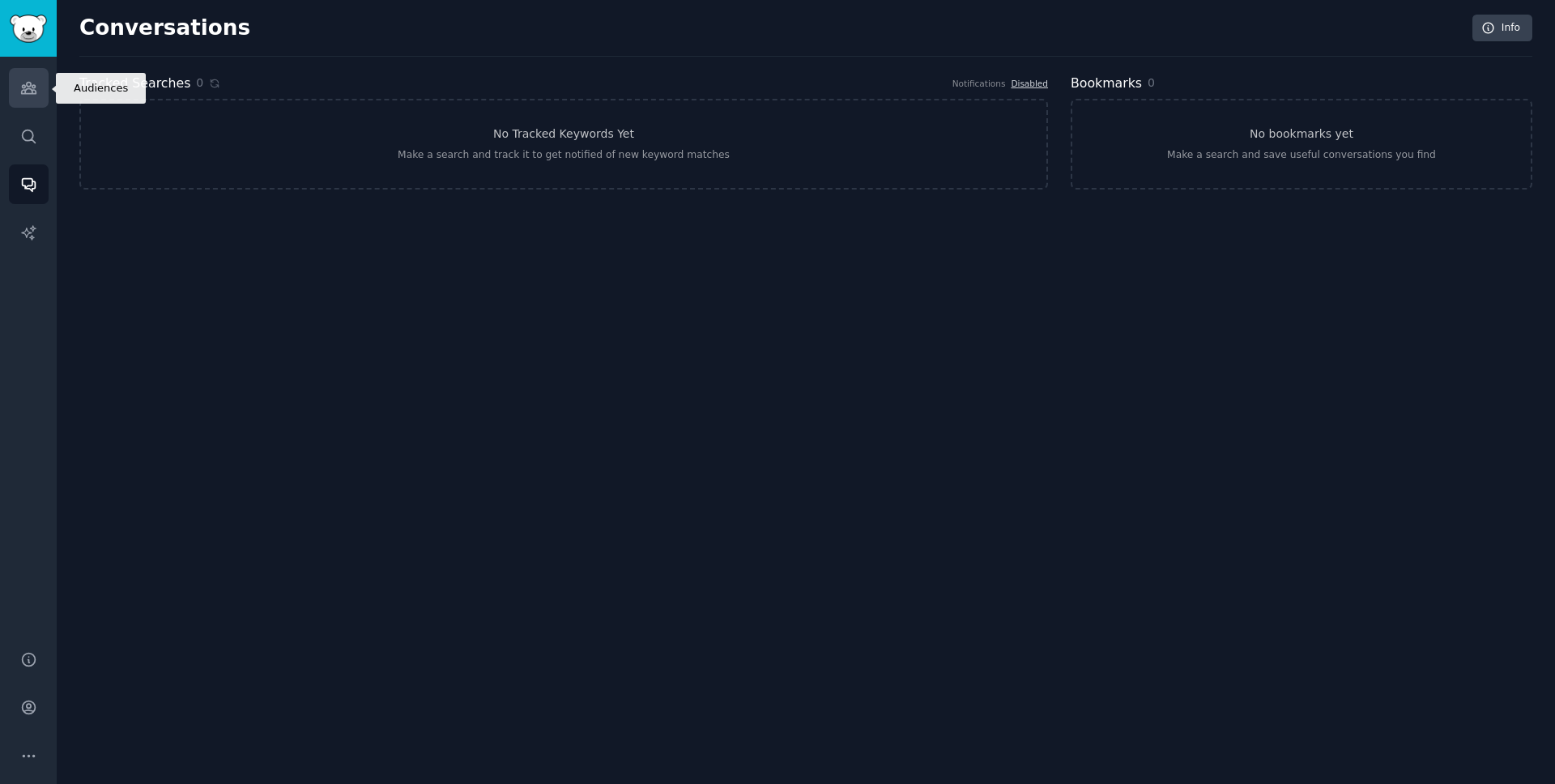
click at [23, 95] on icon "Sidebar" at bounding box center [28, 87] width 17 height 17
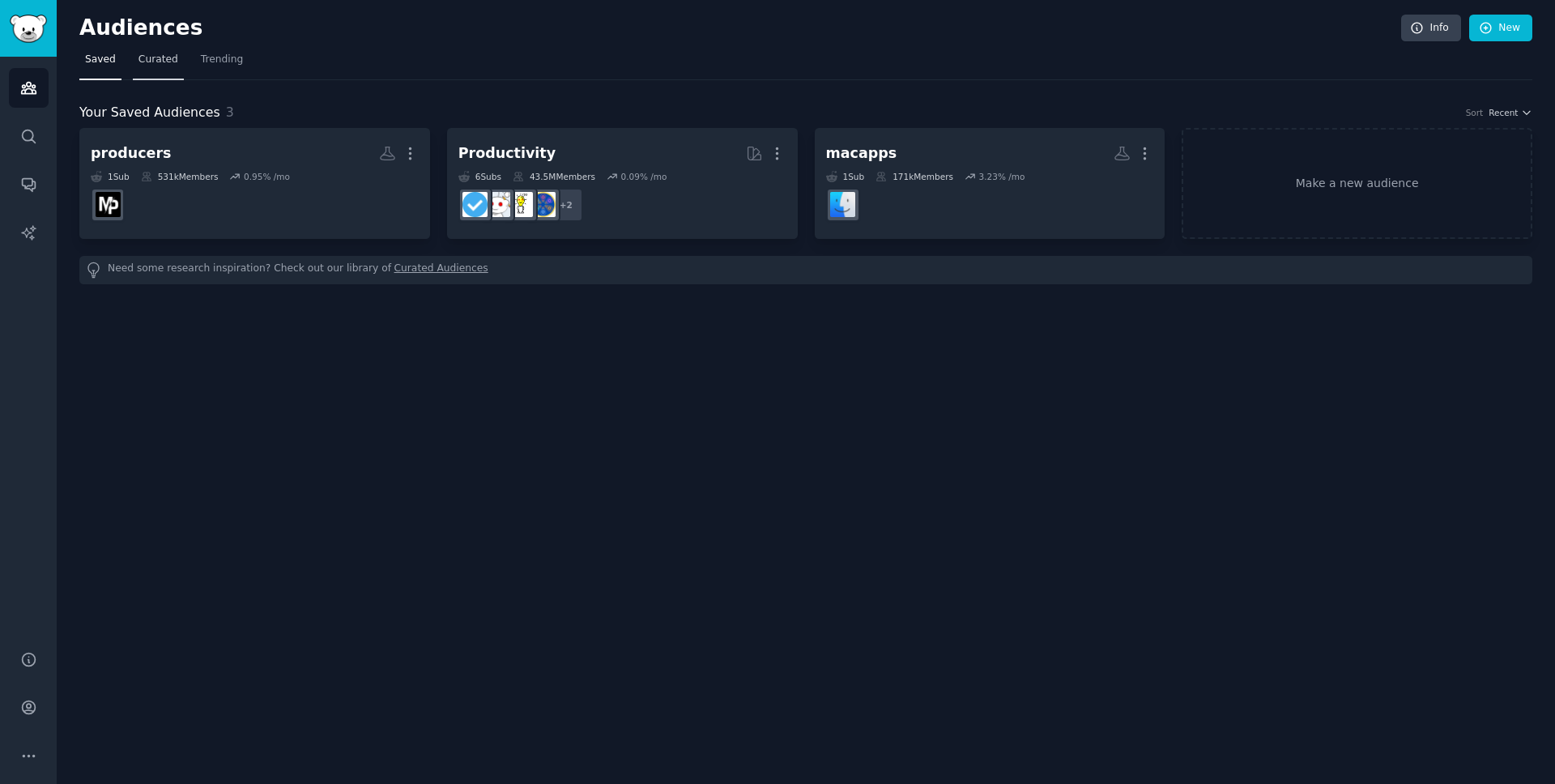
click at [146, 71] on link "Curated" at bounding box center [158, 64] width 51 height 34
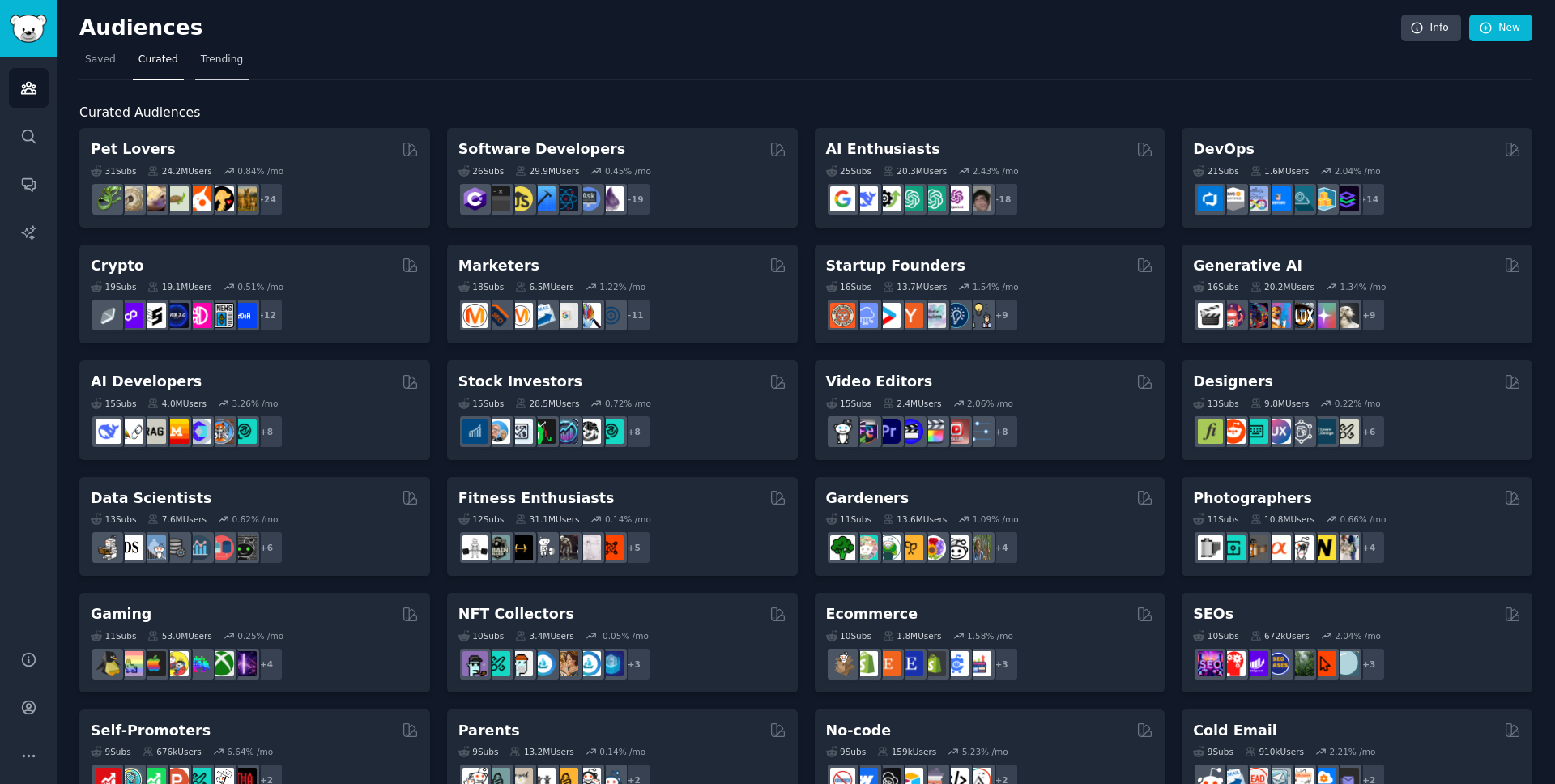
click at [207, 70] on link "Trending" at bounding box center [222, 64] width 54 height 34
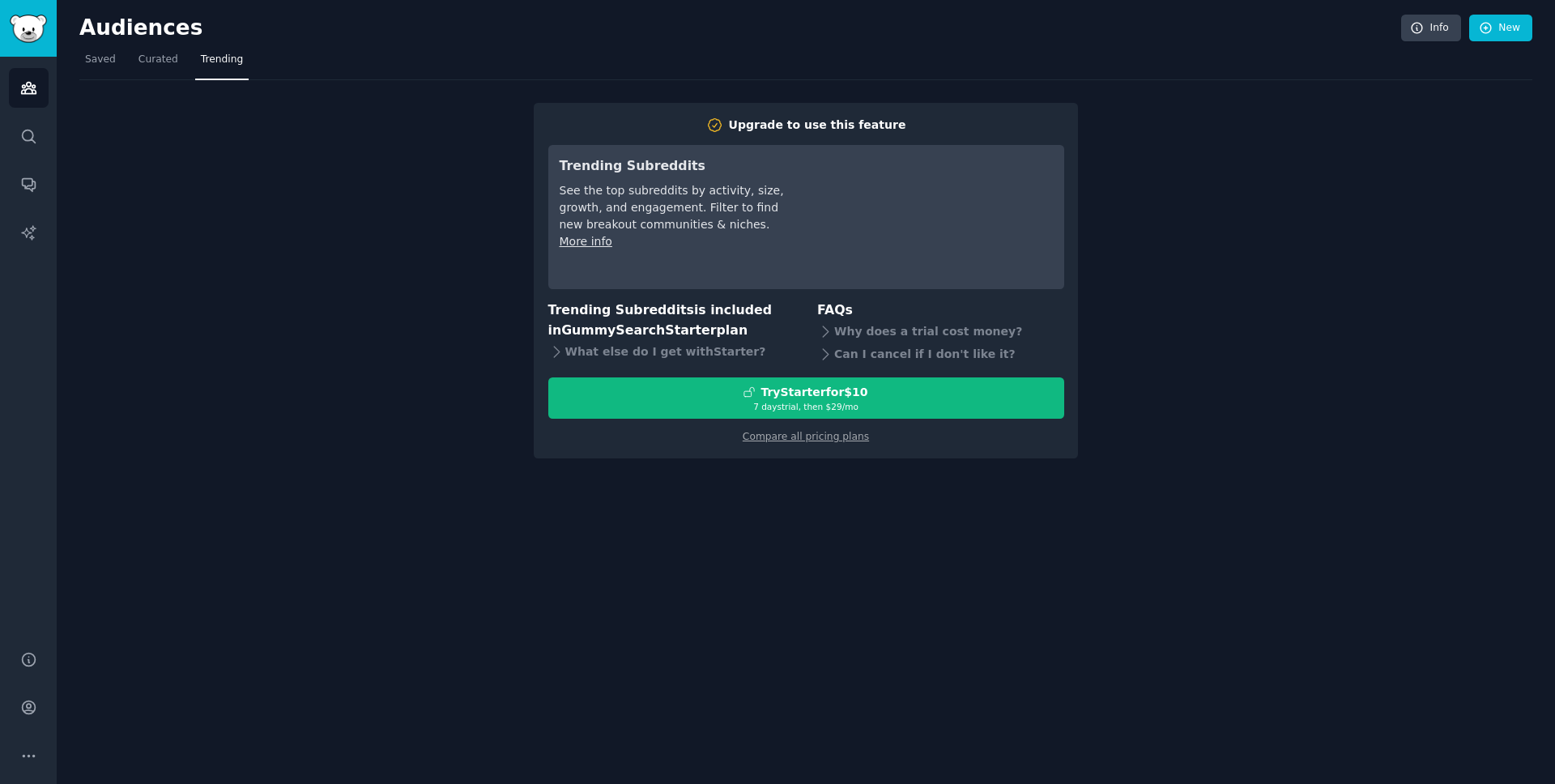
click at [136, 69] on link "Curated" at bounding box center [158, 64] width 51 height 34
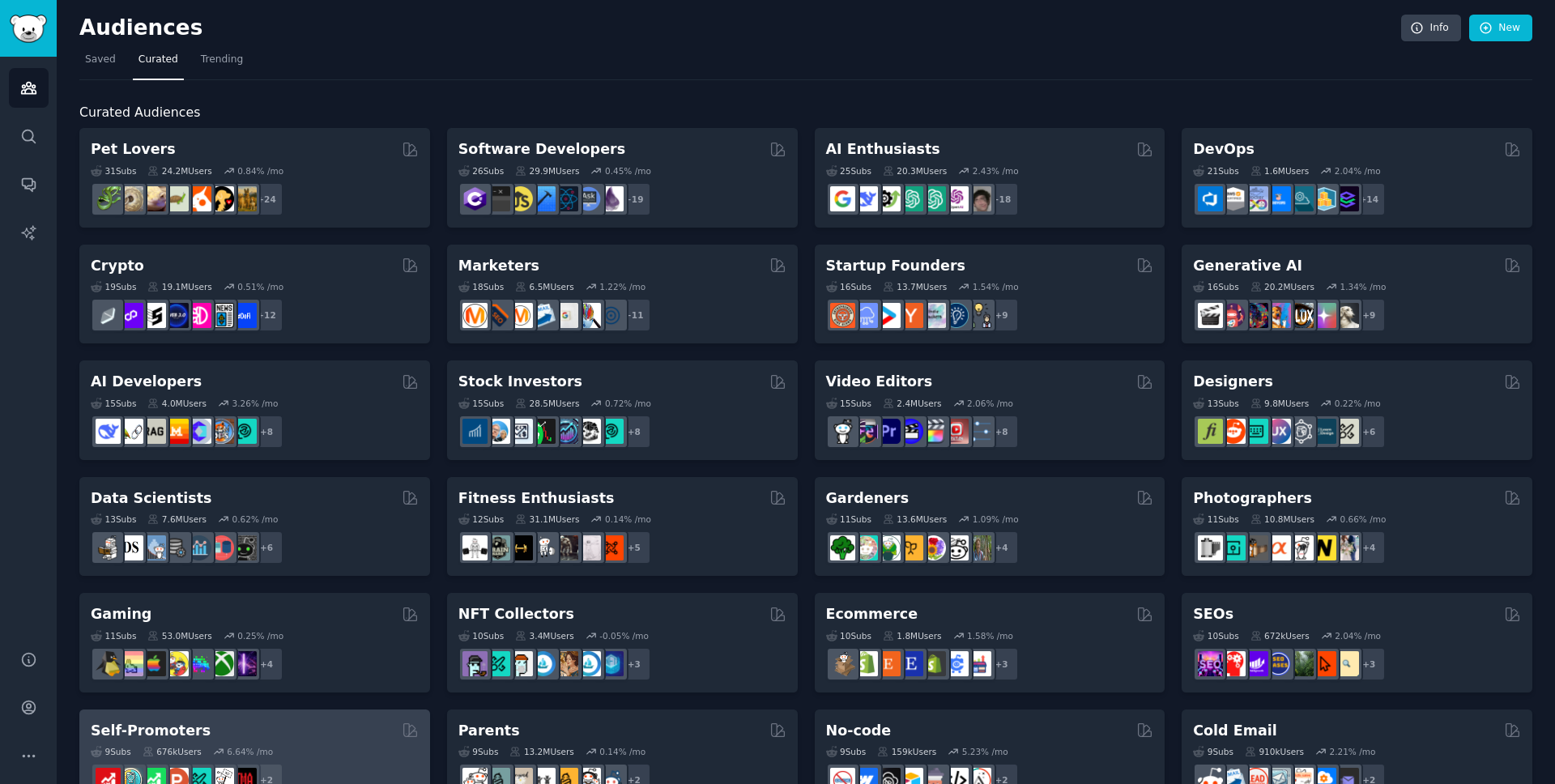
scroll to position [2, 0]
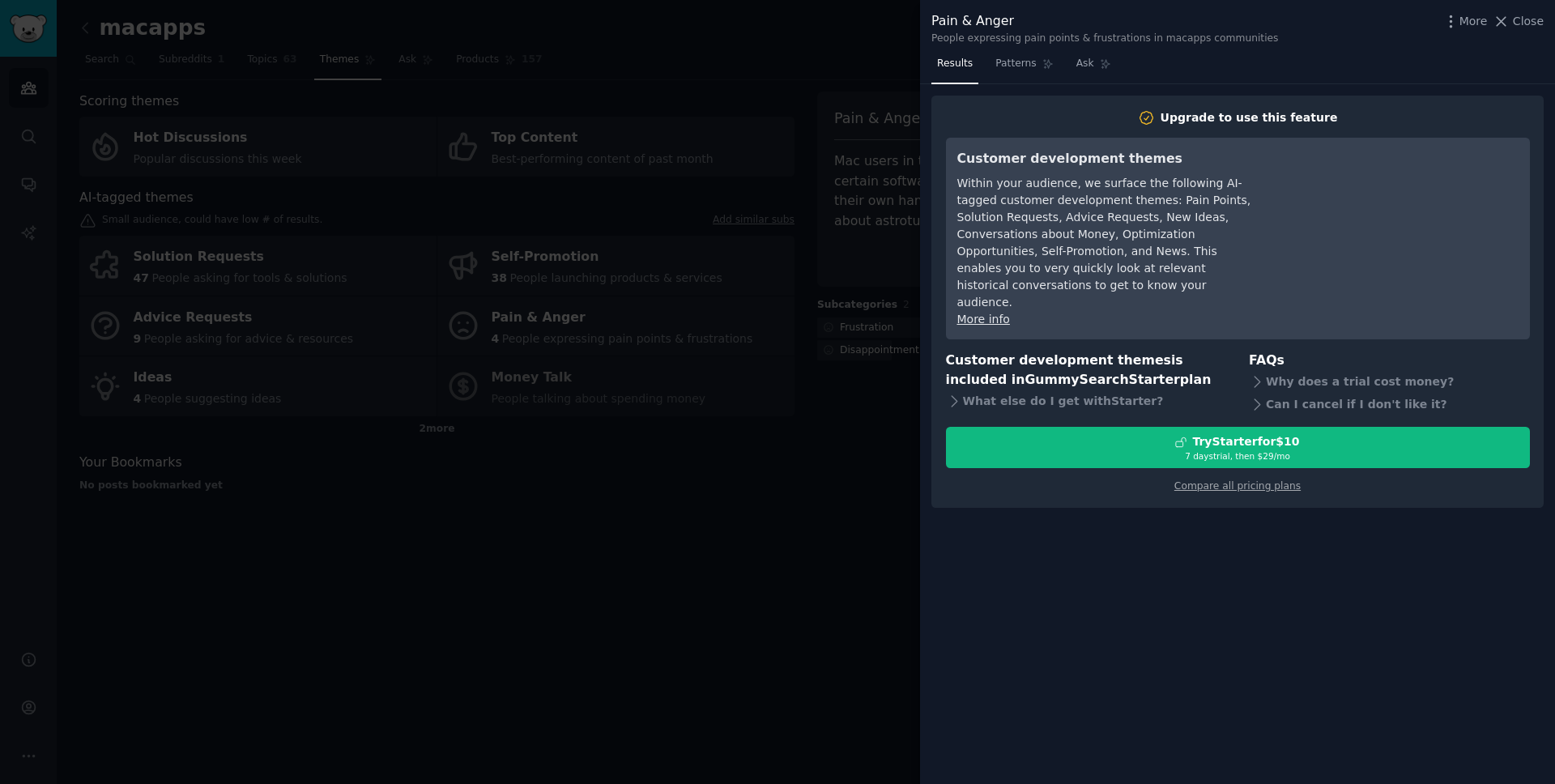
click at [754, 134] on div at bounding box center [777, 392] width 1555 height 784
